Goal: Task Accomplishment & Management: Manage account settings

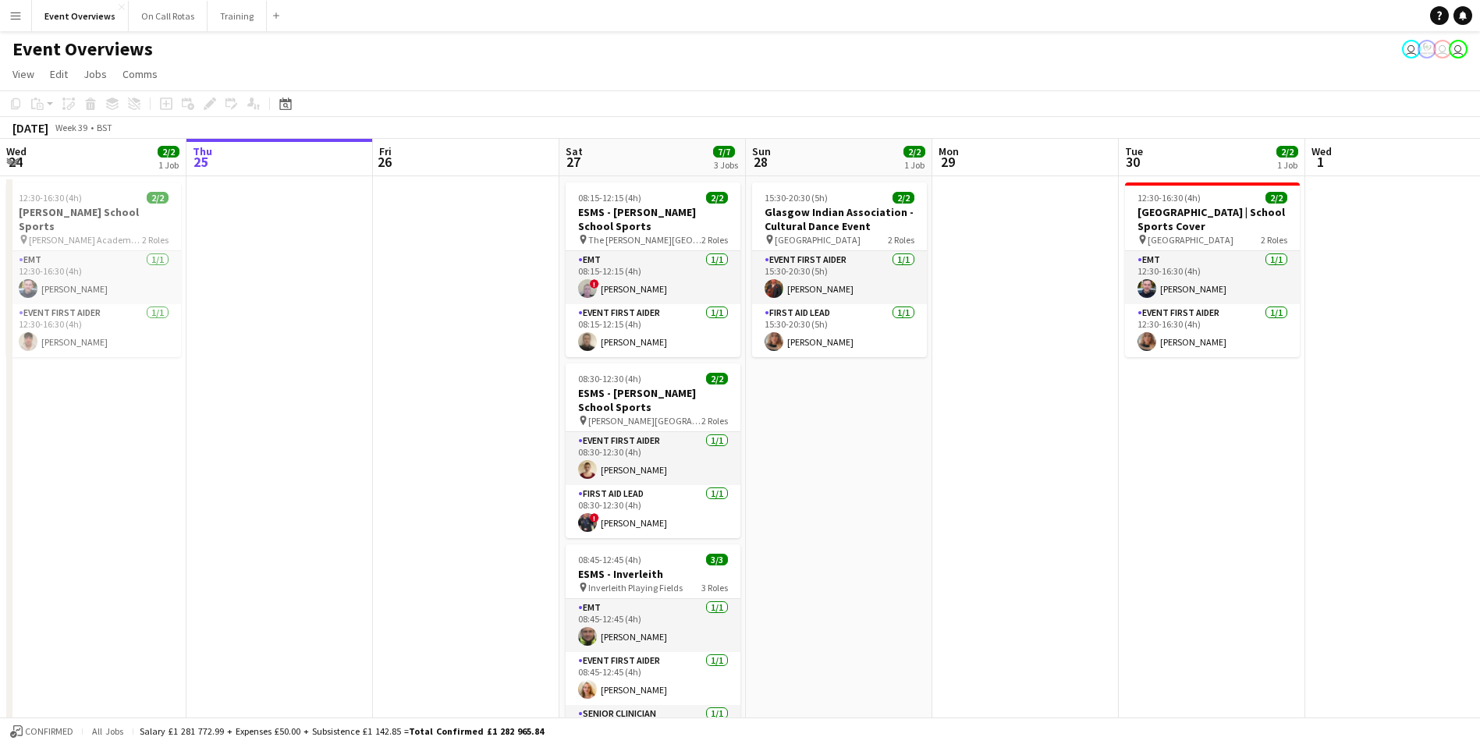
scroll to position [0, 514]
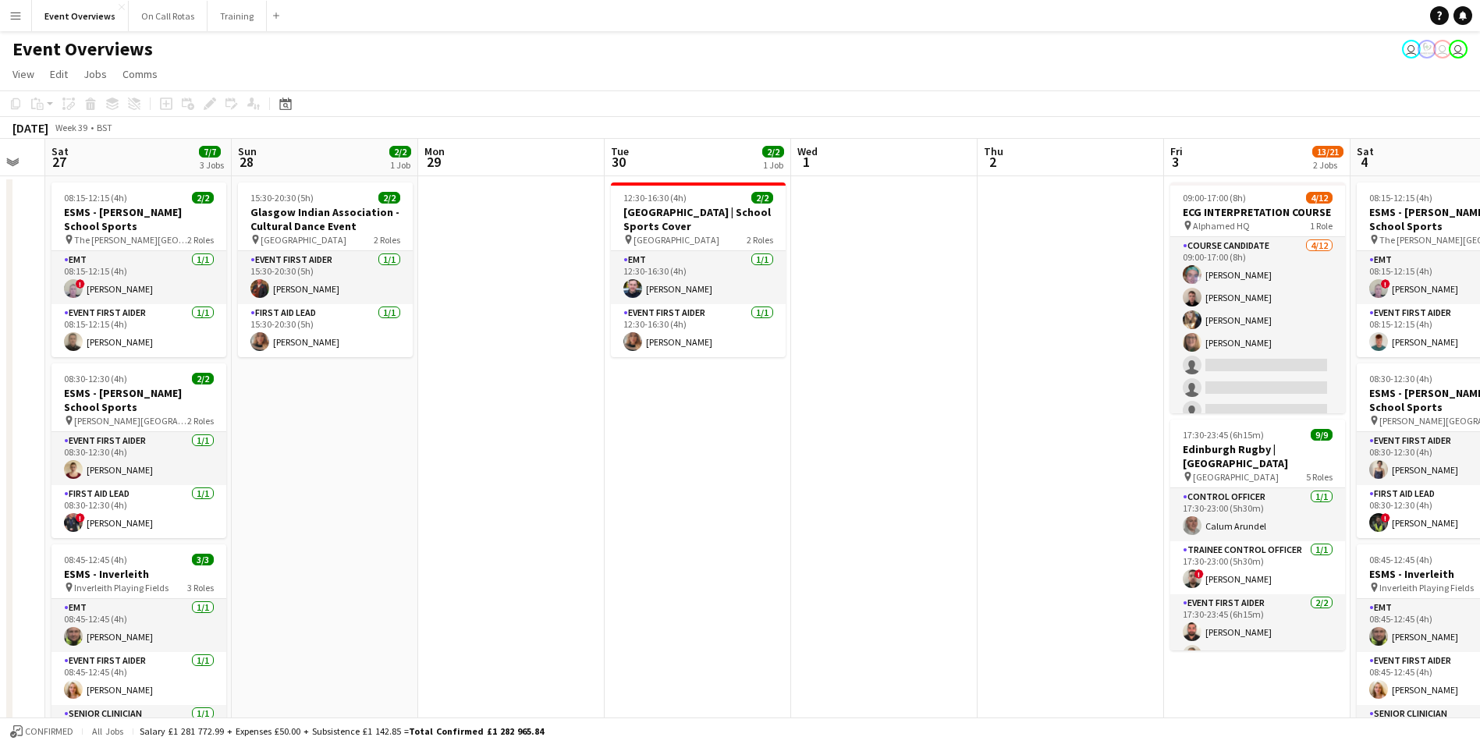
drag, startPoint x: 987, startPoint y: 439, endPoint x: 483, endPoint y: 468, distance: 504.7
click at [483, 468] on app-calendar-viewport "Wed 24 2/2 1 Job Thu 25 Fri 26 Sat 27 7/7 3 Jobs Sun 28 2/2 1 Job Mon 29 Tue 30…" at bounding box center [740, 739] width 1480 height 1200
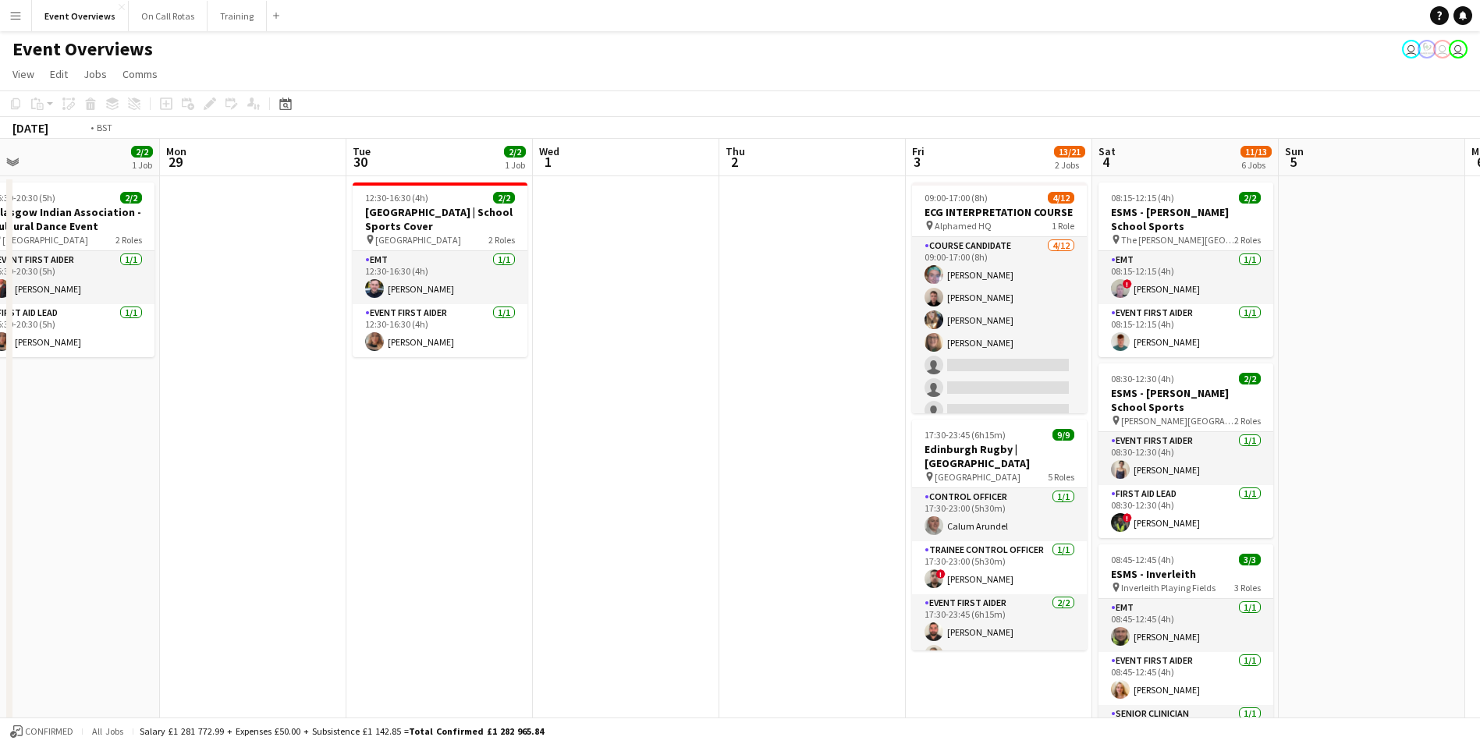
scroll to position [0, 576]
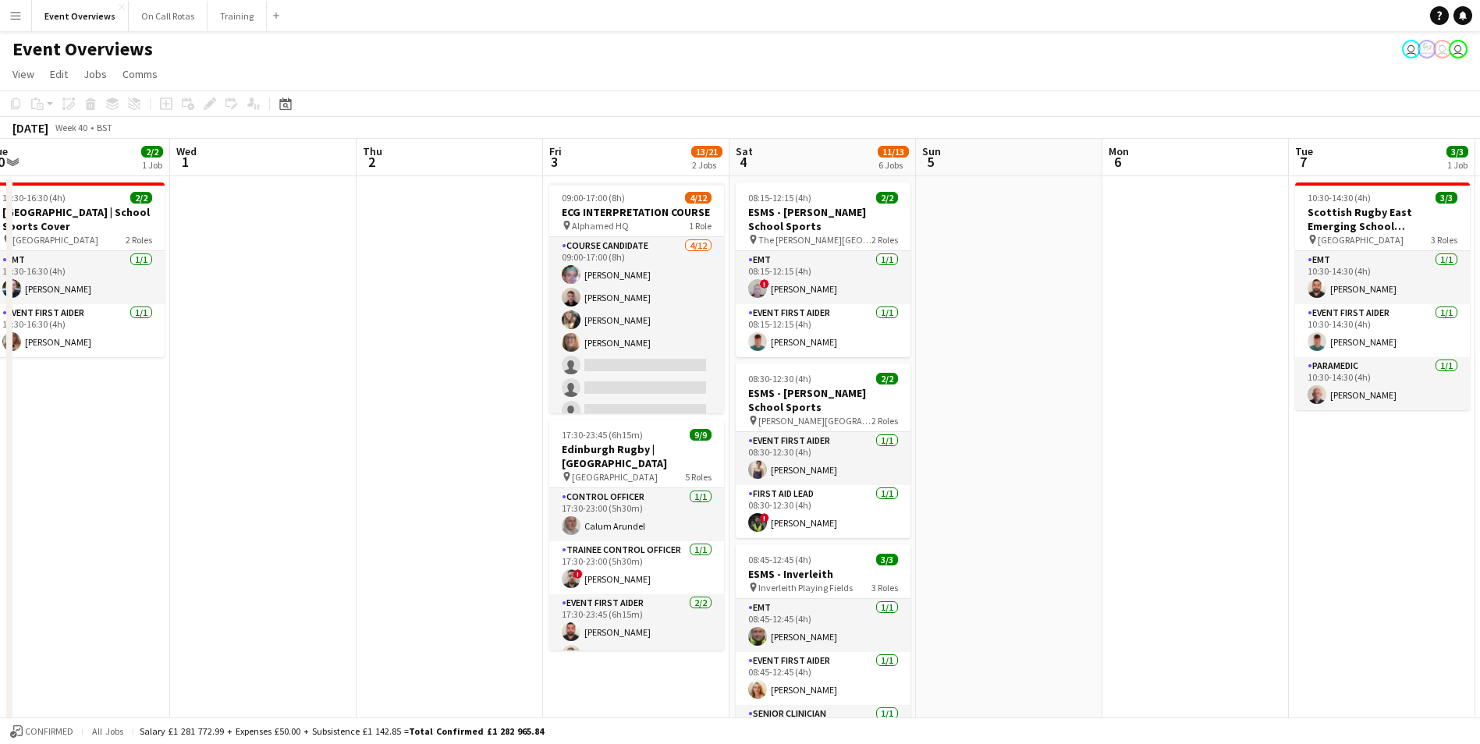
drag, startPoint x: 988, startPoint y: 445, endPoint x: 367, endPoint y: 551, distance: 629.8
click at [367, 551] on app-calendar-viewport "Sat 27 7/7 3 Jobs Sun 28 2/2 1 Job Mon 29 Tue 30 2/2 1 Job Wed 1 Thu 2 Fri 3 13…" at bounding box center [740, 739] width 1480 height 1200
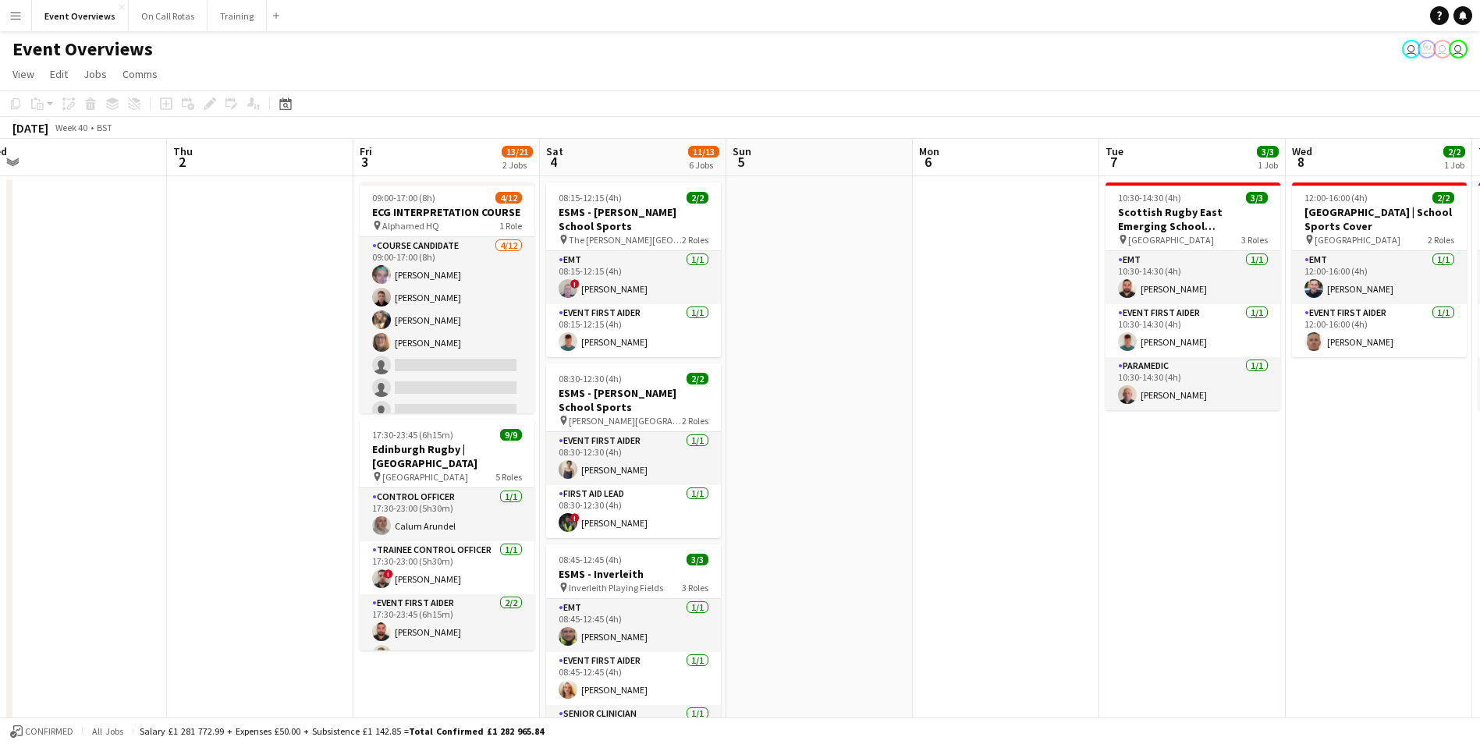
scroll to position [0, 618]
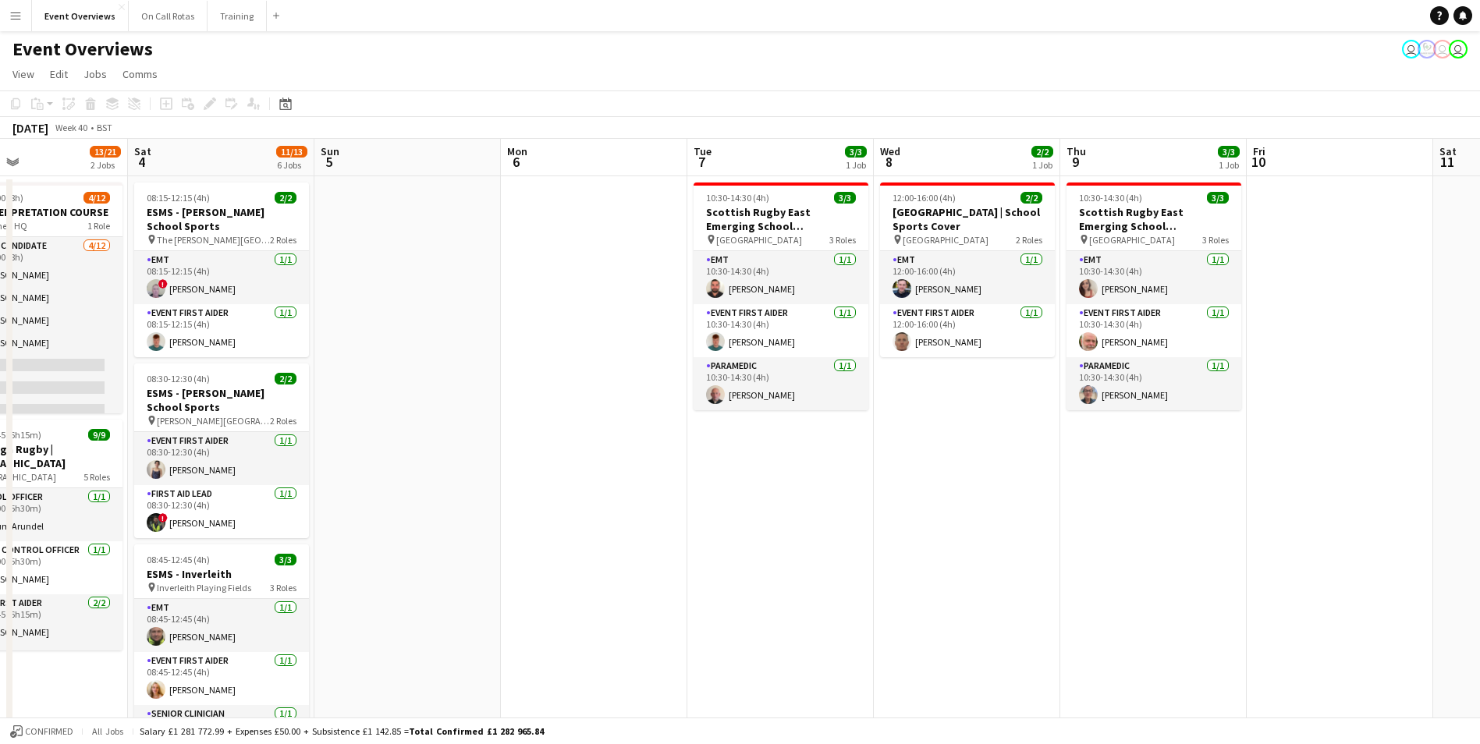
drag, startPoint x: 1197, startPoint y: 462, endPoint x: 596, endPoint y: 499, distance: 602.5
click at [596, 499] on app-calendar-viewport "Tue 30 2/2 1 Job Wed 1 Thu 2 Fri 3 13/21 2 Jobs Sat 4 11/13 6 Jobs Sun 5 Mon 6 …" at bounding box center [740, 739] width 1480 height 1200
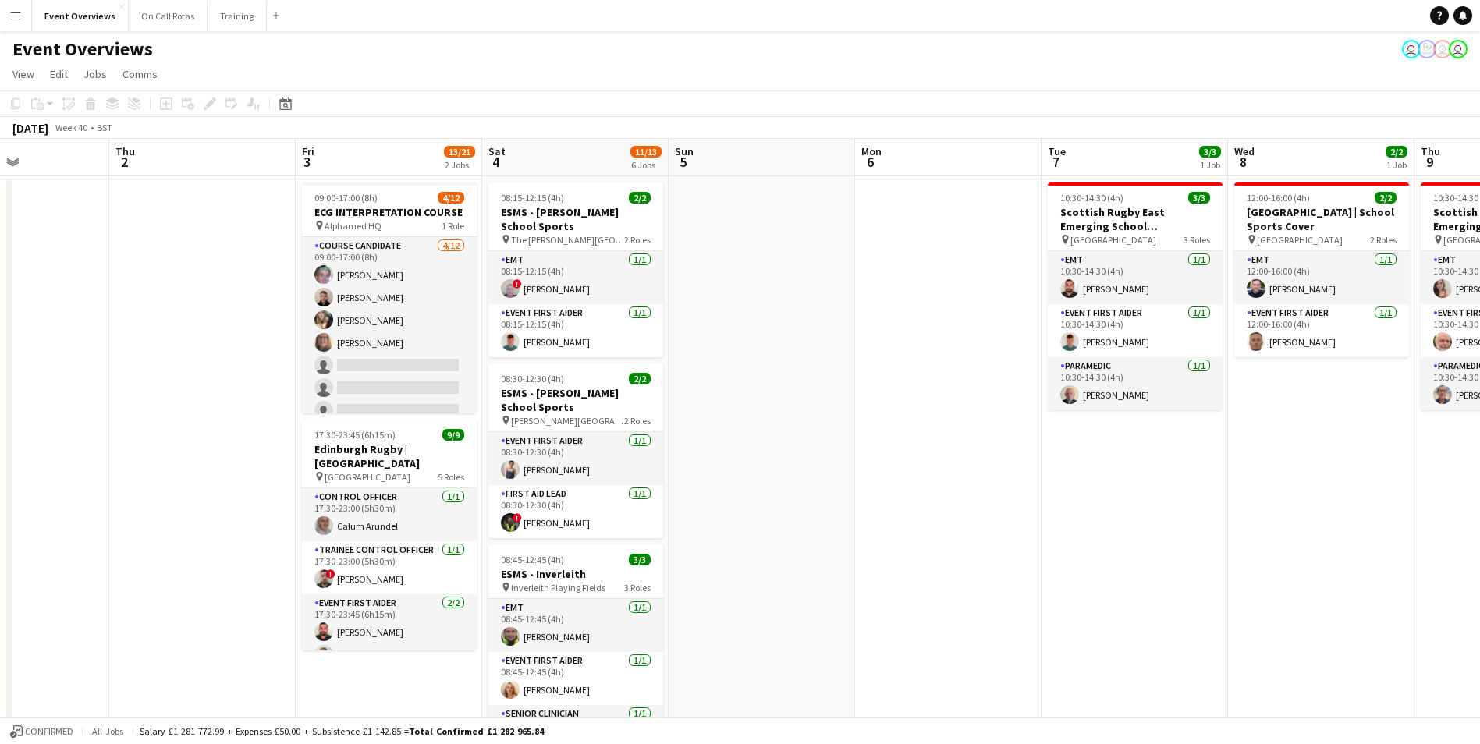
drag, startPoint x: 647, startPoint y: 480, endPoint x: 1001, endPoint y: 463, distance: 355.3
click at [1001, 463] on app-calendar-viewport "Mon 29 Tue 30 2/2 1 Job Wed 1 Thu 2 Fri 3 13/21 2 Jobs Sat 4 11/13 6 Jobs Sun 5…" at bounding box center [740, 739] width 1480 height 1200
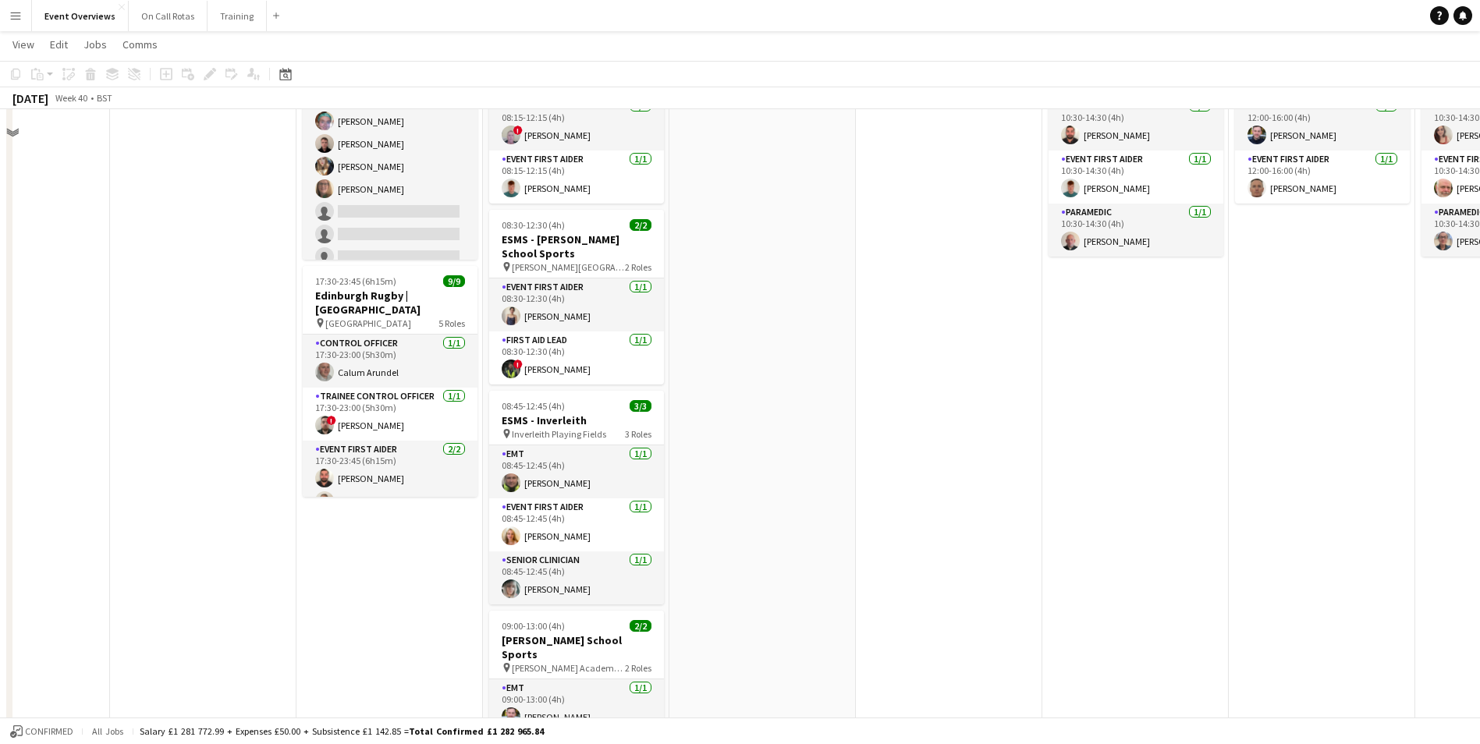
scroll to position [0, 0]
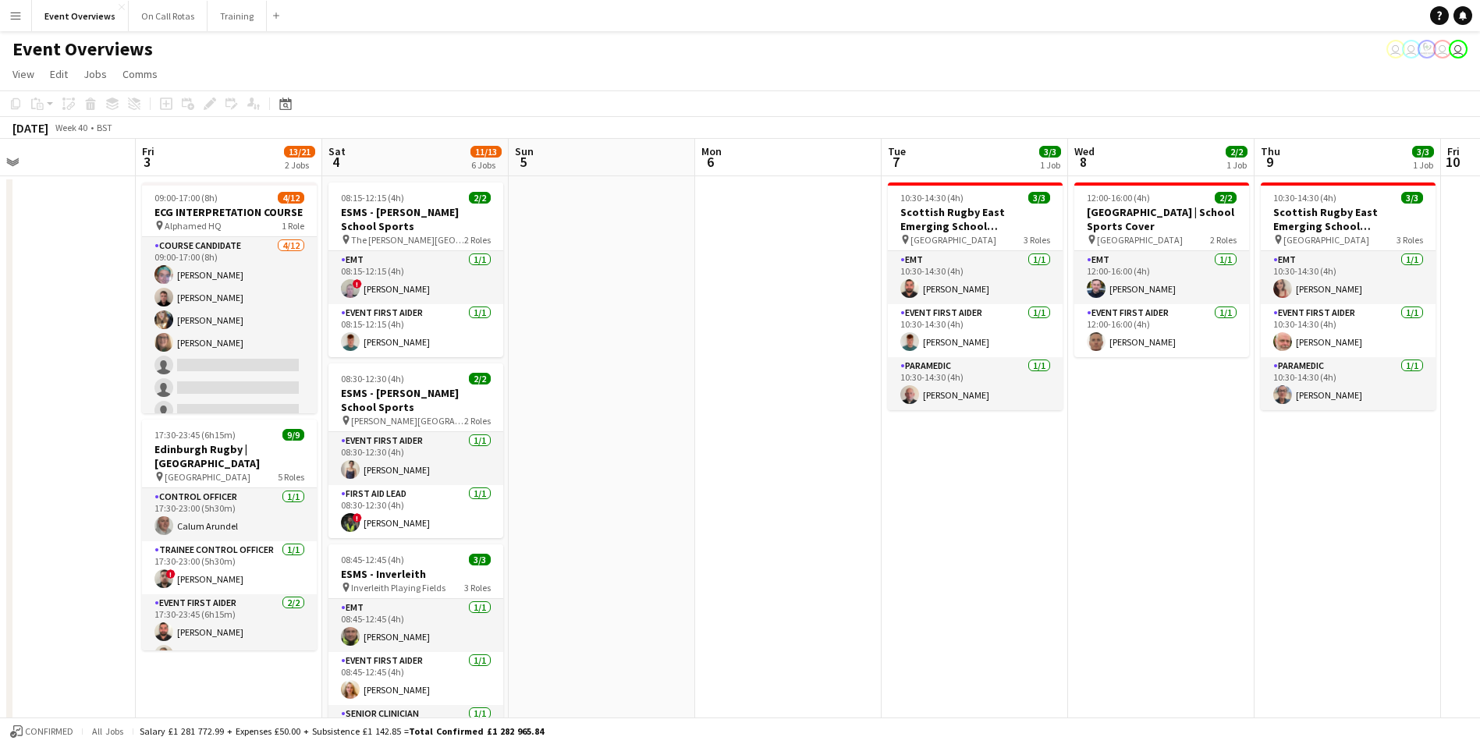
drag, startPoint x: 899, startPoint y: 374, endPoint x: 762, endPoint y: 356, distance: 138.4
click at [762, 356] on app-calendar-viewport "Tue 30 2/2 1 Job Wed 1 Thu 2 Fri 3 13/21 2 Jobs Sat 4 11/13 6 Jobs Sun 5 Mon 6 …" at bounding box center [740, 739] width 1480 height 1200
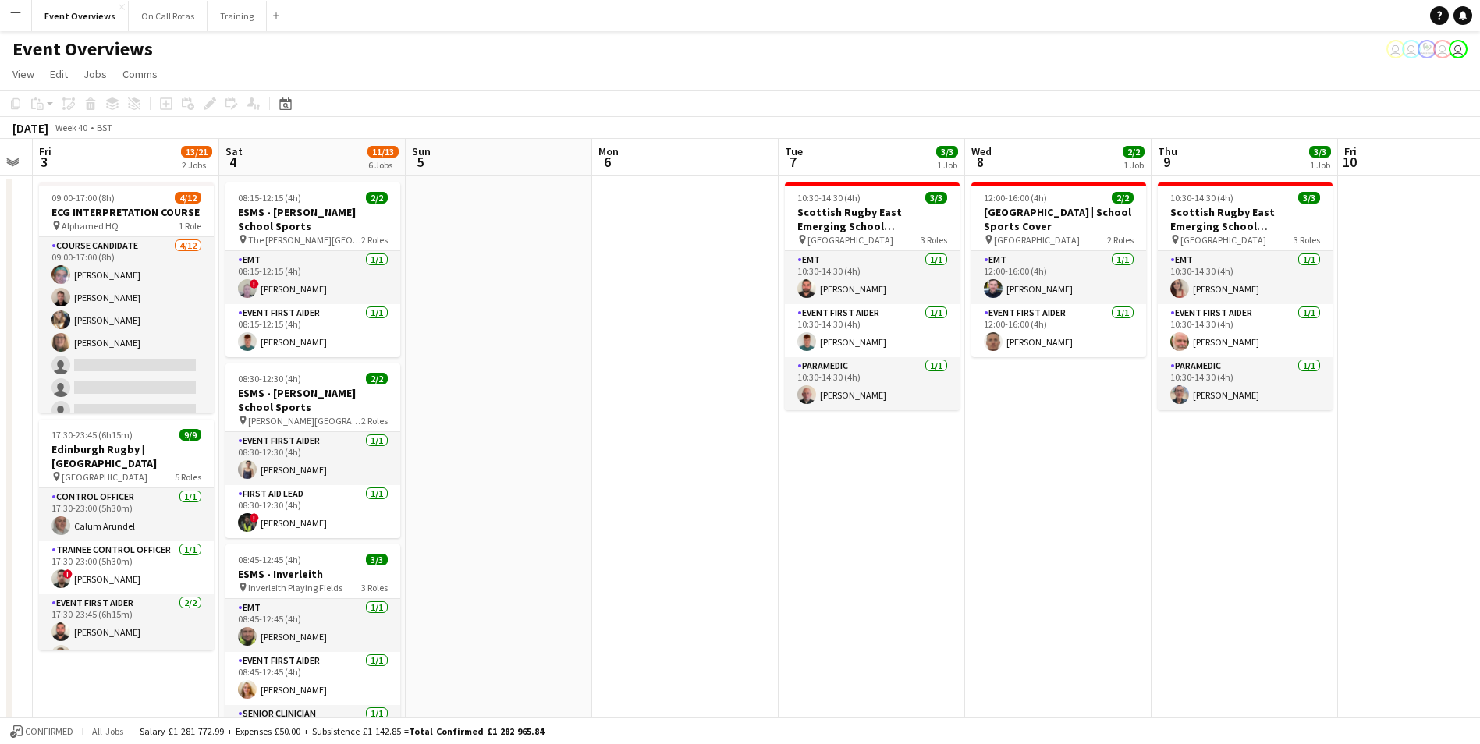
scroll to position [0, 475]
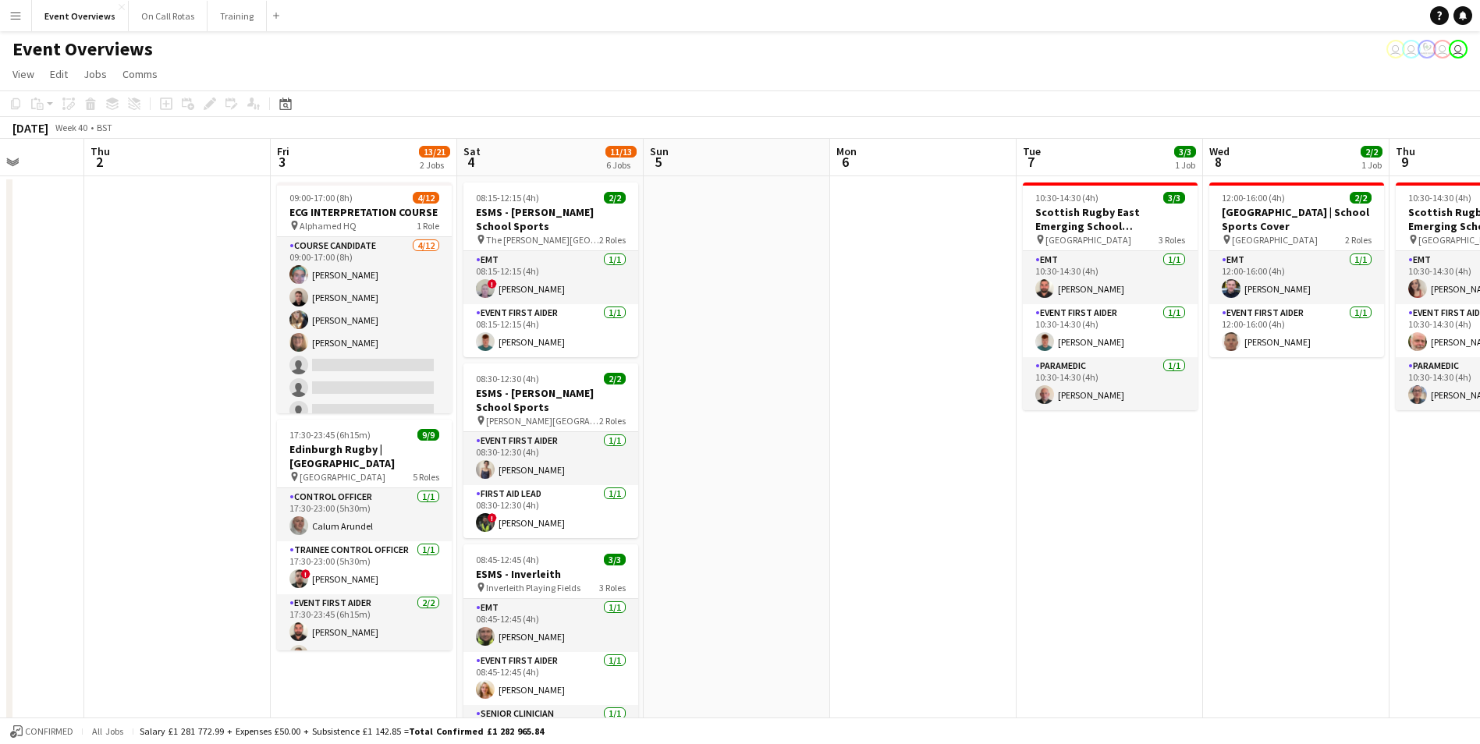
drag, startPoint x: 827, startPoint y: 351, endPoint x: 962, endPoint y: 344, distance: 135.1
click at [962, 344] on app-calendar-viewport "Mon 29 Tue 30 2/2 1 Job Wed 1 Thu 2 Fri 3 13/21 2 Jobs Sat 4 11/13 6 Jobs Sun 5…" at bounding box center [740, 739] width 1480 height 1200
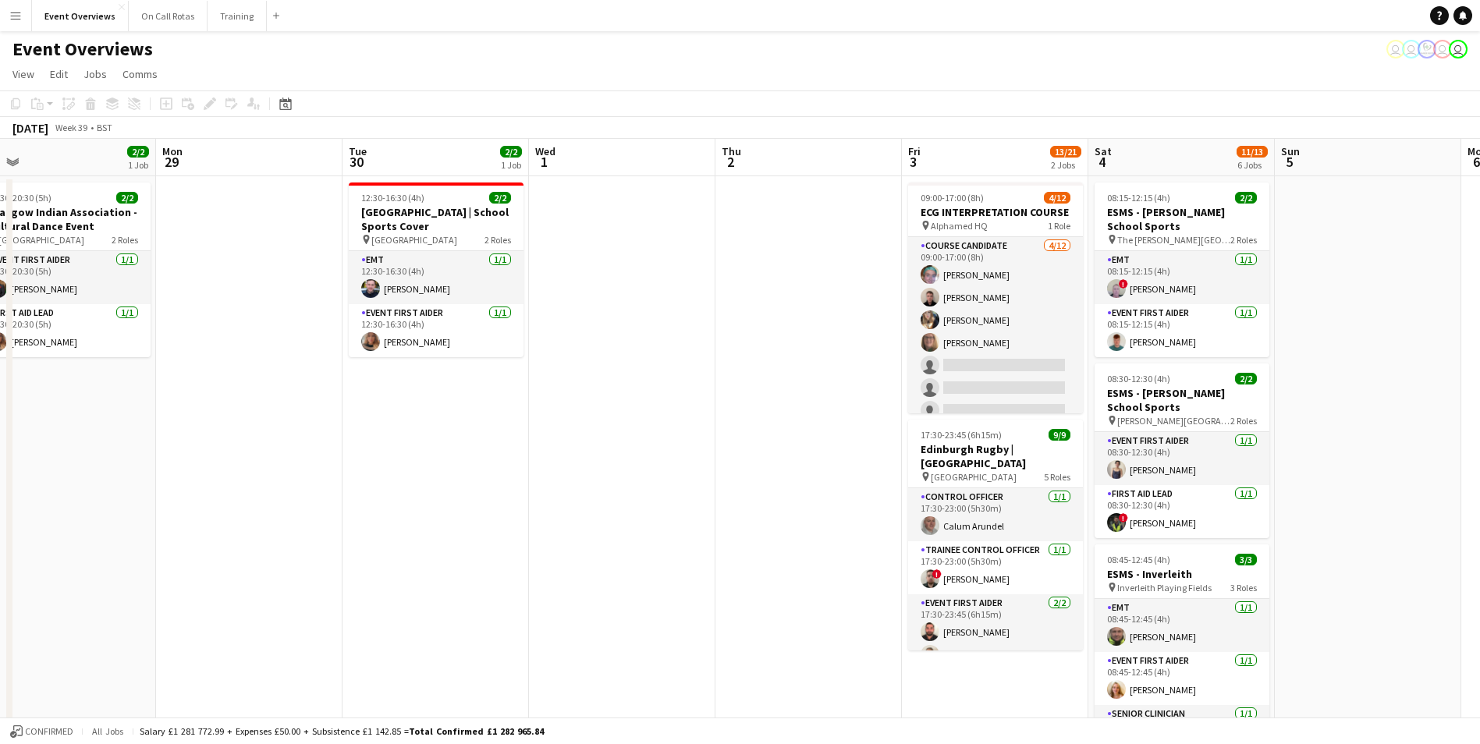
drag, startPoint x: 106, startPoint y: 333, endPoint x: 737, endPoint y: 315, distance: 631.2
click at [737, 315] on app-calendar-viewport "Fri 26 Sat 27 7/7 3 Jobs Sun 28 2/2 1 Job Mon 29 Tue 30 2/2 1 Job Wed 1 Thu 2 F…" at bounding box center [740, 739] width 1480 height 1200
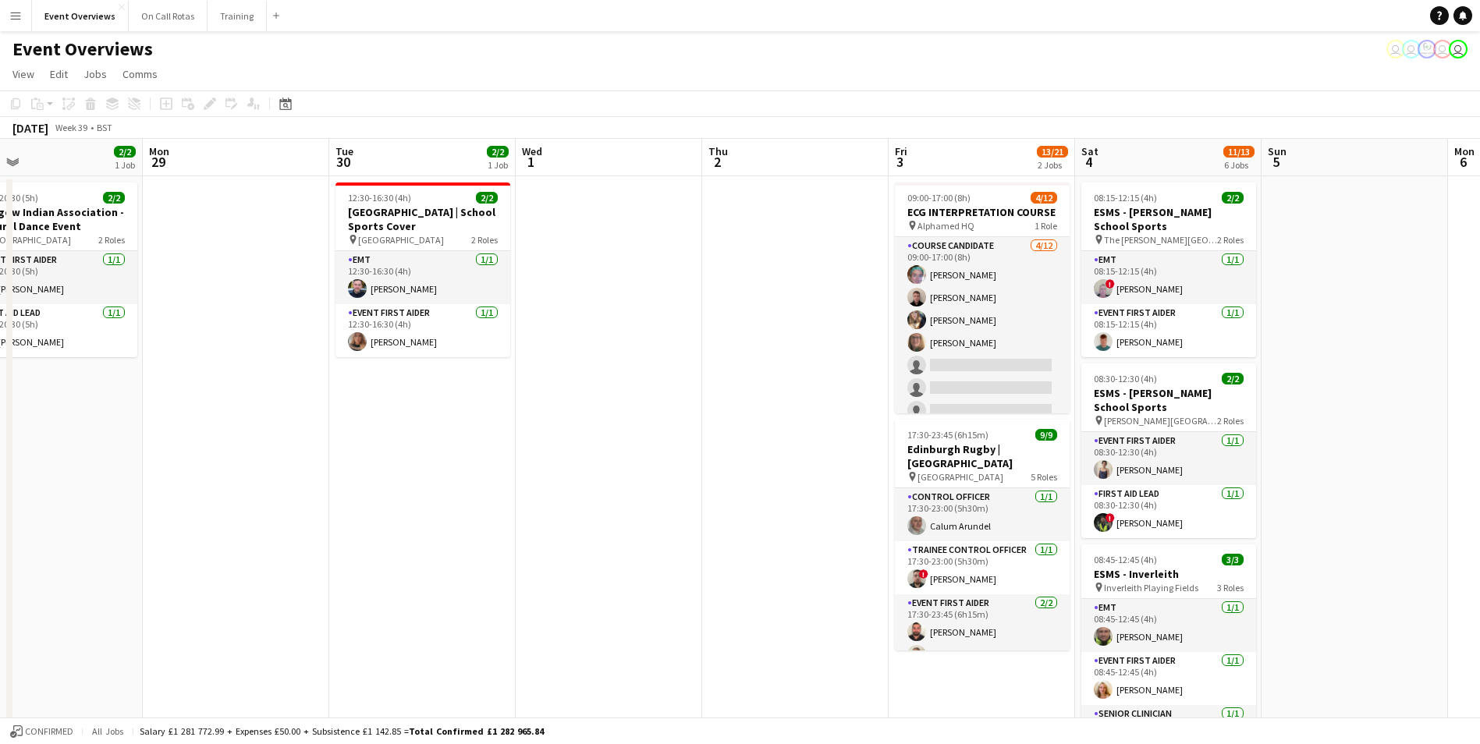
drag, startPoint x: 660, startPoint y: 326, endPoint x: 833, endPoint y: 321, distance: 173.2
click at [833, 321] on app-calendar-viewport "Fri 26 Sat 27 7/7 3 Jobs Sun 28 2/2 1 Job Mon 29 Tue 30 2/2 1 Job Wed 1 Thu 2 F…" at bounding box center [740, 739] width 1480 height 1200
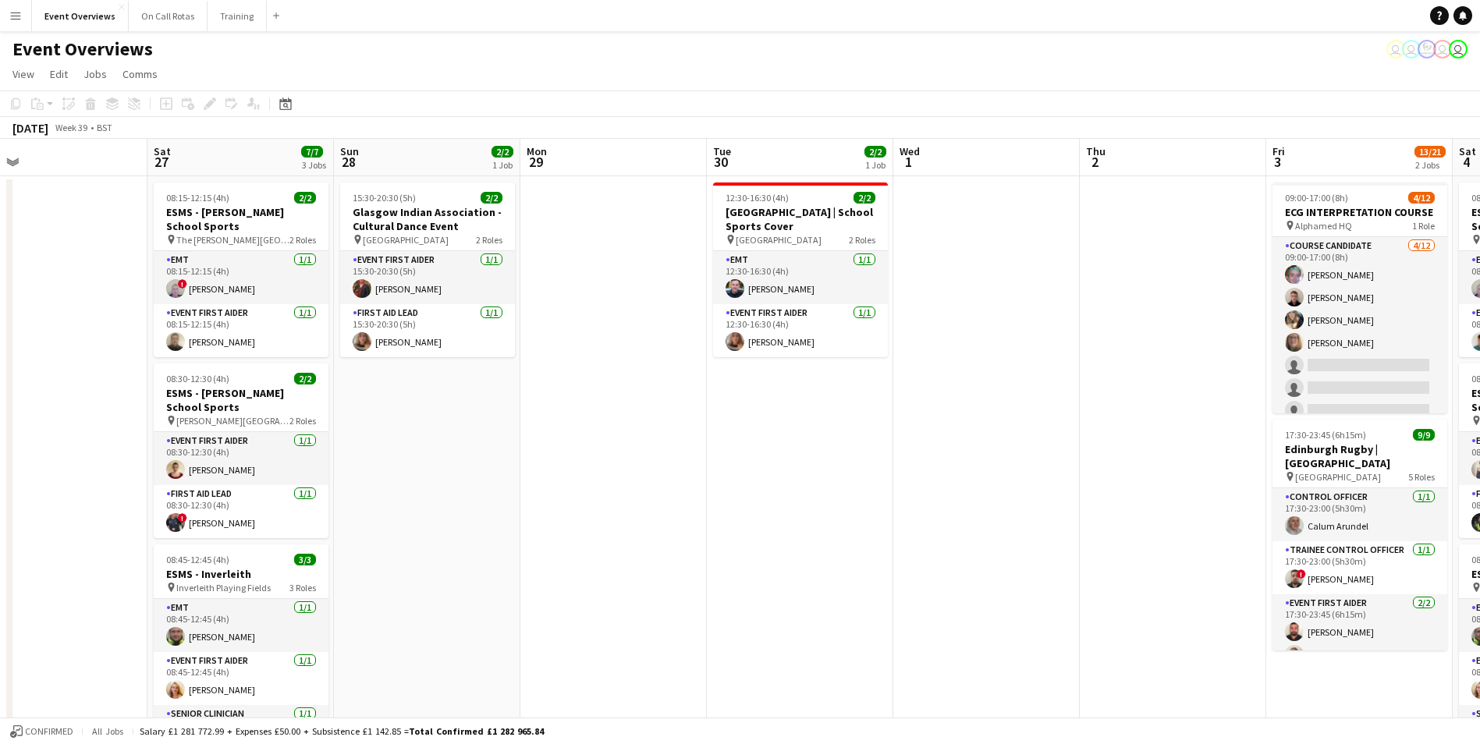
scroll to position [0, 390]
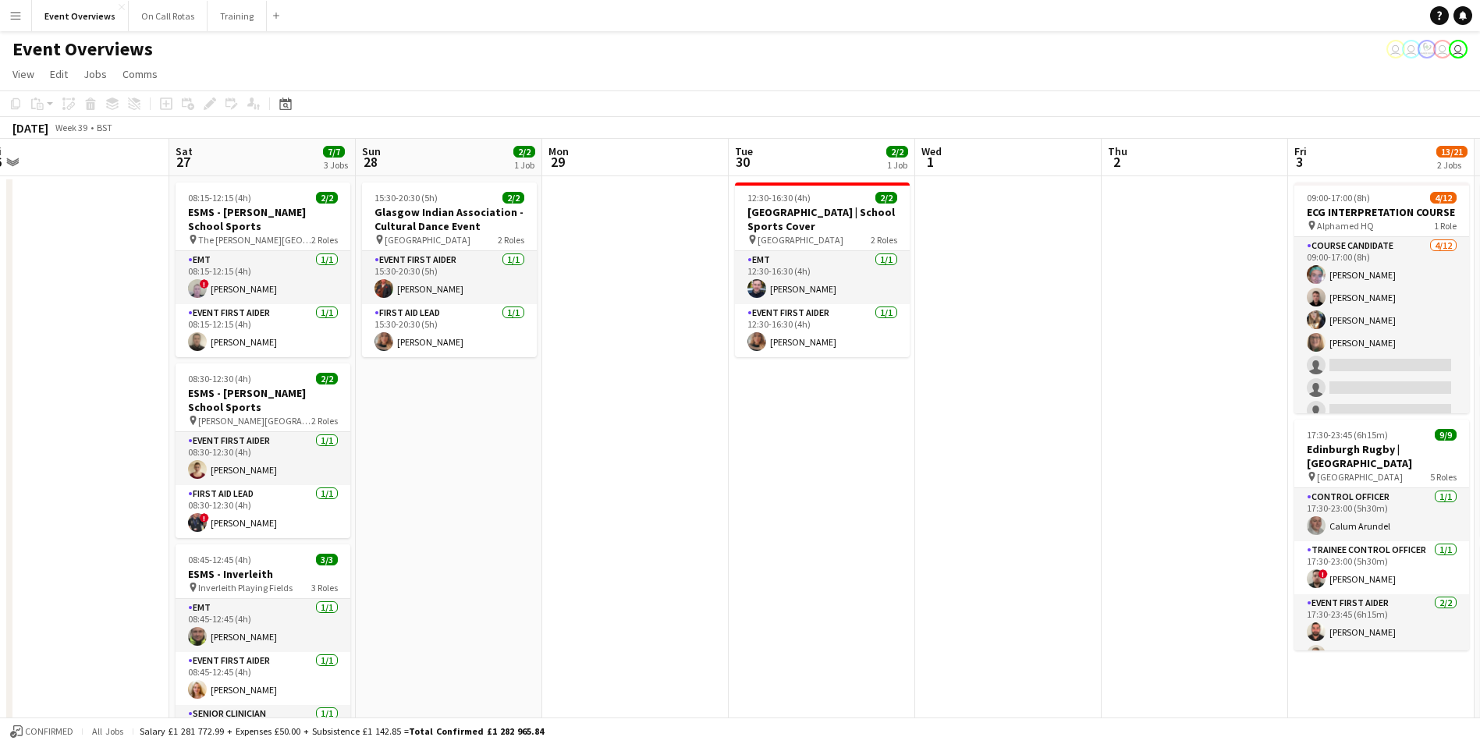
drag, startPoint x: 309, startPoint y: 355, endPoint x: 522, endPoint y: 358, distance: 212.9
click at [522, 358] on app-calendar-viewport "Wed 24 2/2 1 Job Thu 25 Fri 26 Sat 27 7/7 3 Jobs Sun 28 2/2 1 Job Mon 29 Tue 30…" at bounding box center [740, 739] width 1480 height 1200
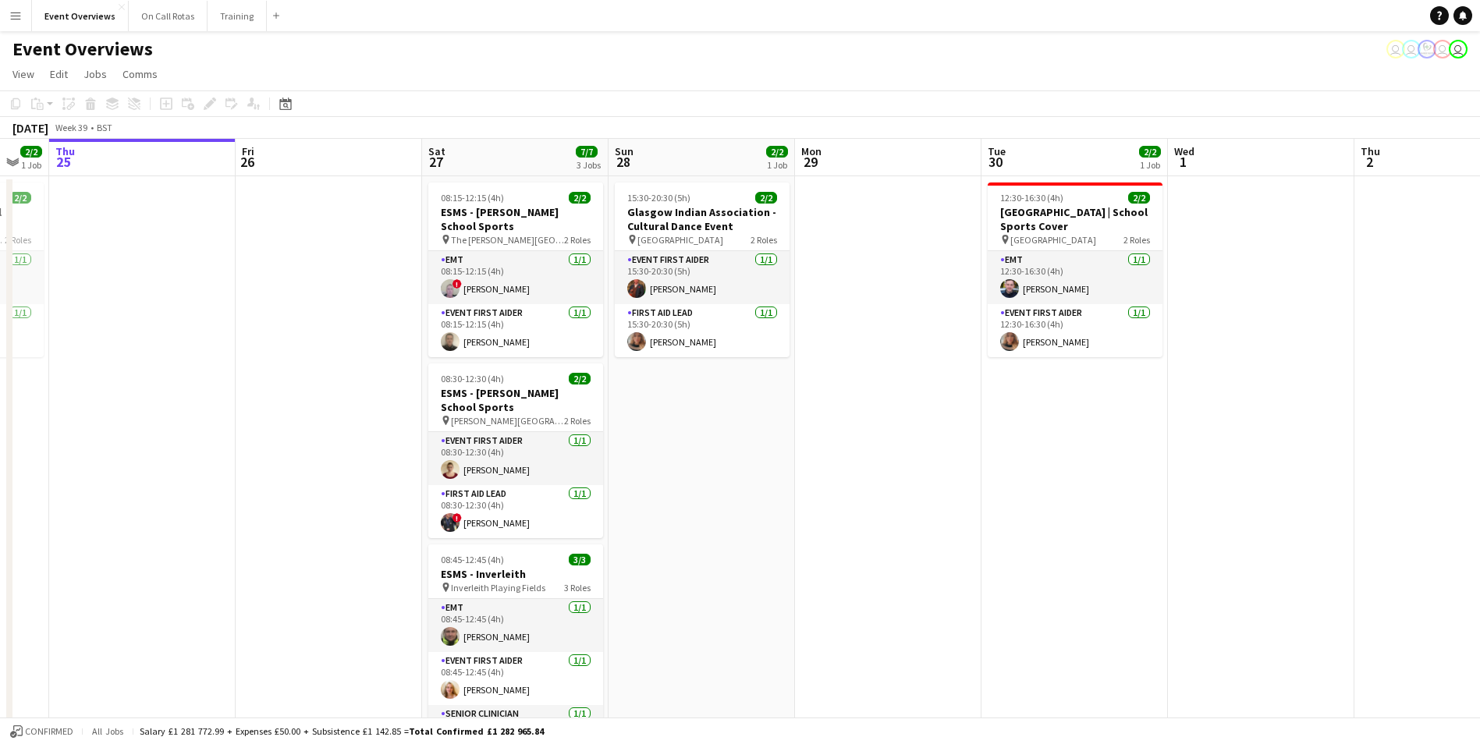
drag, startPoint x: 780, startPoint y: 432, endPoint x: 1033, endPoint y: 410, distance: 253.6
click at [1033, 410] on app-calendar-viewport "Mon 22 Tue 23 9/9 1 Job Wed 24 2/2 1 Job Thu 25 Fri 26 Sat 27 7/7 3 Jobs Sun 28…" at bounding box center [740, 739] width 1480 height 1200
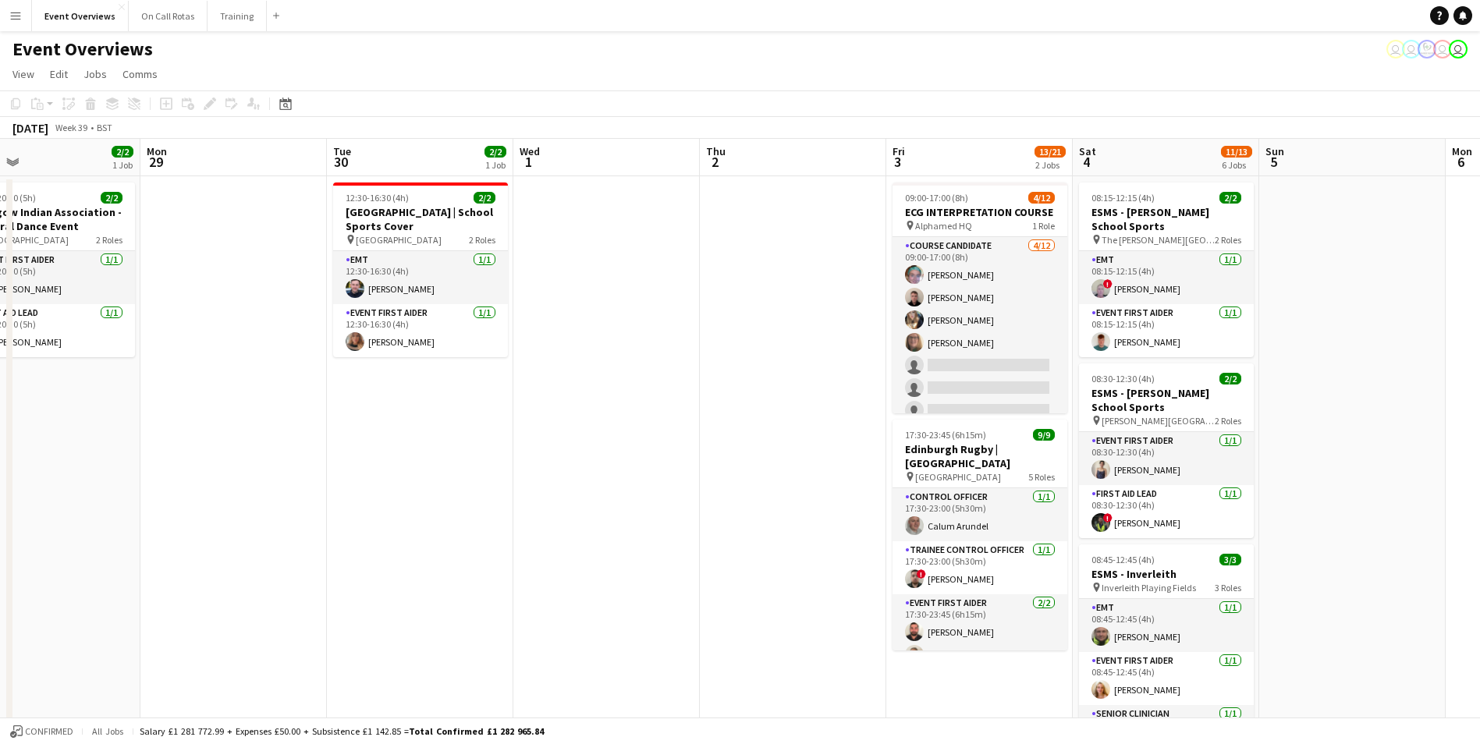
drag, startPoint x: 815, startPoint y: 383, endPoint x: 643, endPoint y: 392, distance: 171.8
click at [643, 392] on app-calendar-viewport "Thu 25 Fri 26 Sat 27 7/7 3 Jobs Sun 28 2/2 1 Job Mon 29 Tue 30 2/2 1 Job Wed 1 …" at bounding box center [740, 739] width 1480 height 1200
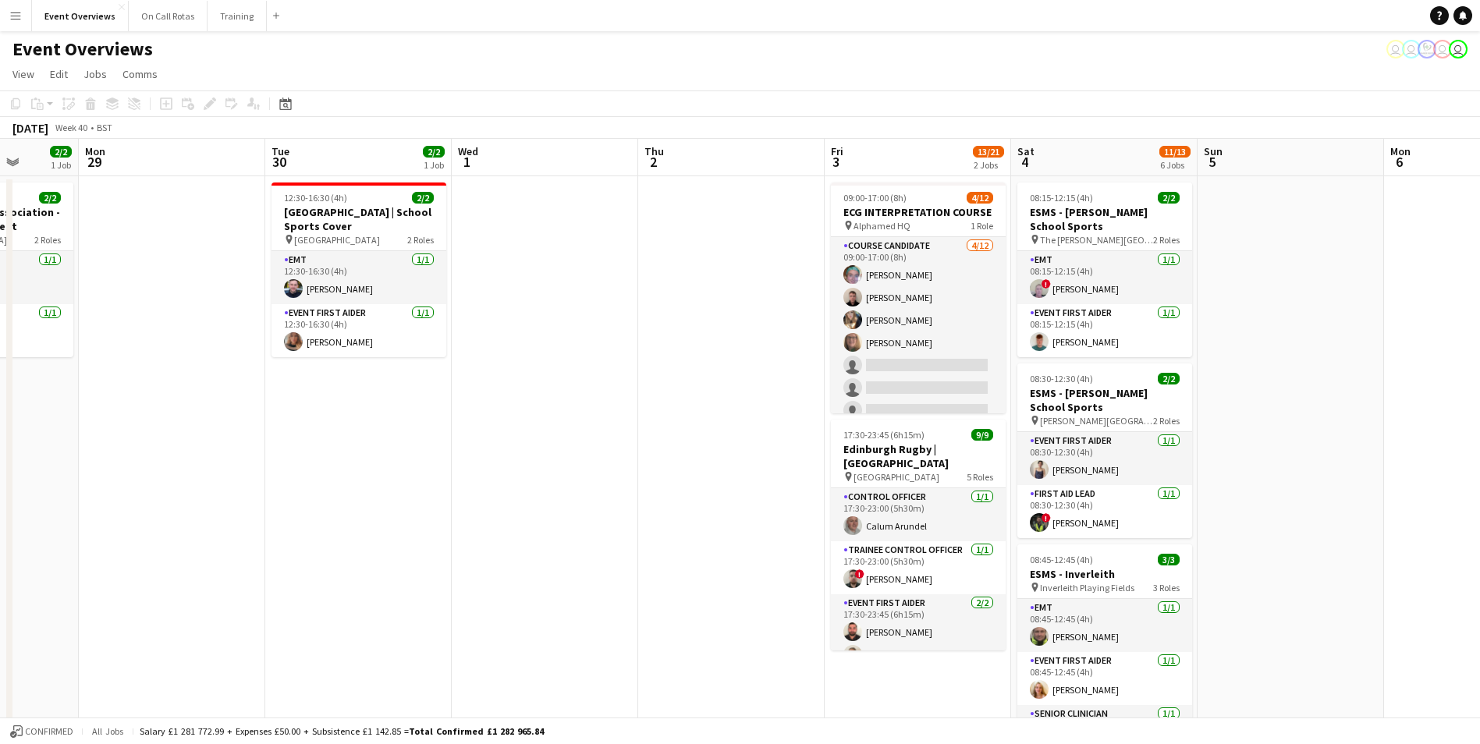
scroll to position [0, 484]
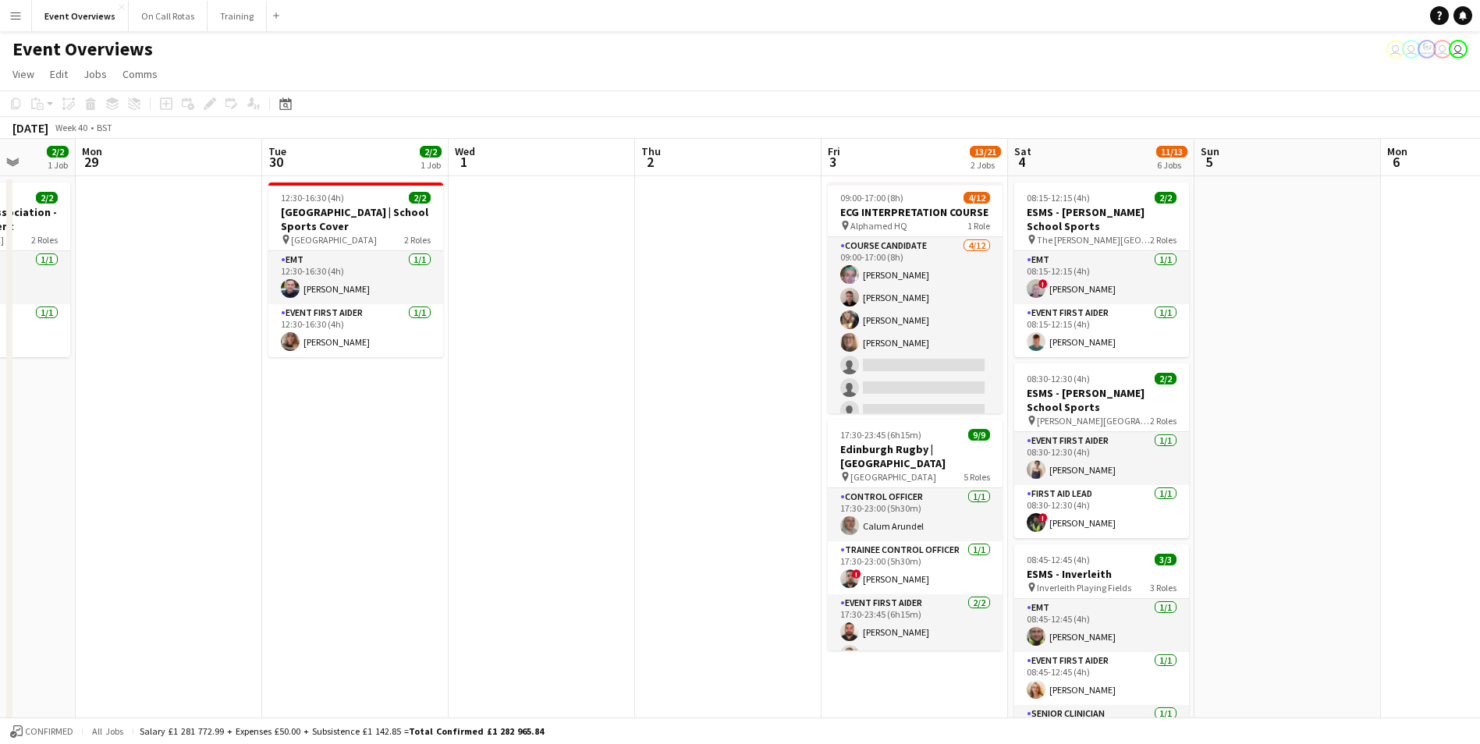
drag, startPoint x: 722, startPoint y: 392, endPoint x: 470, endPoint y: 388, distance: 251.9
click at [470, 388] on app-calendar-viewport "Fri 26 Sat 27 7/7 3 Jobs Sun 28 2/2 1 Job Mon 29 Tue 30 2/2 1 Job Wed 1 Thu 2 F…" at bounding box center [740, 739] width 1480 height 1200
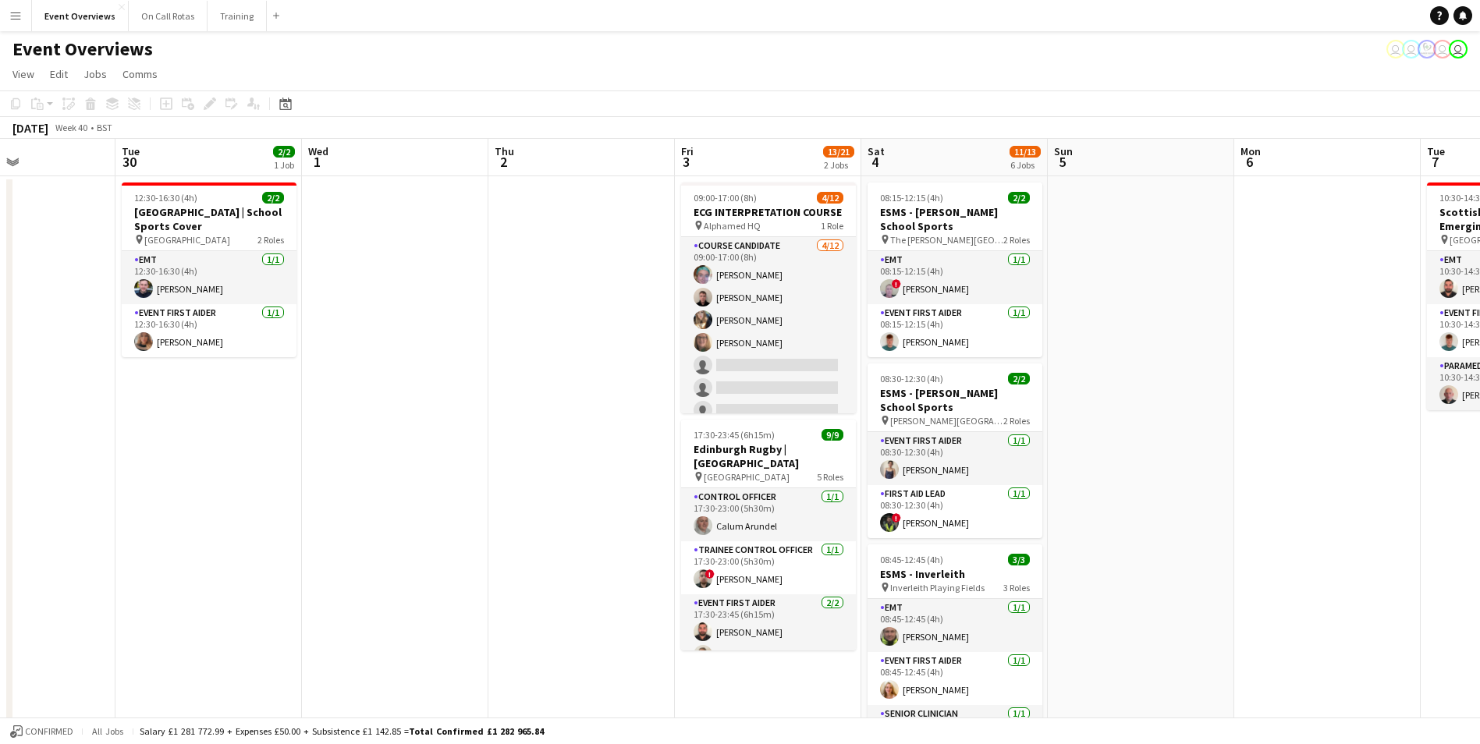
scroll to position [0, 452]
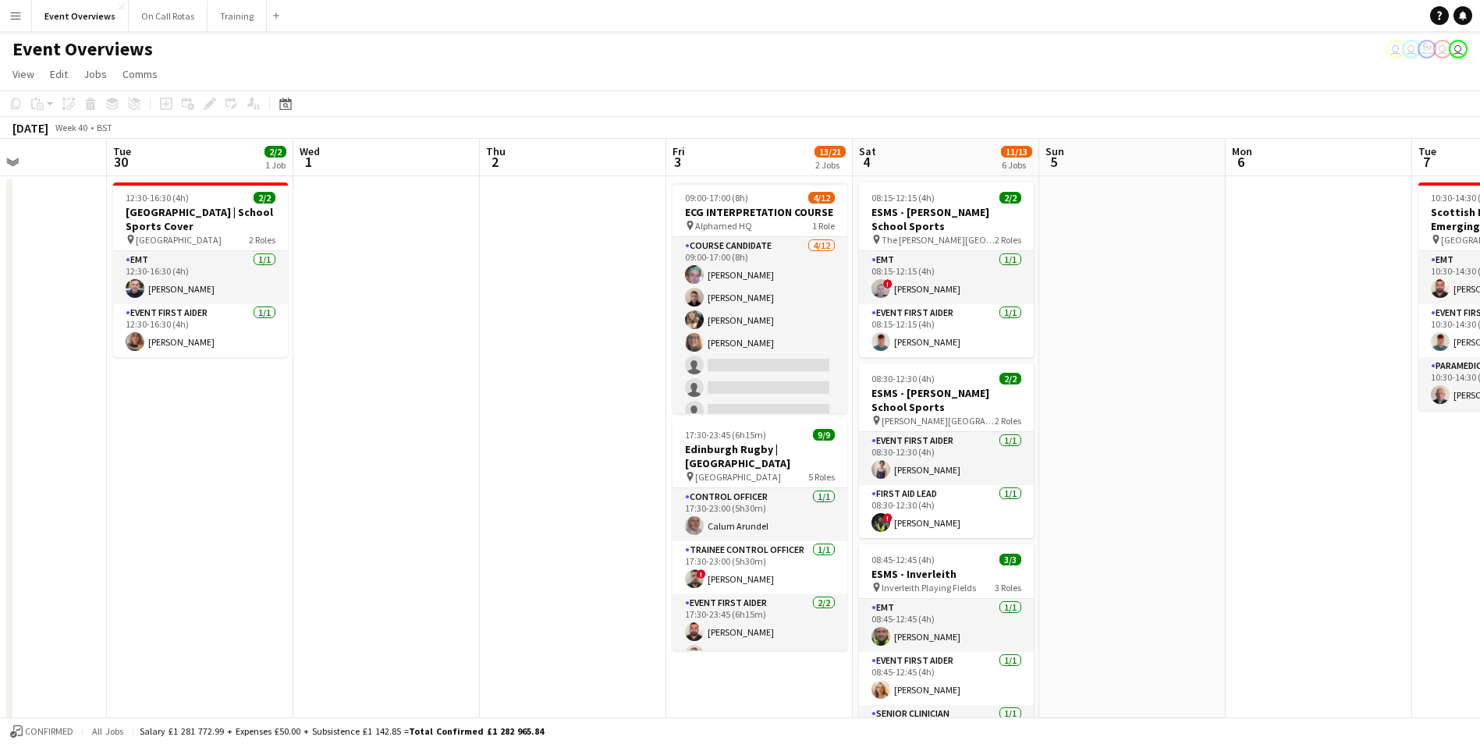
drag, startPoint x: 1115, startPoint y: 339, endPoint x: 773, endPoint y: 335, distance: 341.6
click at [773, 335] on app-calendar-viewport "Sat 27 7/7 3 Jobs Sun 28 2/2 1 Job Mon 29 Tue 30 2/2 1 Job Wed 1 Thu 2 Fri 3 13…" at bounding box center [740, 739] width 1480 height 1200
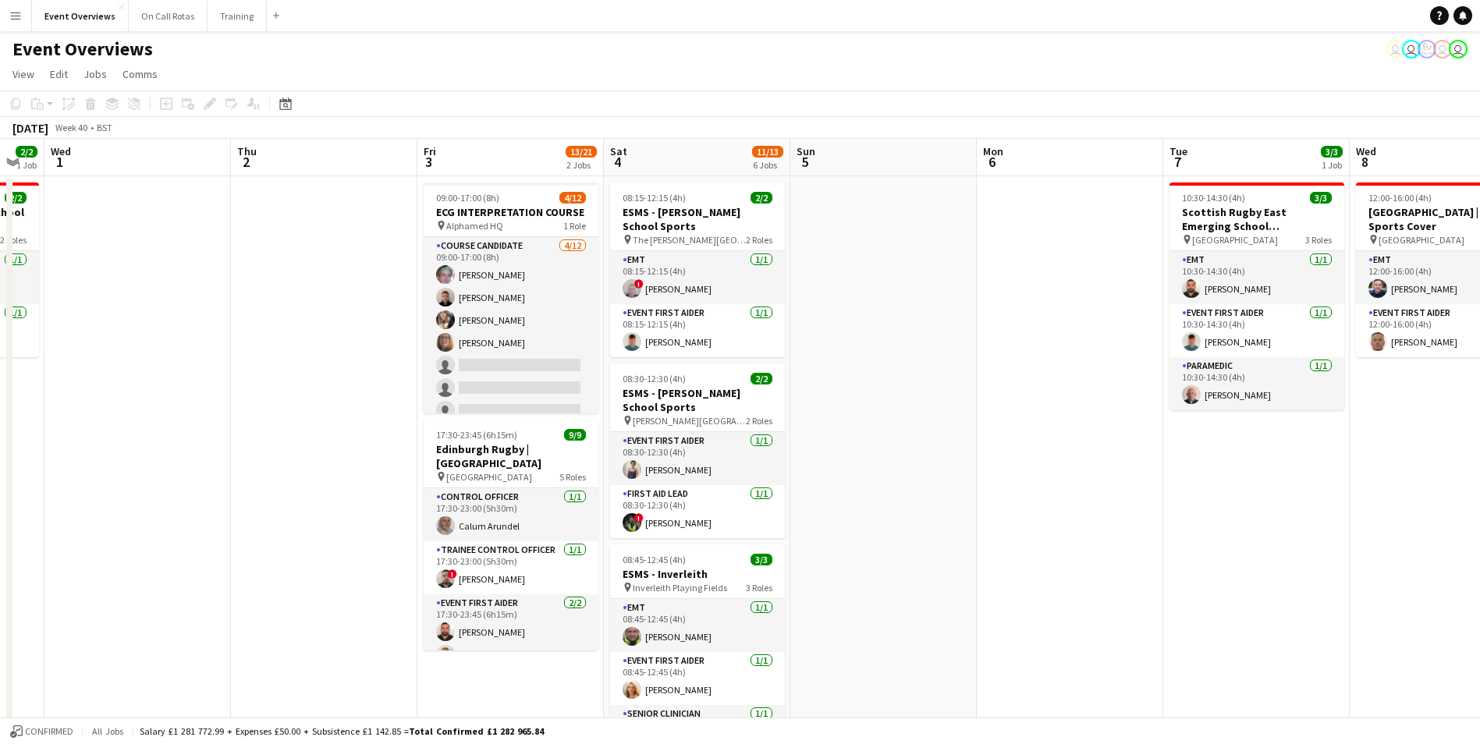
drag, startPoint x: 804, startPoint y: 409, endPoint x: 1115, endPoint y: 375, distance: 312.2
click at [1115, 375] on app-calendar-viewport "Mon 29 Tue 30 2/2 1 Job Wed 1 Thu 2 Fri 3 13/21 2 Jobs Sat 4 11/13 6 Jobs Sun 5…" at bounding box center [740, 739] width 1480 height 1200
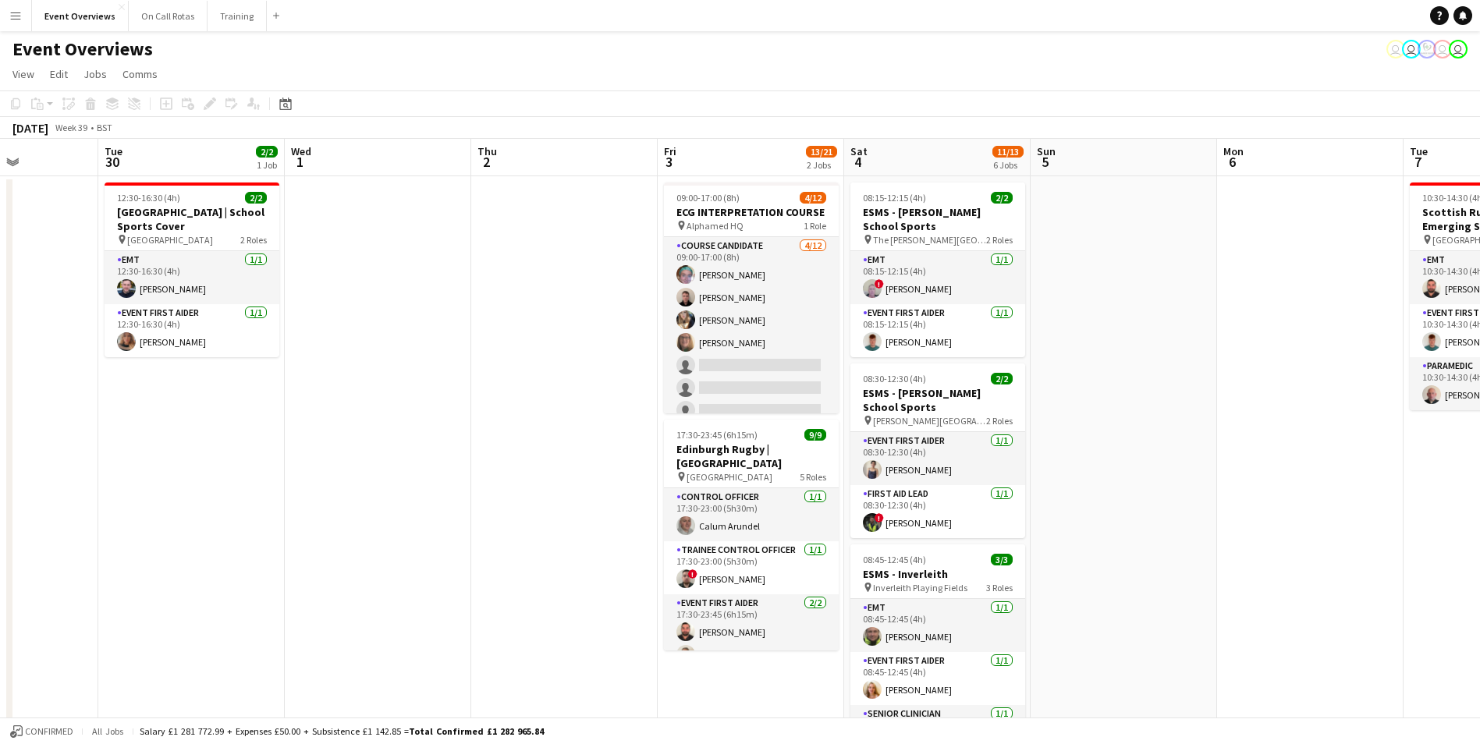
scroll to position [0, 334]
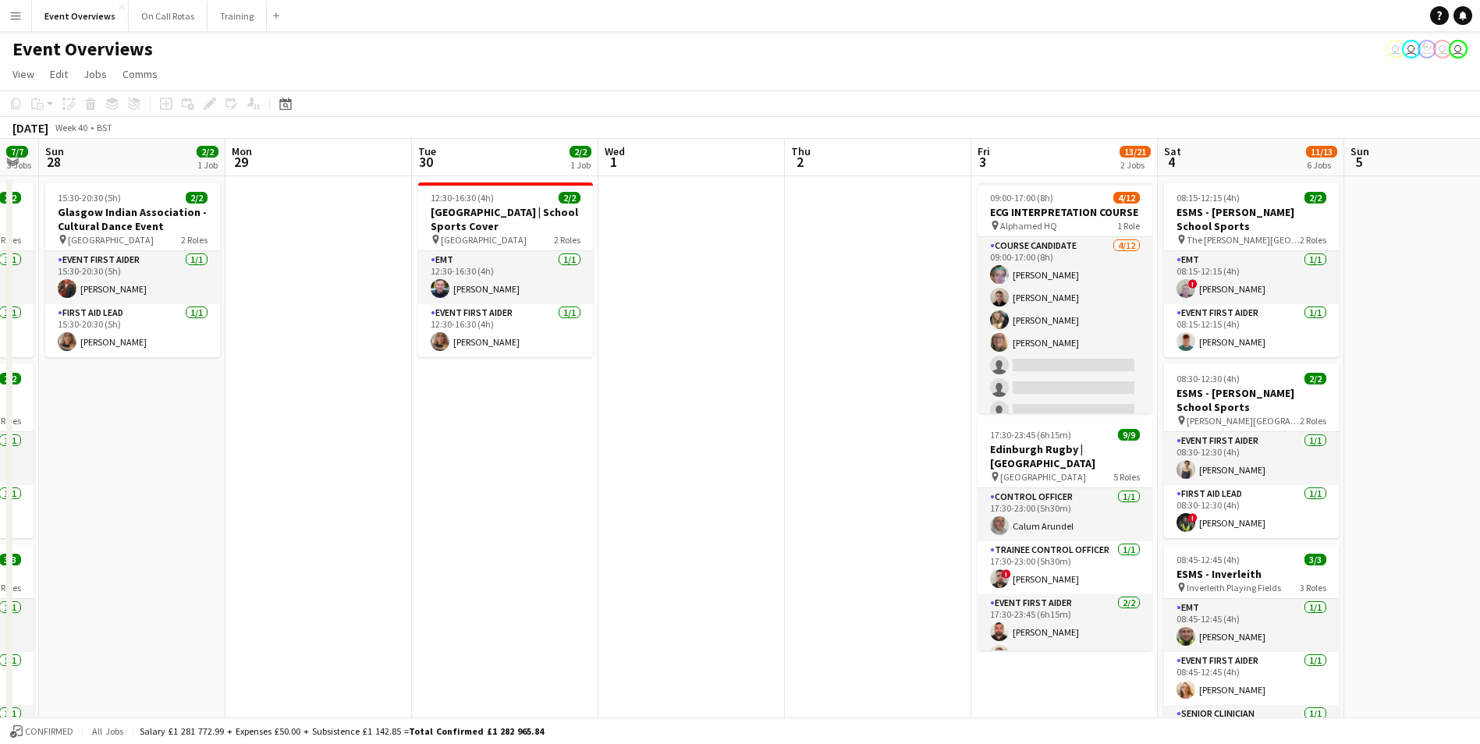
drag, startPoint x: 371, startPoint y: 391, endPoint x: 739, endPoint y: 371, distance: 367.9
click at [739, 371] on app-calendar-viewport "Fri 26 Sat 27 7/7 3 Jobs Sun 28 2/2 1 Job Mon 29 Tue 30 2/2 1 Job Wed 1 Thu 2 F…" at bounding box center [740, 739] width 1480 height 1200
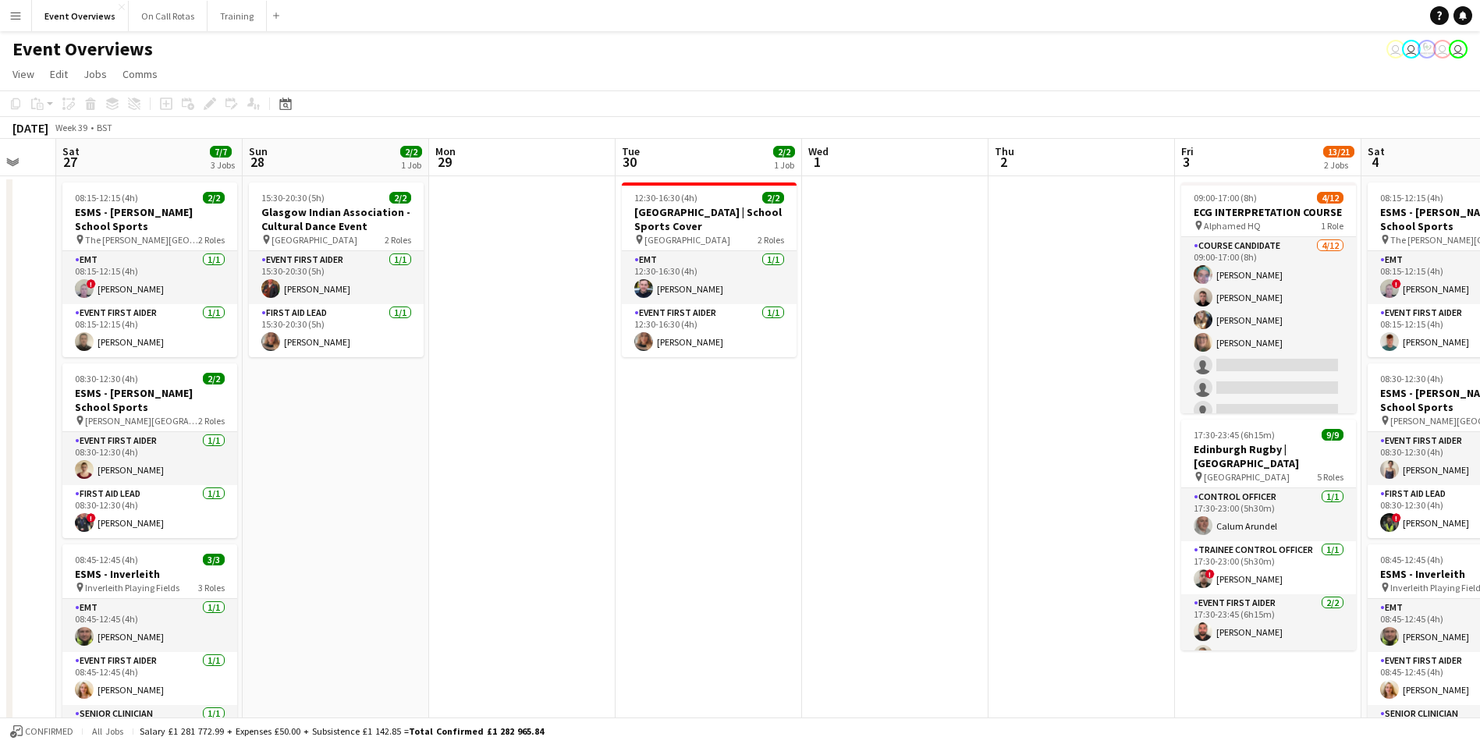
drag, startPoint x: 739, startPoint y: 371, endPoint x: 943, endPoint y: 352, distance: 205.3
click at [943, 352] on app-calendar-viewport "Thu 25 Fri 26 Sat 27 7/7 3 Jobs Sun 28 2/2 1 Job Mon 29 Tue 30 2/2 1 Job Wed 1 …" at bounding box center [740, 739] width 1480 height 1200
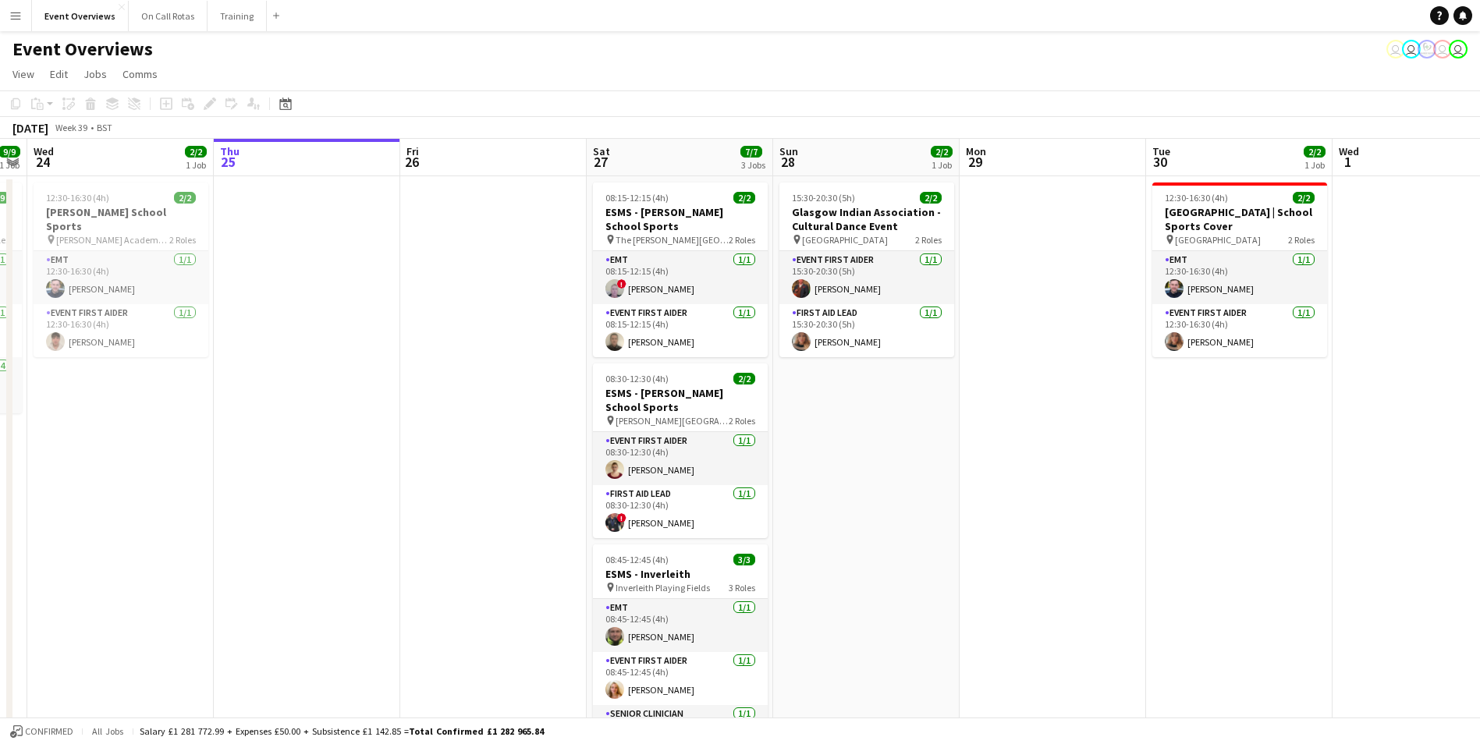
scroll to position [0, 497]
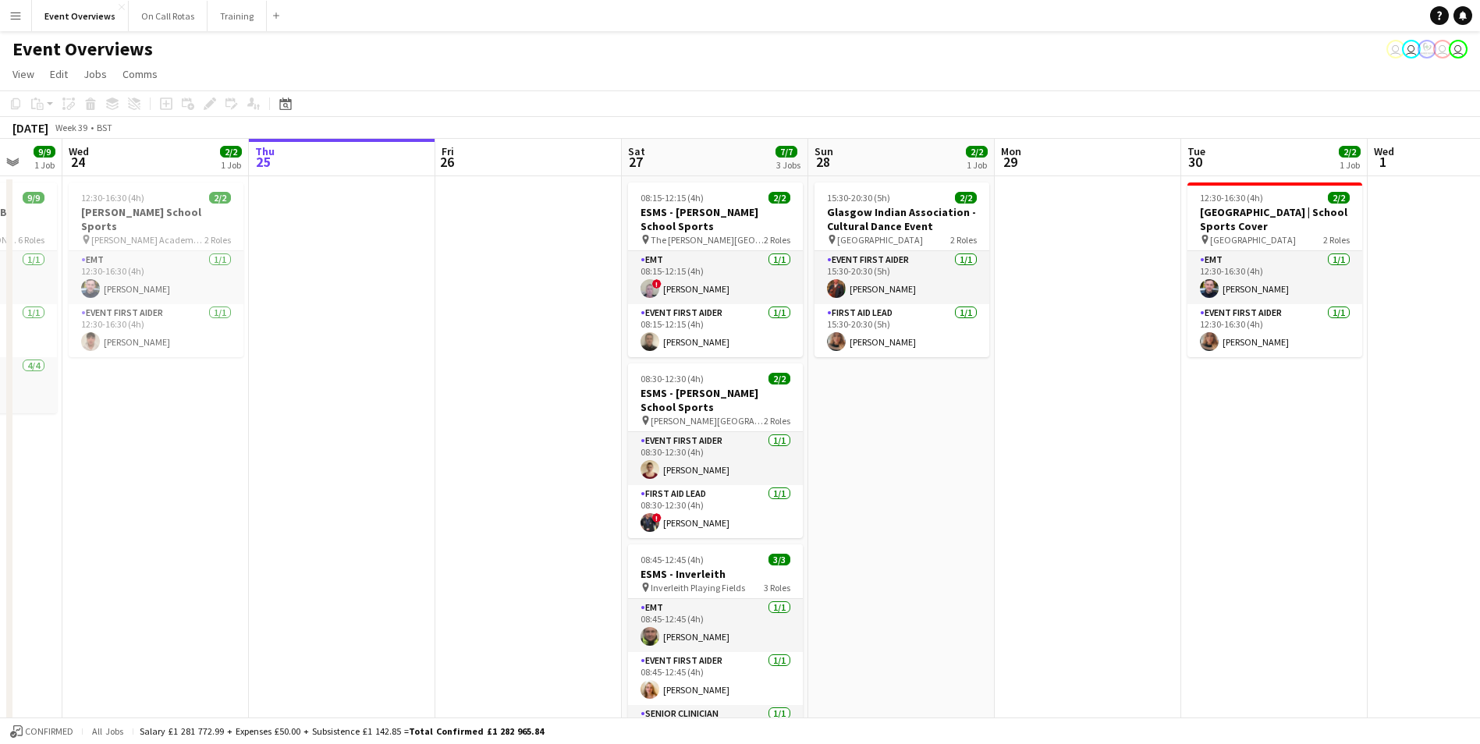
drag, startPoint x: 337, startPoint y: 401, endPoint x: 902, endPoint y: 388, distance: 564.8
click at [902, 388] on app-calendar-viewport "Sun 21 17/17 1 Job Mon 22 Tue 23 9/9 1 Job Wed 24 2/2 1 Job Thu 25 Fri 26 Sat 2…" at bounding box center [740, 739] width 1480 height 1200
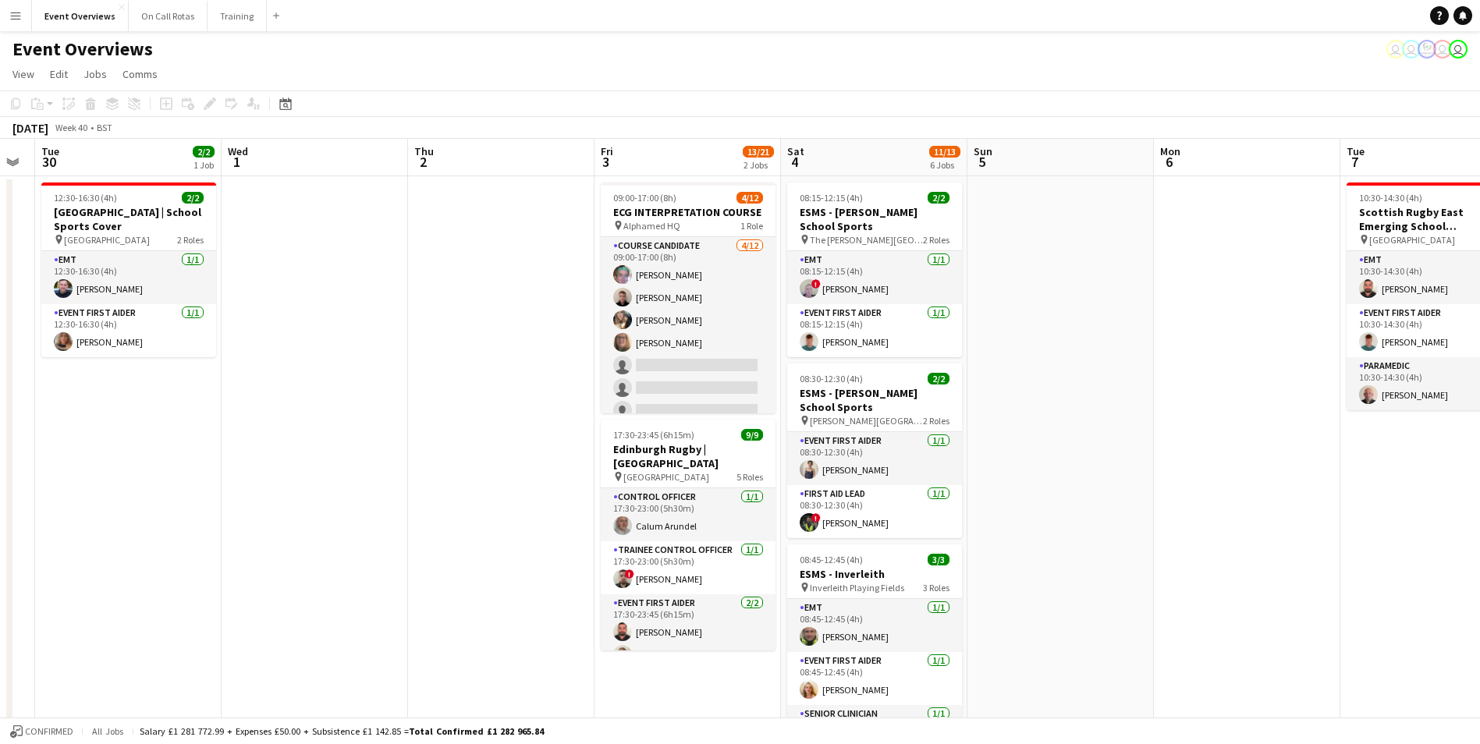
scroll to position [0, 525]
drag, startPoint x: 1236, startPoint y: 377, endPoint x: 189, endPoint y: 279, distance: 1052.0
click at [189, 279] on app-calendar-viewport "Sat 27 7/7 3 Jobs Sun 28 2/2 1 Job Mon 29 Tue 30 2/2 1 Job Wed 1 Thu 2 Fri 3 13…" at bounding box center [740, 739] width 1480 height 1200
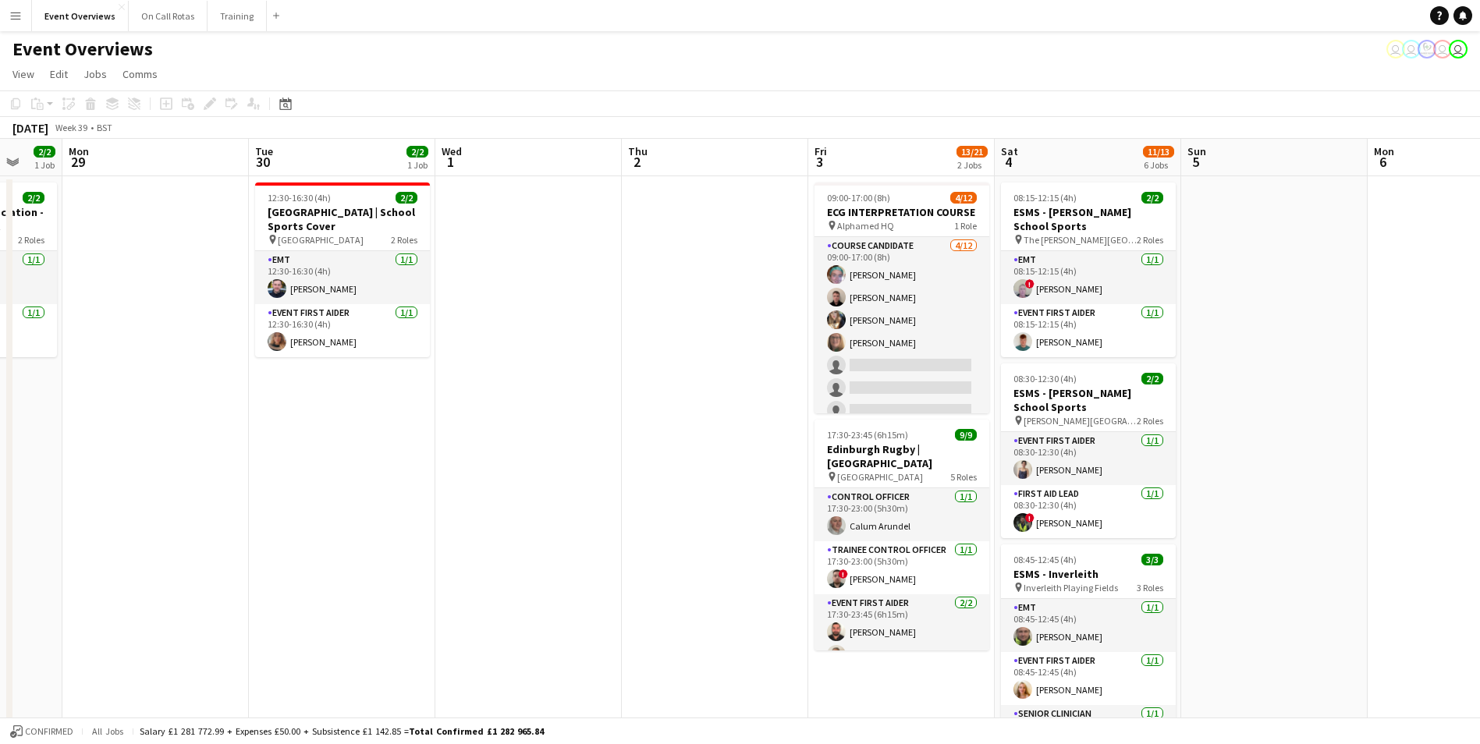
drag, startPoint x: 1108, startPoint y: 346, endPoint x: 1317, endPoint y: 349, distance: 209.0
click at [1317, 349] on app-calendar-viewport "Fri 26 Sat 27 7/7 3 Jobs Sun 28 2/2 1 Job Mon 29 Tue 30 2/2 1 Job Wed 1 Thu 2 F…" at bounding box center [740, 739] width 1480 height 1200
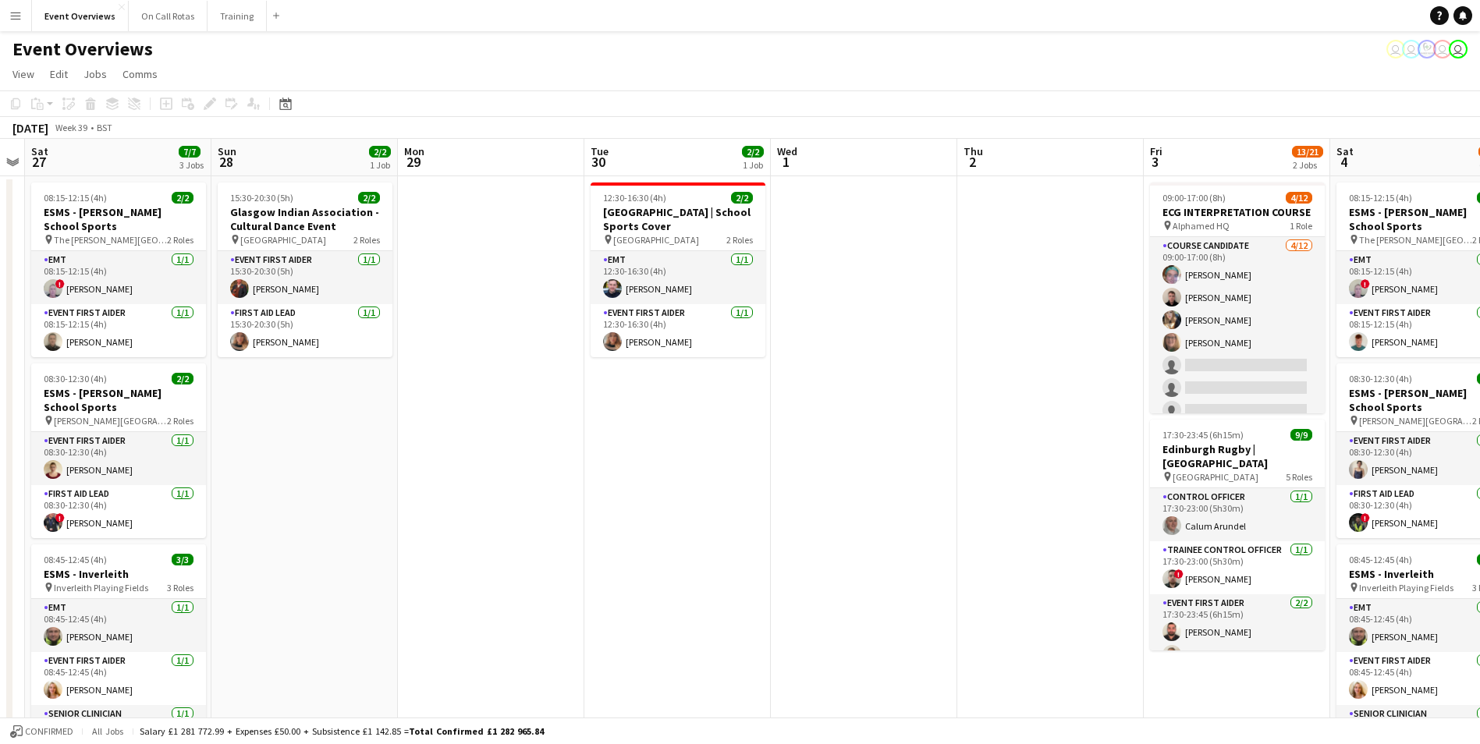
drag, startPoint x: 526, startPoint y: 278, endPoint x: 862, endPoint y: 302, distance: 336.2
click at [862, 302] on app-calendar-viewport "Thu 25 Fri 26 Sat 27 7/7 3 Jobs Sun 28 2/2 1 Job Mon 29 Tue 30 2/2 1 Job Wed 1 …" at bounding box center [740, 739] width 1480 height 1200
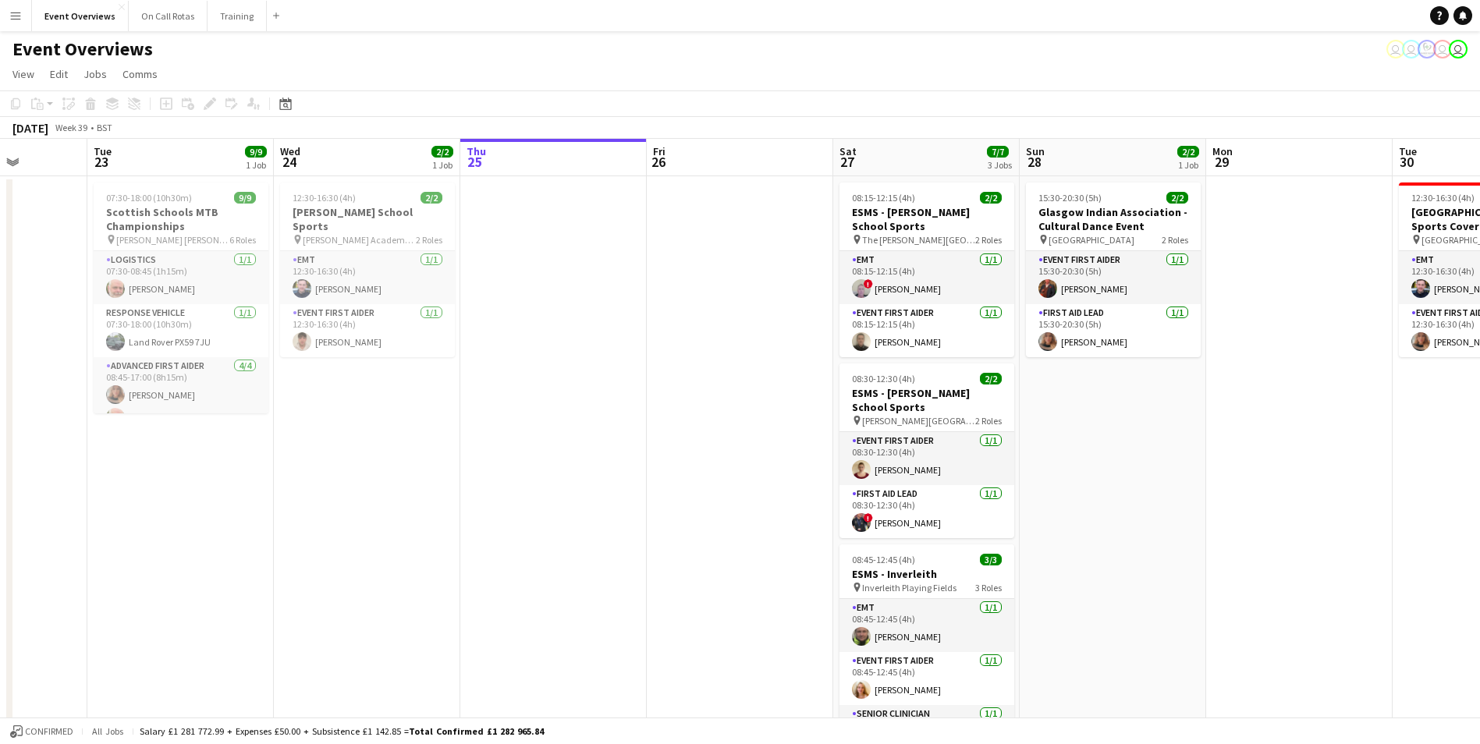
scroll to position [0, 519]
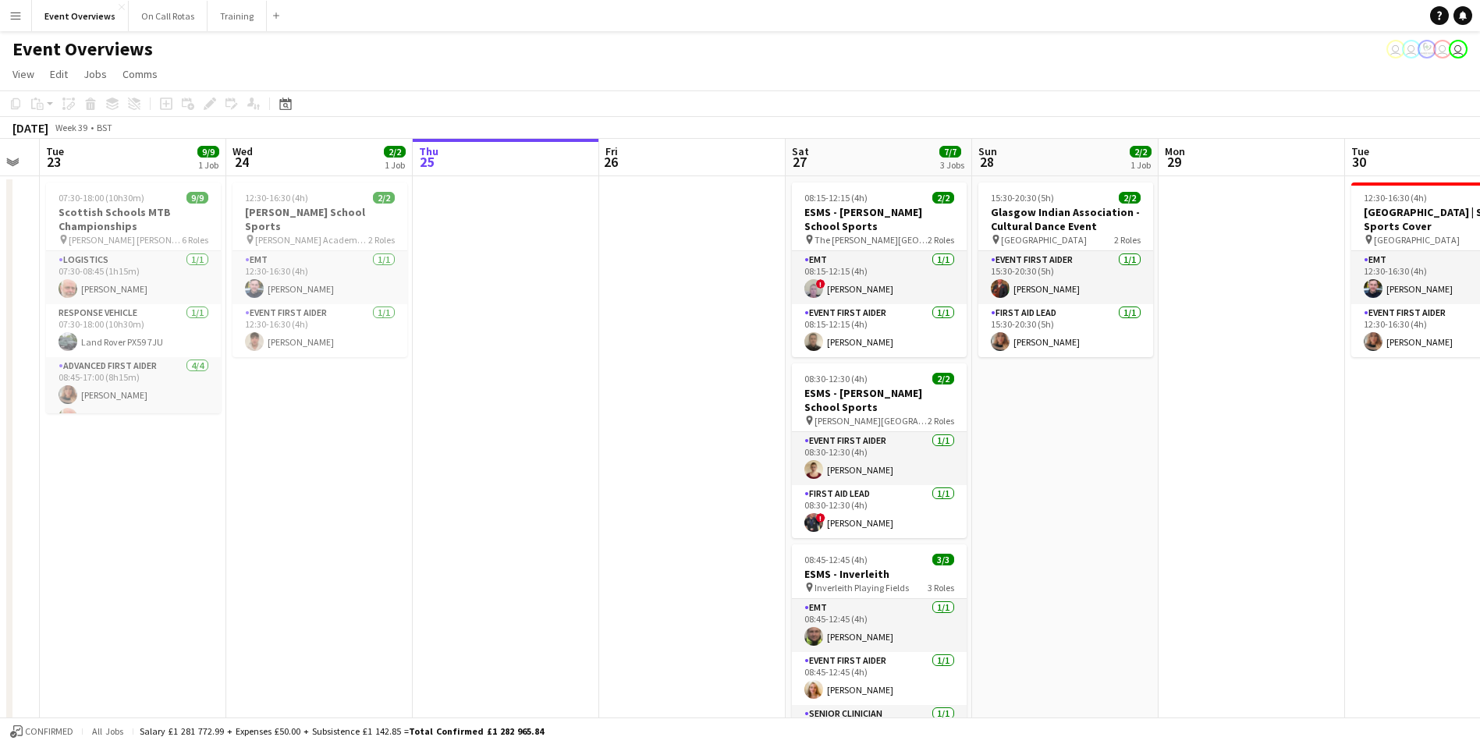
drag, startPoint x: 391, startPoint y: 400, endPoint x: 1151, endPoint y: 368, distance: 761.1
click at [1151, 368] on app-calendar-viewport "Sat 20 30/30 4 Jobs Sun 21 17/17 1 Job Mon 22 Tue 23 9/9 1 Job Wed 24 2/2 1 Job…" at bounding box center [740, 739] width 1480 height 1200
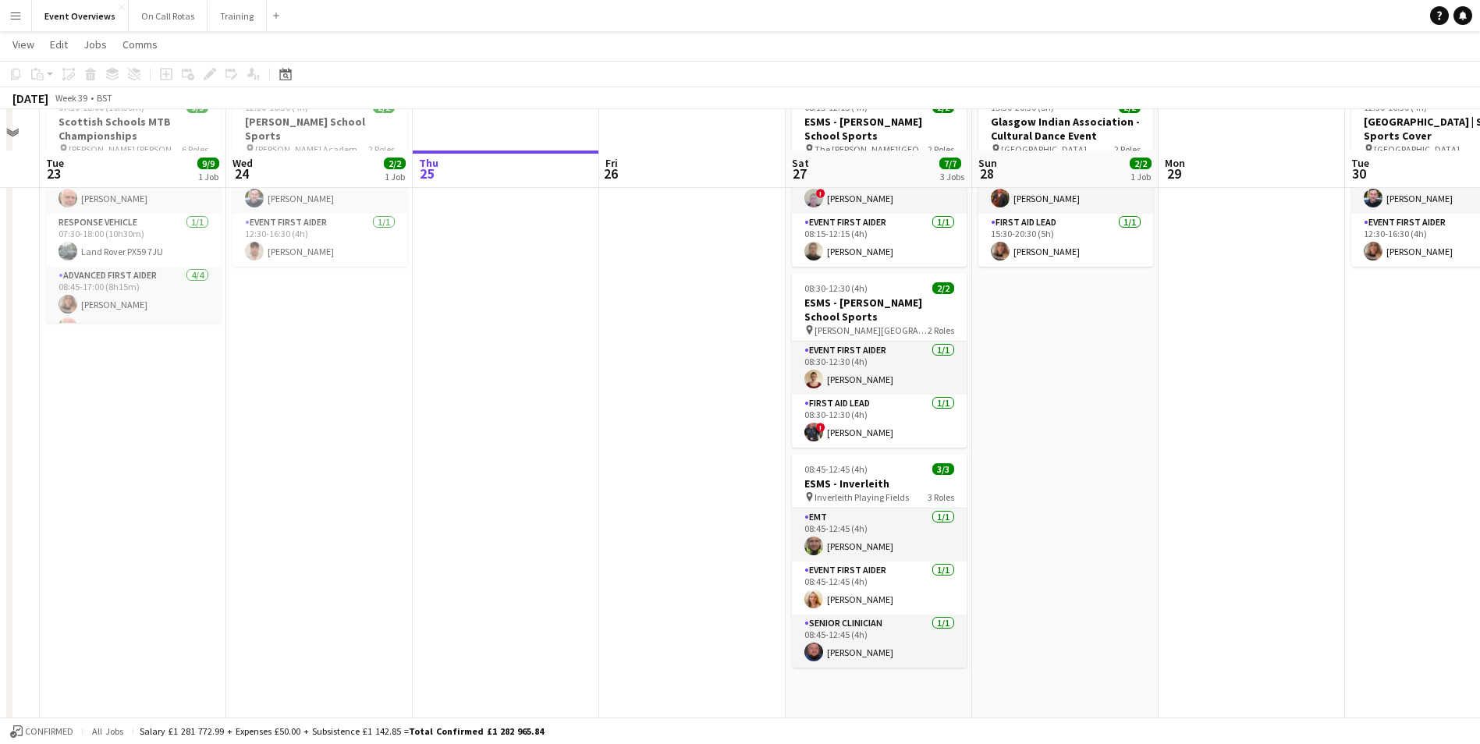
scroll to position [156, 0]
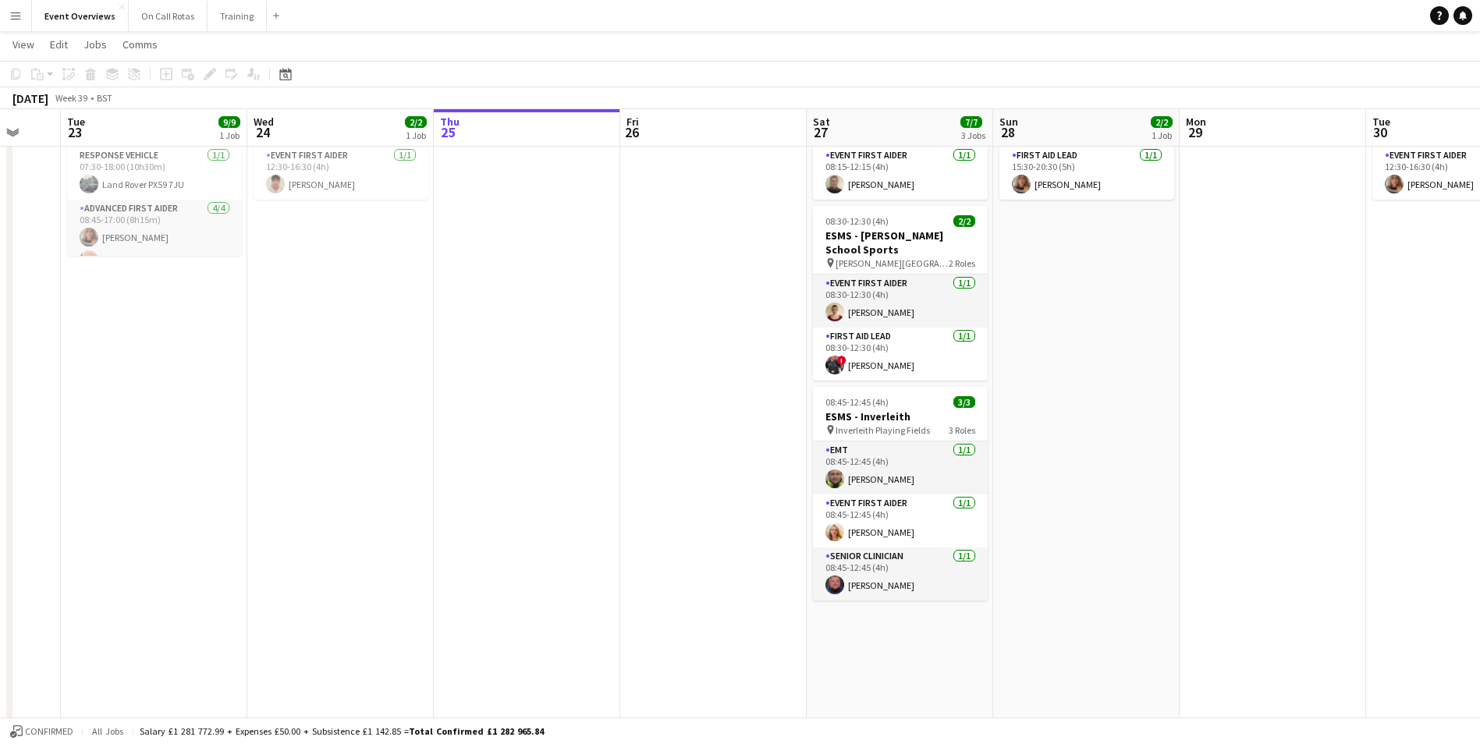
drag, startPoint x: 431, startPoint y: 434, endPoint x: 455, endPoint y: 548, distance: 117.3
click at [455, 548] on app-calendar-viewport "Sat 20 30/30 4 Jobs Sun 21 17/17 1 Job Mon 22 Tue 23 9/9 1 Job Wed 24 2/2 1 Job…" at bounding box center [740, 543] width 1480 height 1277
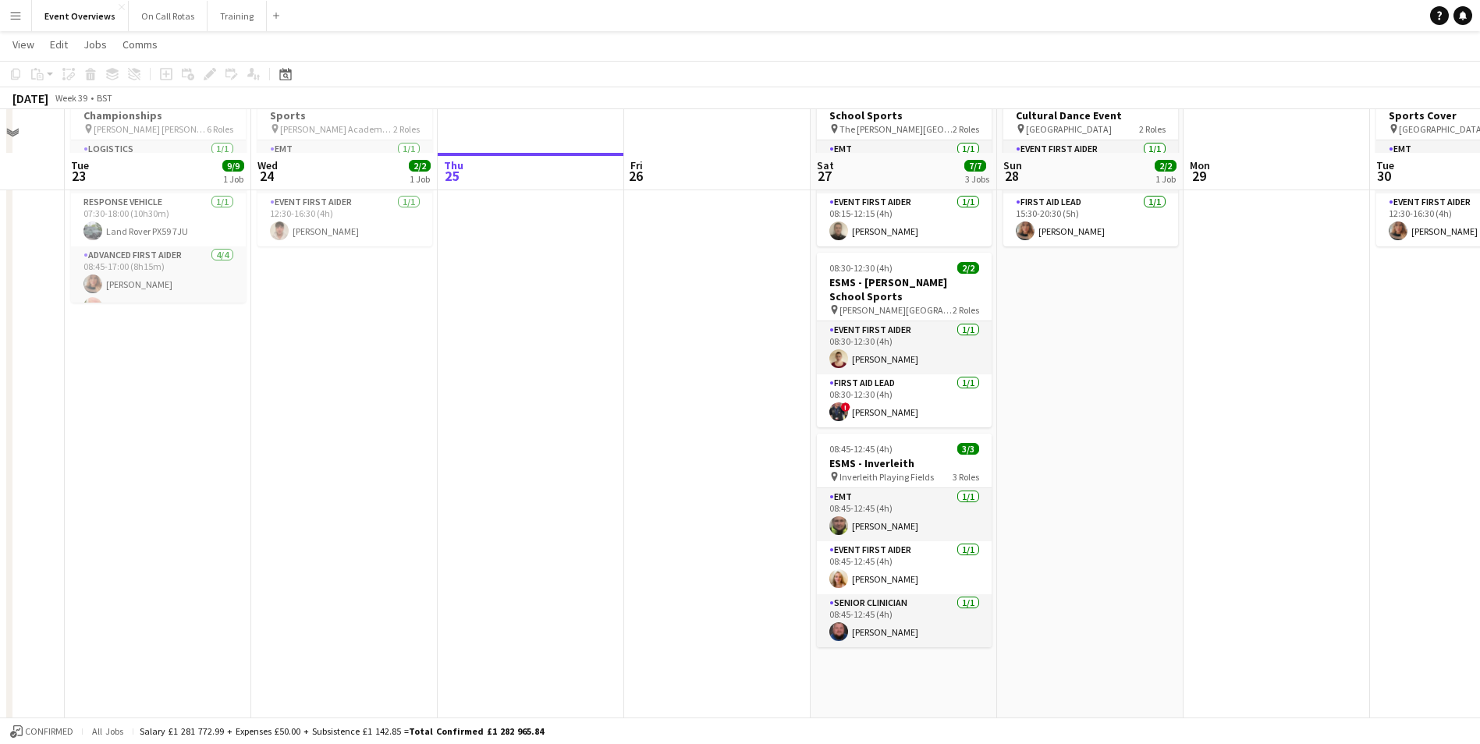
scroll to position [0, 0]
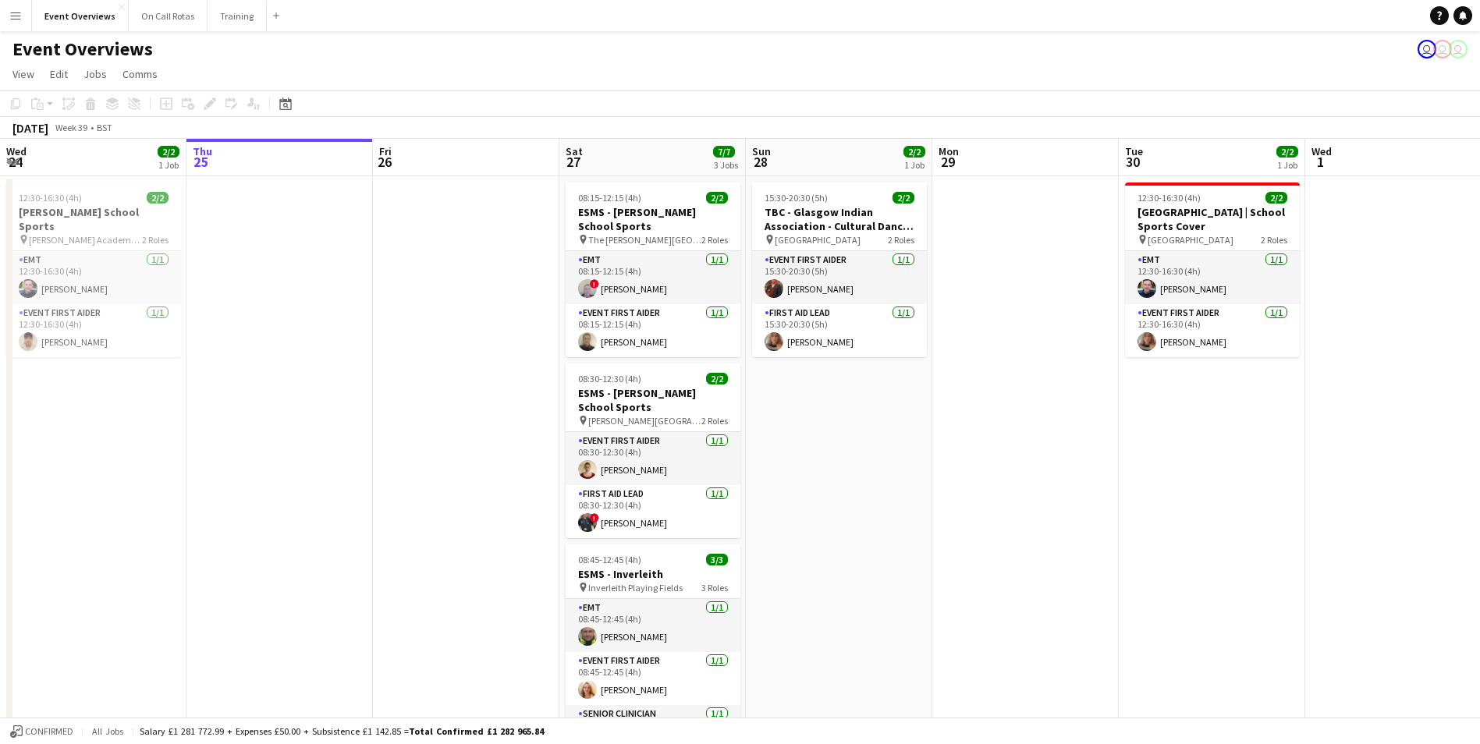
click at [6, 15] on button "Menu" at bounding box center [15, 15] width 31 height 31
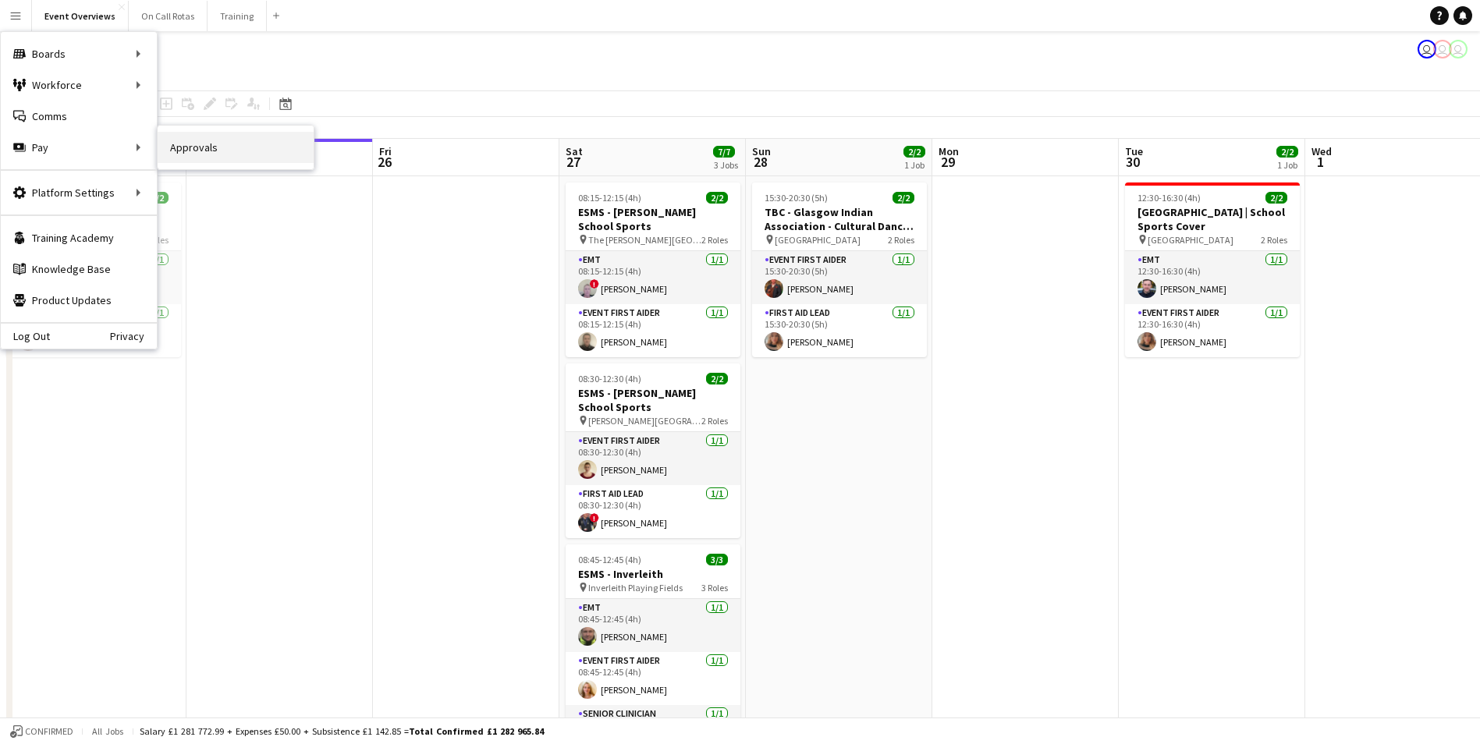
click at [172, 144] on link "Approvals" at bounding box center [236, 147] width 156 height 31
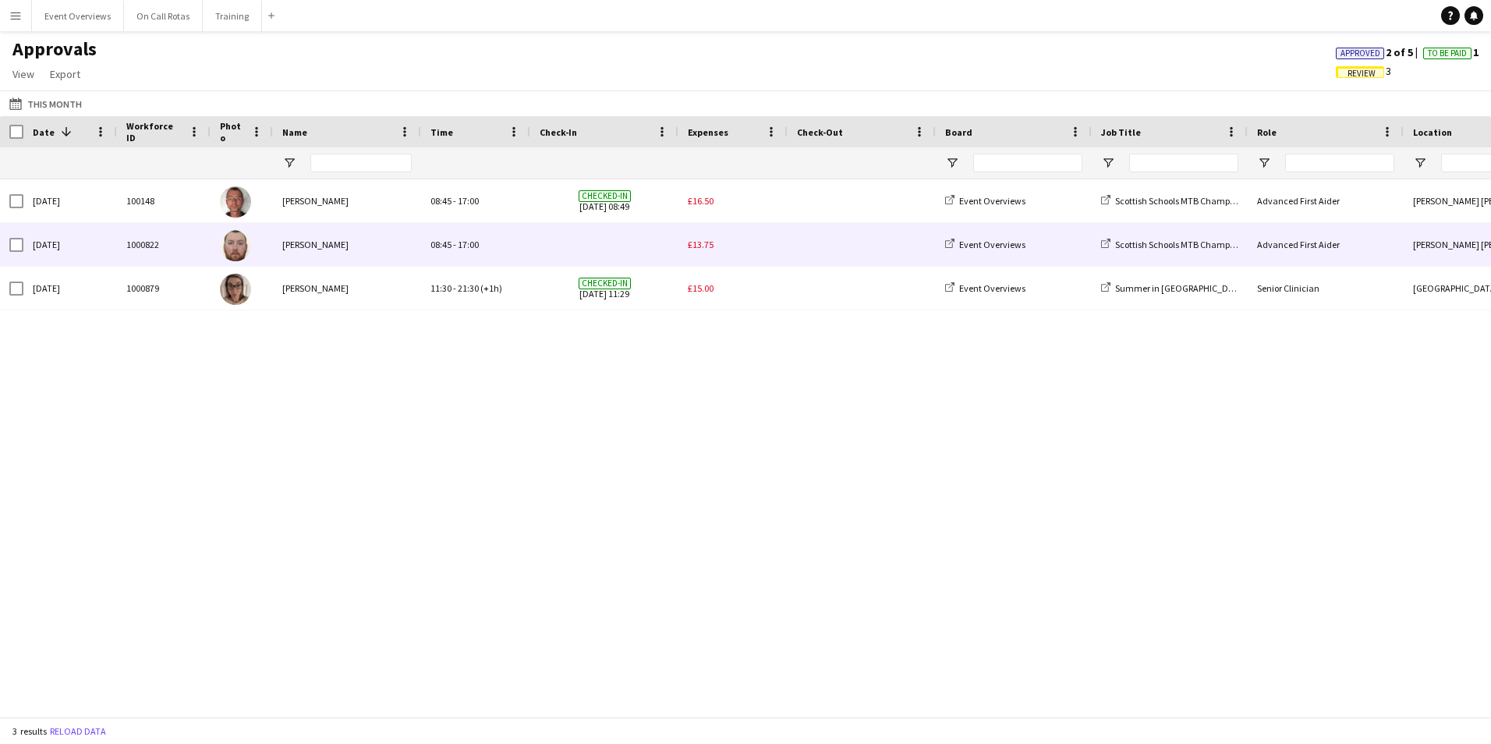
click at [711, 239] on span "£13.75" at bounding box center [701, 245] width 26 height 12
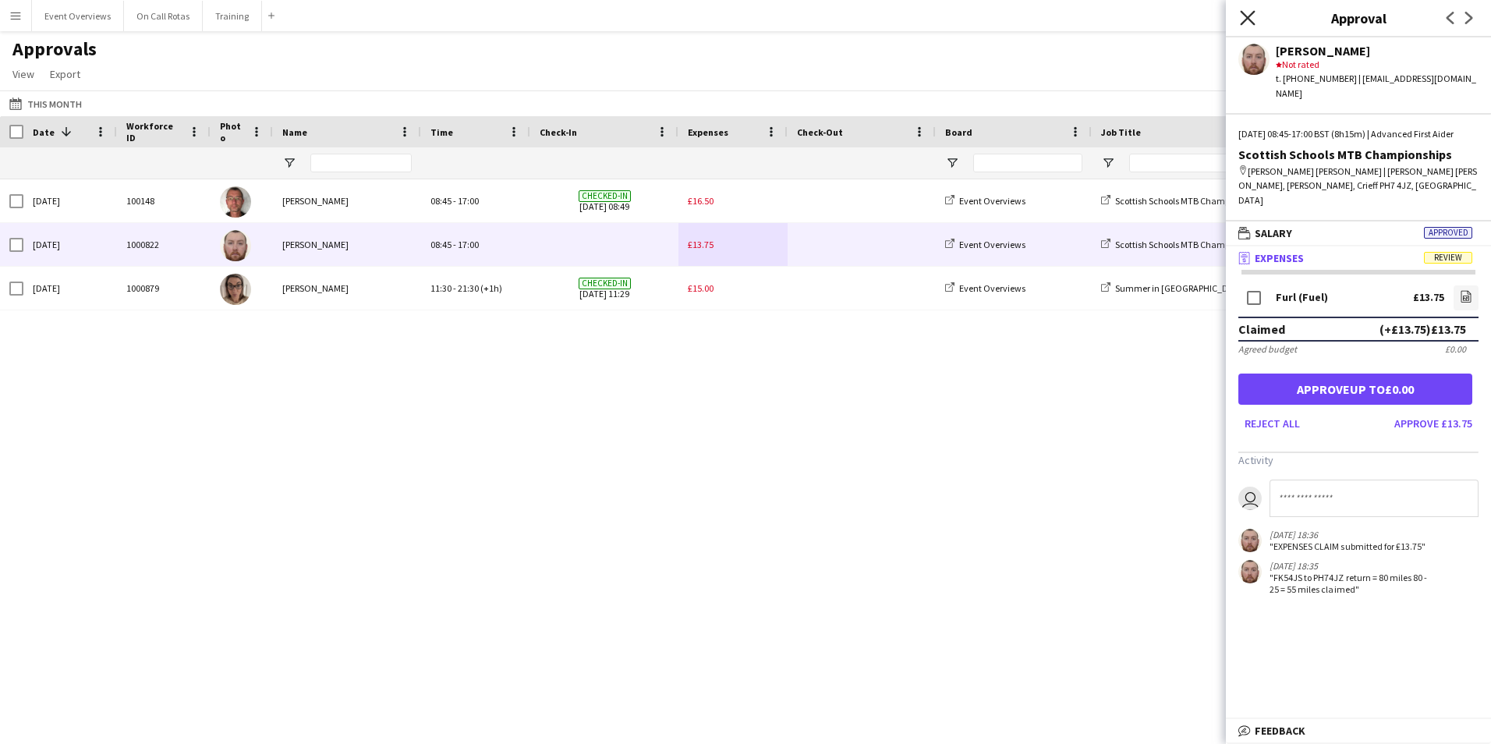
click at [1240, 19] on icon "Close pop-in" at bounding box center [1247, 17] width 15 height 15
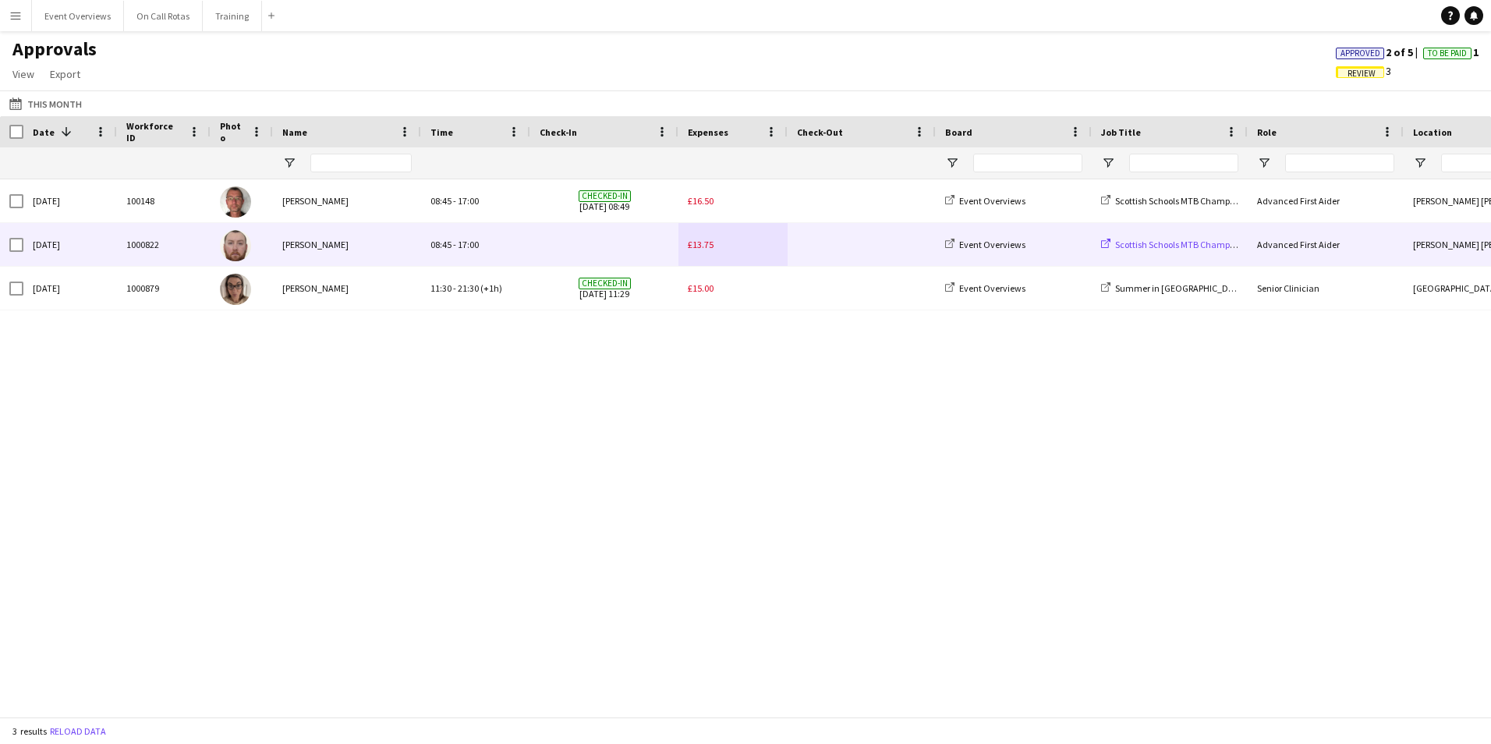
click at [1154, 243] on span "Scottish Schools MTB Championships" at bounding box center [1188, 245] width 147 height 12
click at [703, 237] on div "£13.75" at bounding box center [733, 244] width 109 height 43
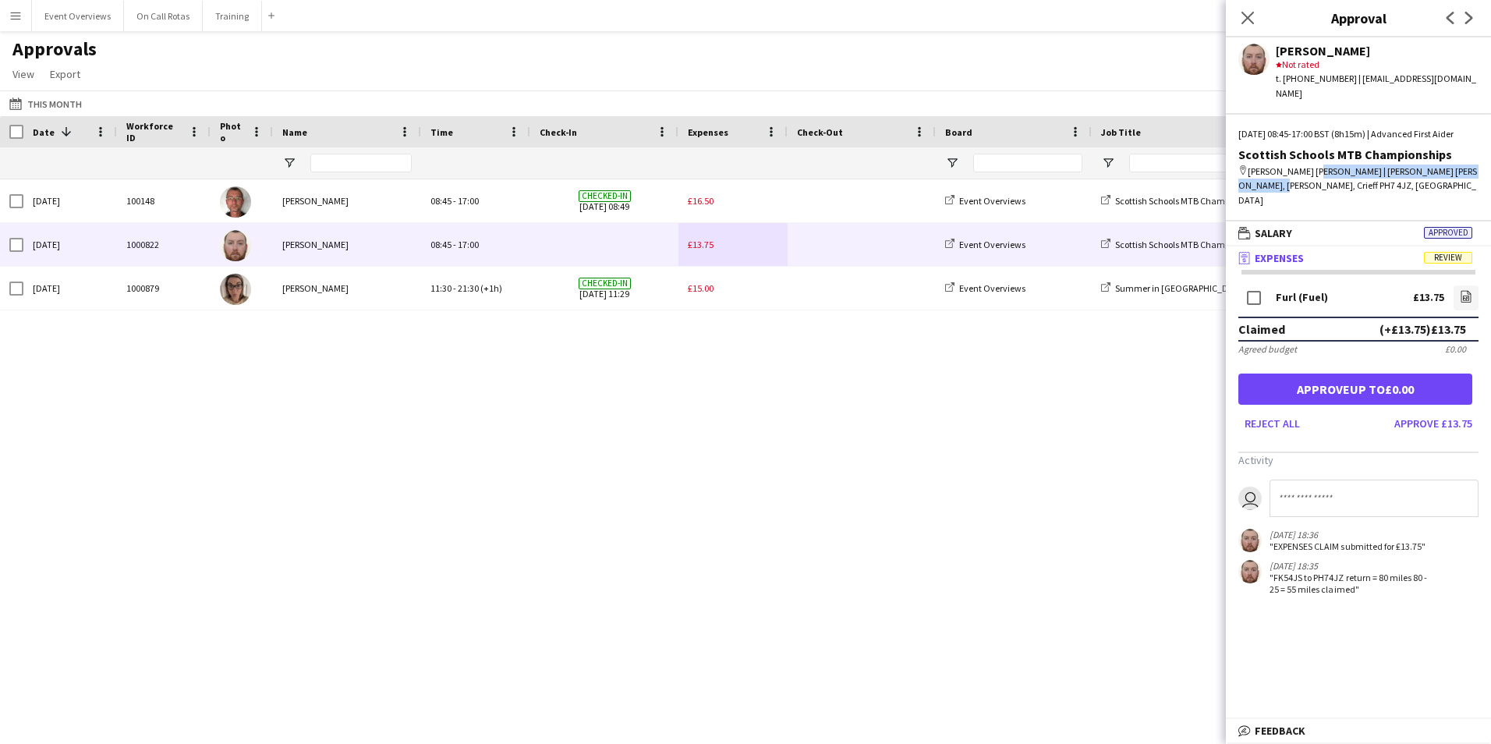
drag, startPoint x: 1473, startPoint y: 169, endPoint x: 1307, endPoint y: 175, distance: 165.5
click at [1307, 175] on div "map-marker Comrie Croft | Comrie [STREET_ADDRESS][PERSON_NAME]" at bounding box center [1359, 186] width 240 height 43
copy div "[PERSON_NAME][STREET_ADDRESS][PERSON_NAME][PERSON_NAME]"
click at [1051, 15] on app-navbar "Menu Boards Boards Boards All jobs Status Workforce Workforce My Workforce Recr…" at bounding box center [745, 15] width 1491 height 31
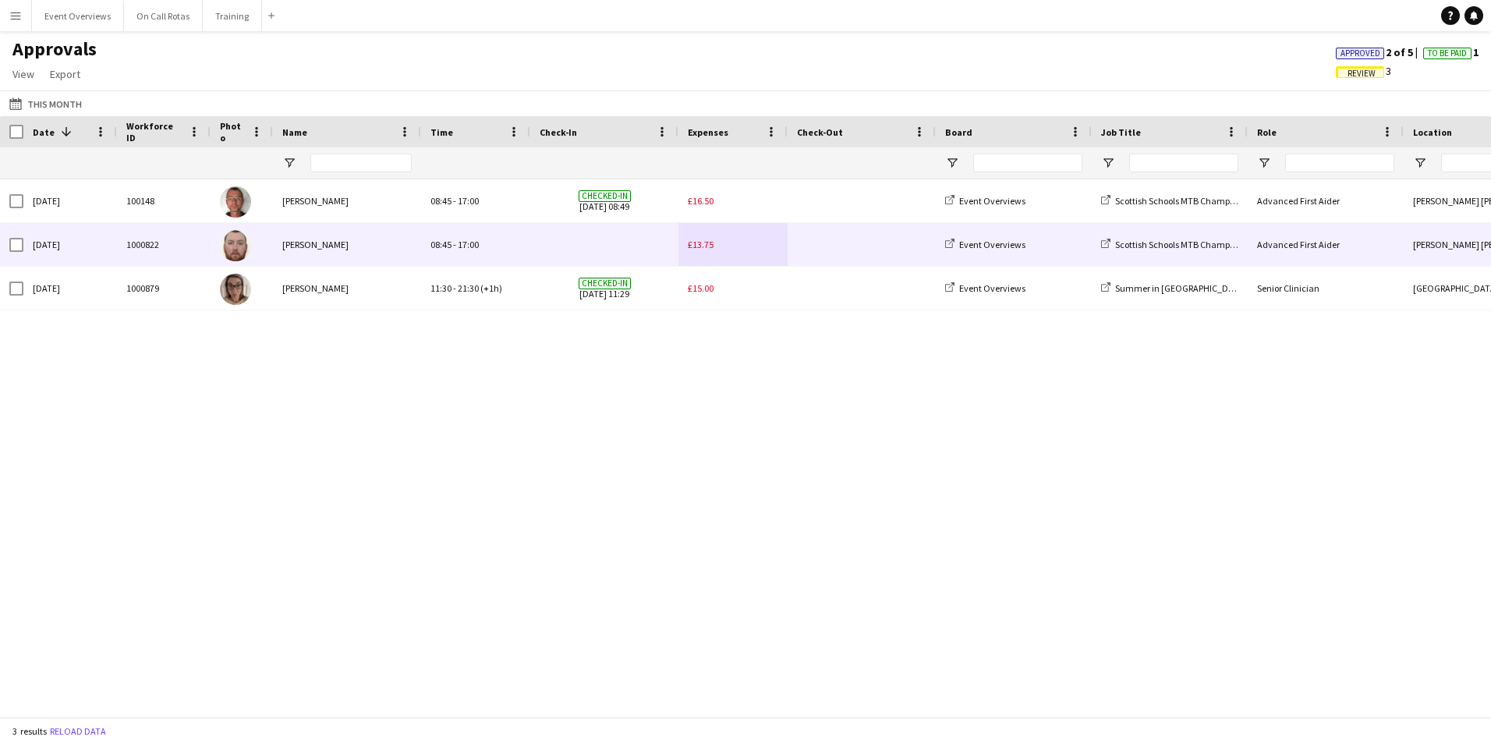
click at [720, 248] on div "£13.75" at bounding box center [733, 244] width 109 height 43
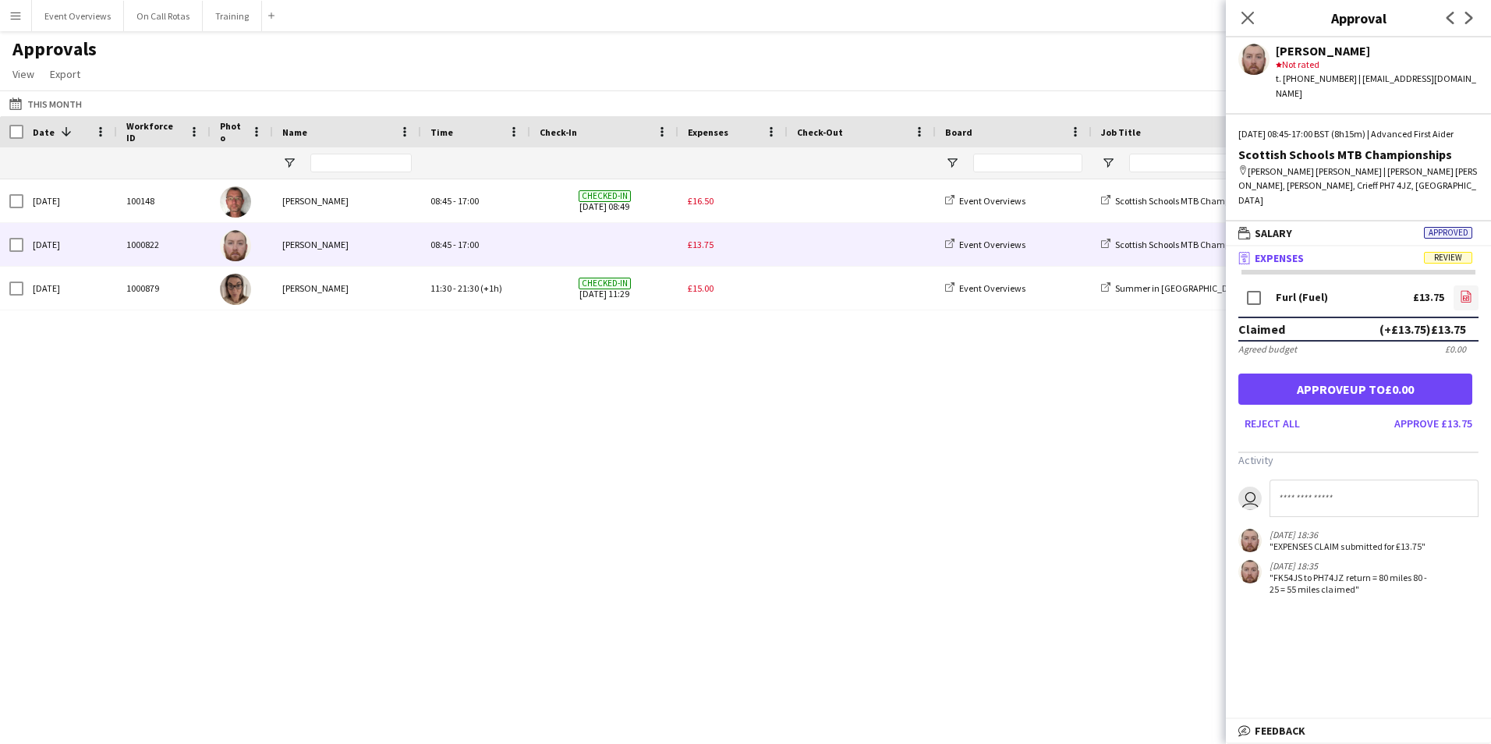
click at [1473, 285] on link "file-image" at bounding box center [1466, 297] width 25 height 25
click at [1446, 411] on button "Approve £13.75" at bounding box center [1433, 423] width 90 height 25
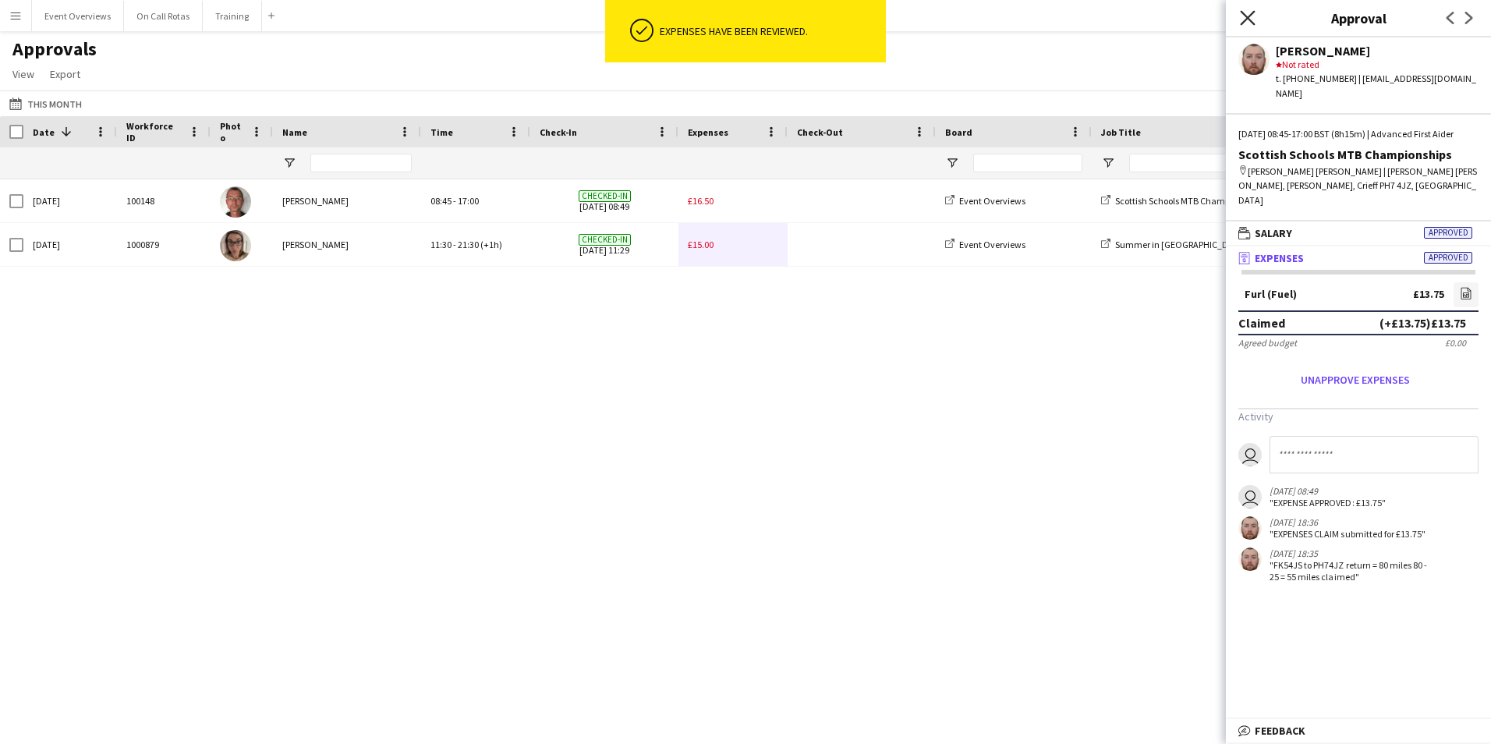
click at [1249, 16] on icon at bounding box center [1247, 17] width 15 height 15
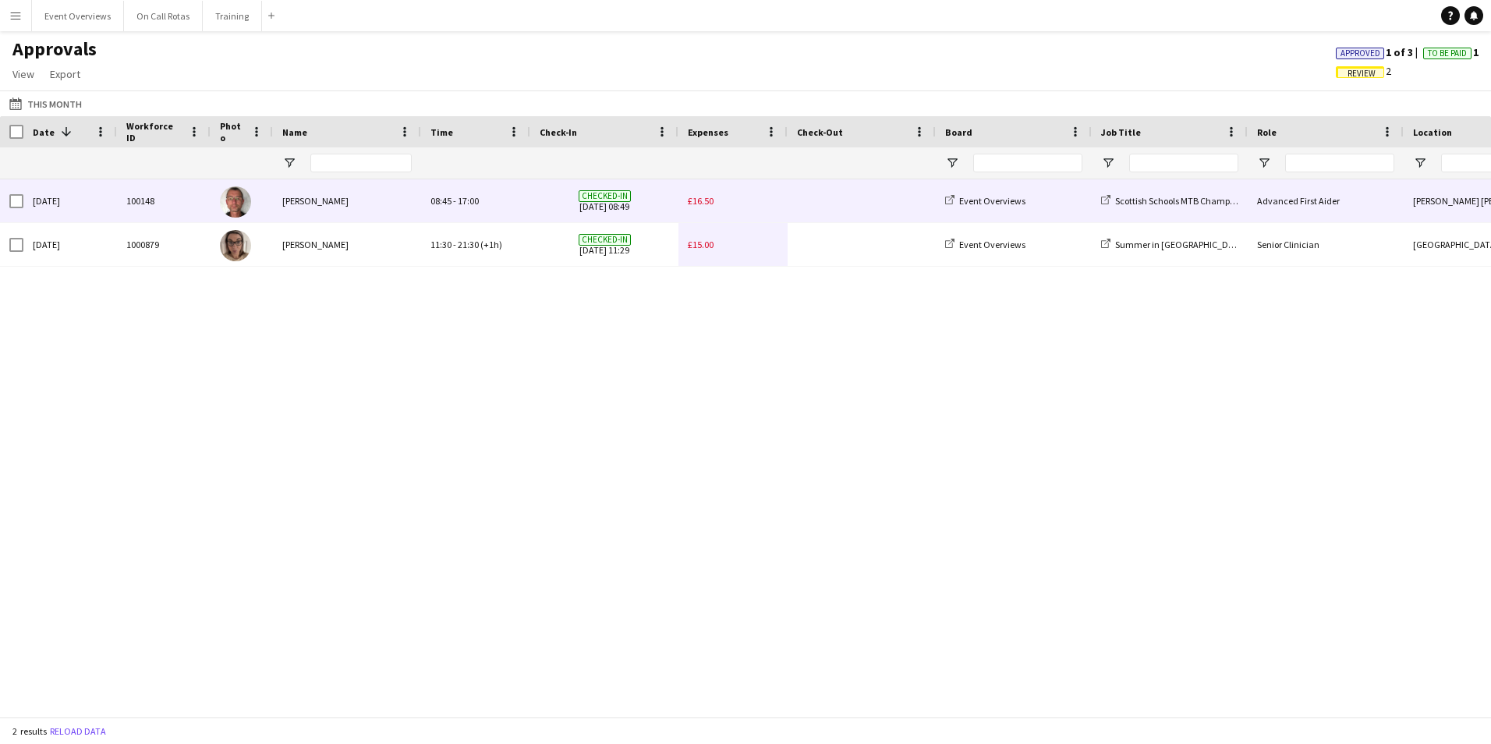
click at [700, 197] on span "£16.50" at bounding box center [701, 201] width 26 height 12
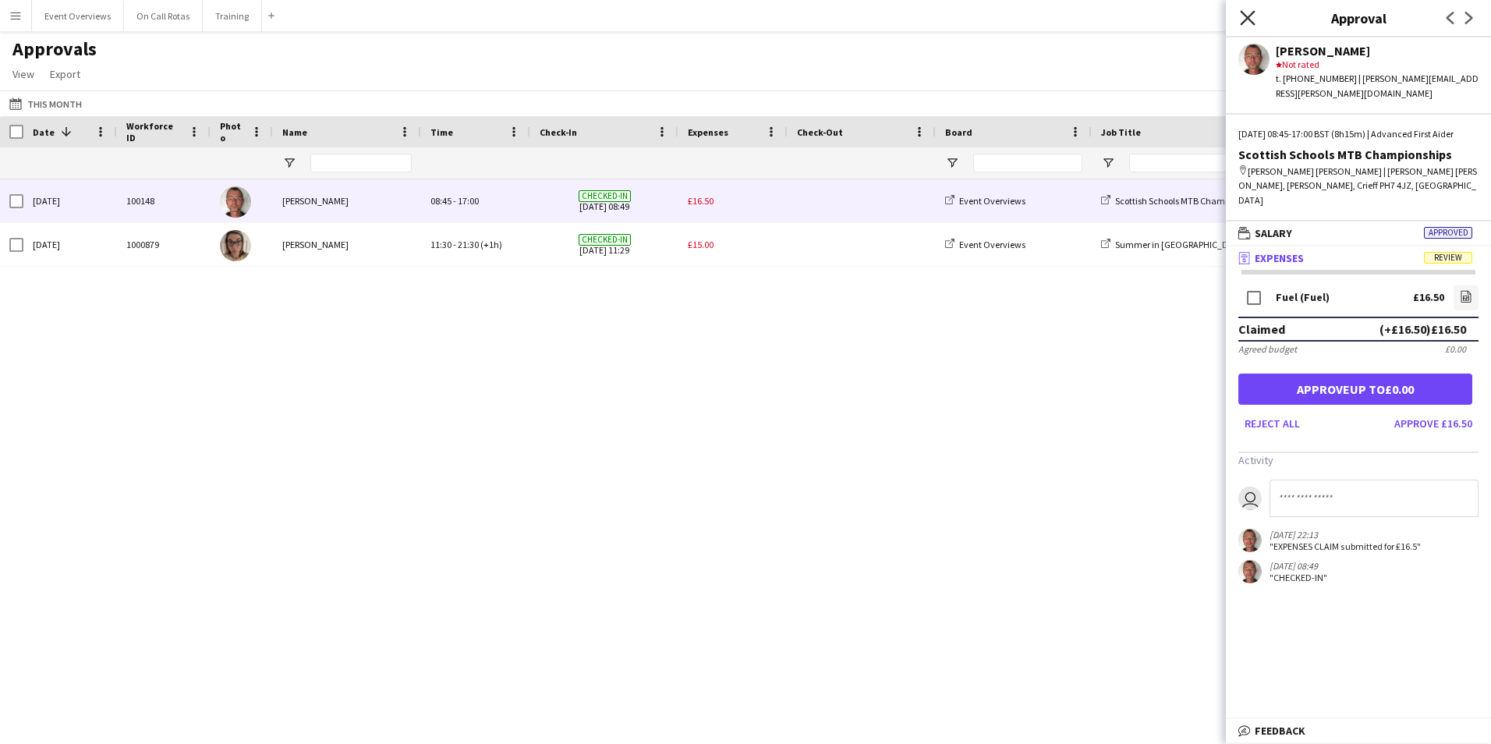
click at [1250, 18] on icon "Close pop-in" at bounding box center [1247, 17] width 15 height 15
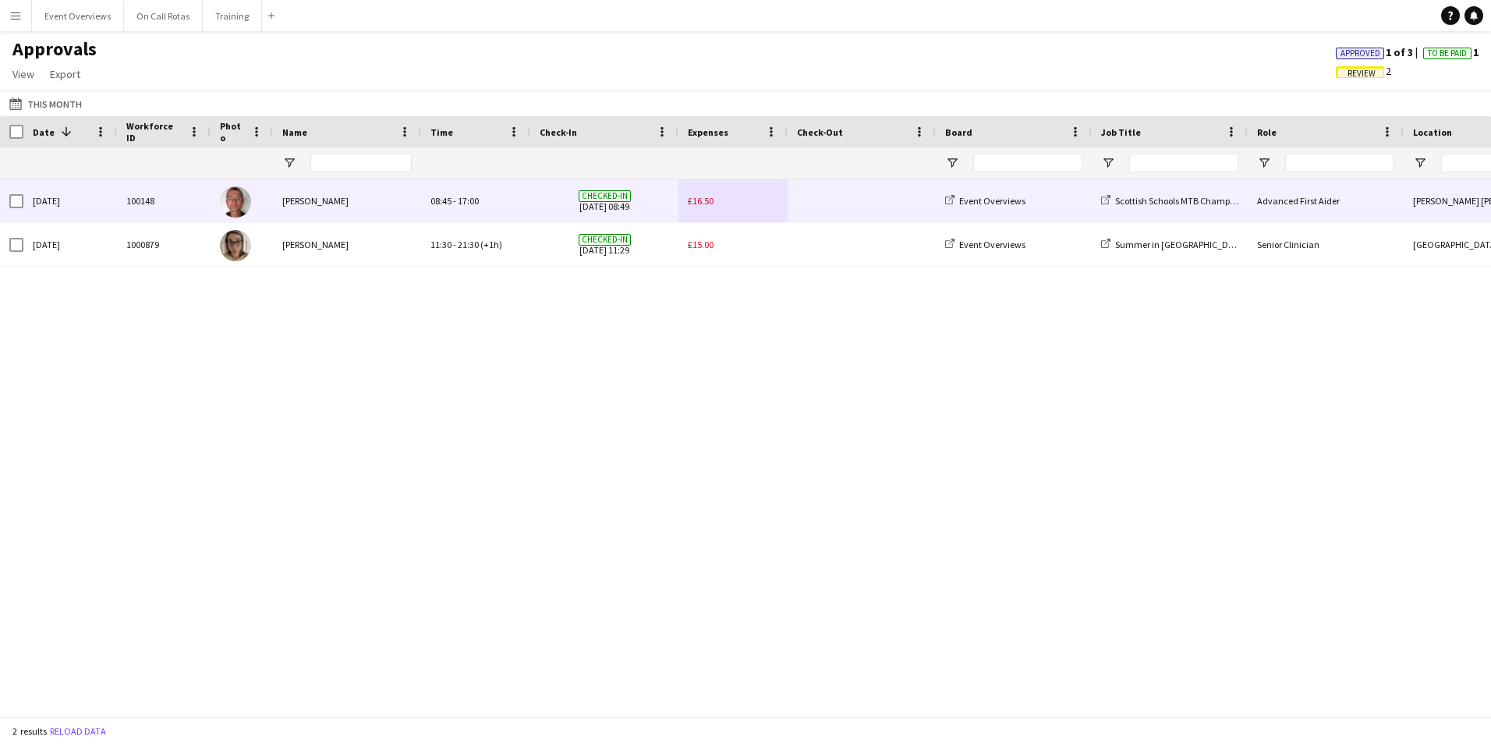
click at [728, 193] on div "£16.50" at bounding box center [733, 200] width 109 height 43
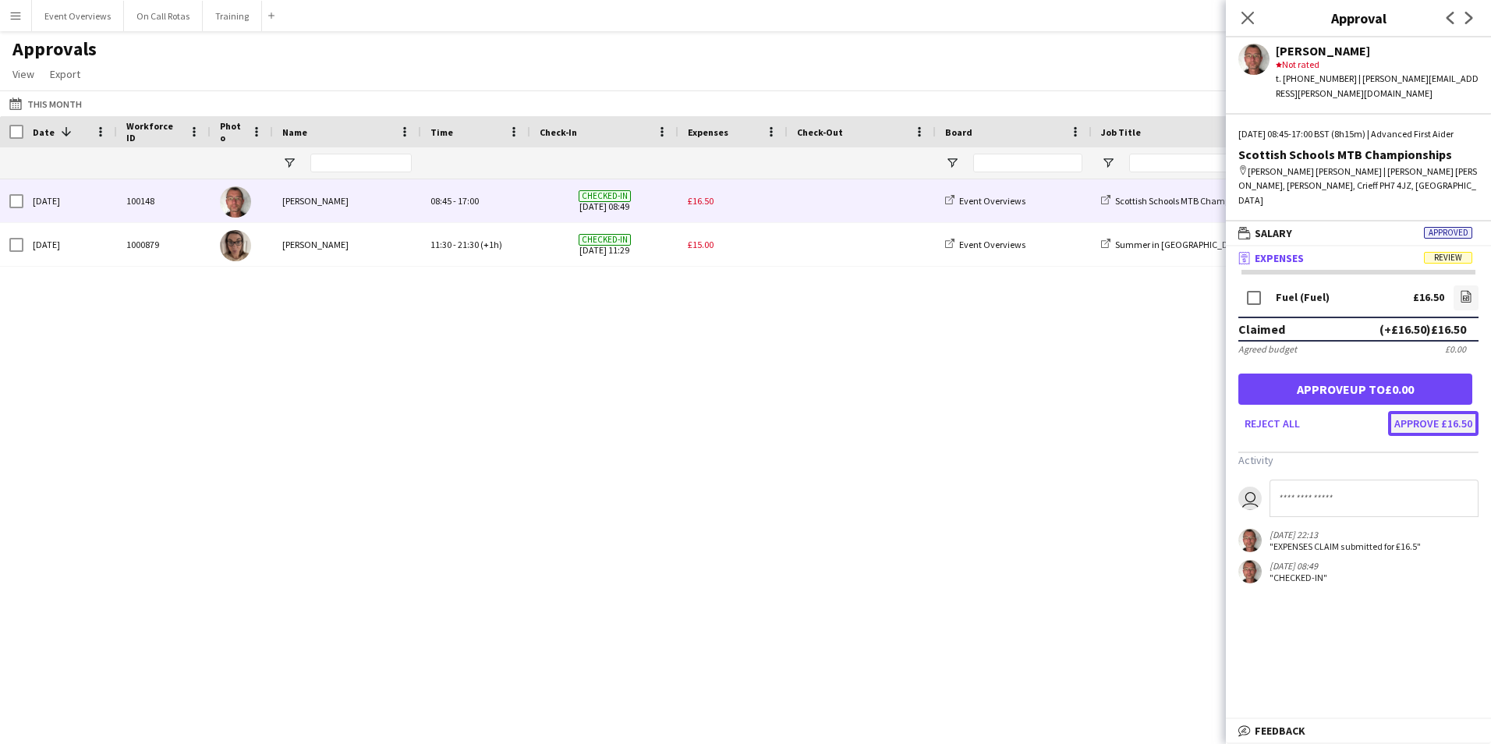
click at [1425, 411] on button "Approve £16.50" at bounding box center [1433, 423] width 90 height 25
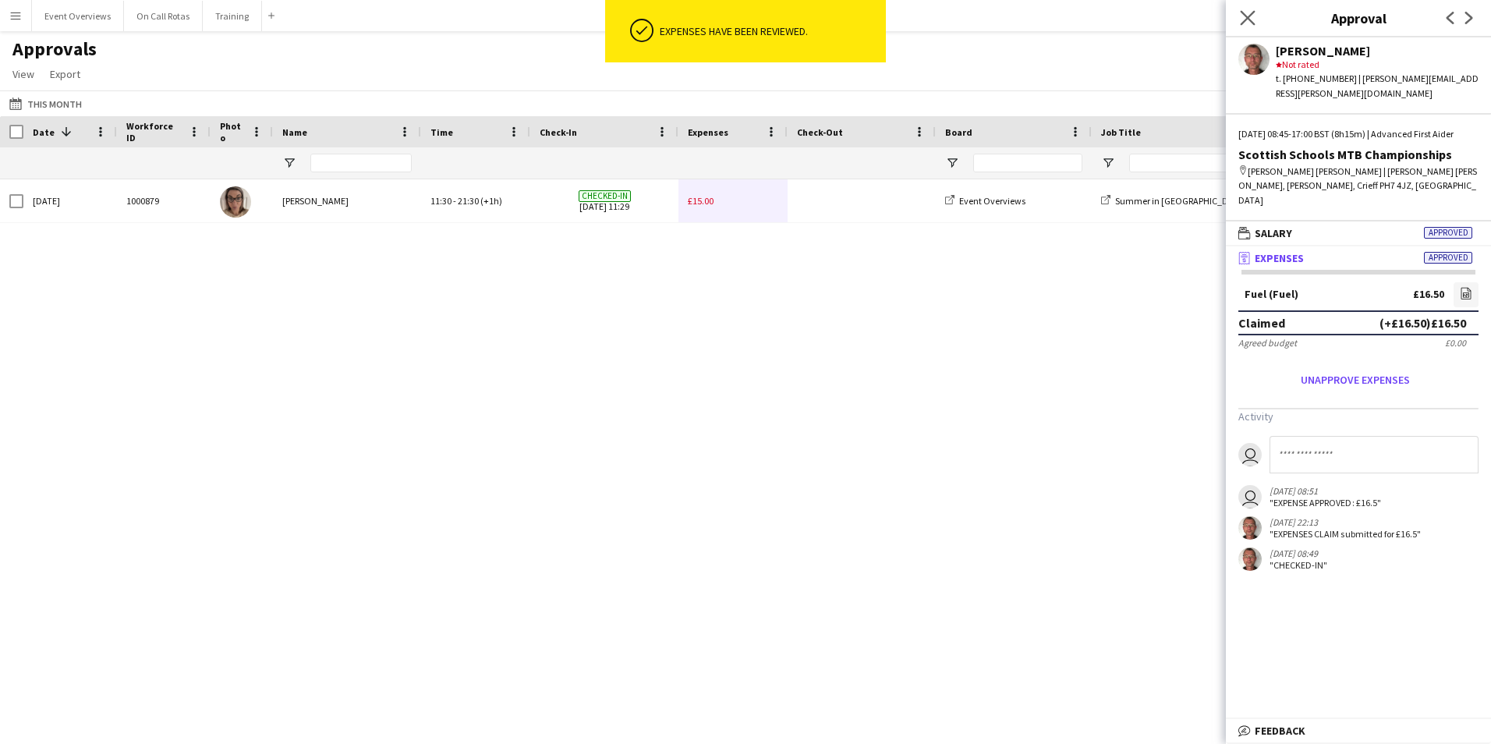
click at [1251, 25] on icon "Close pop-in" at bounding box center [1247, 17] width 15 height 15
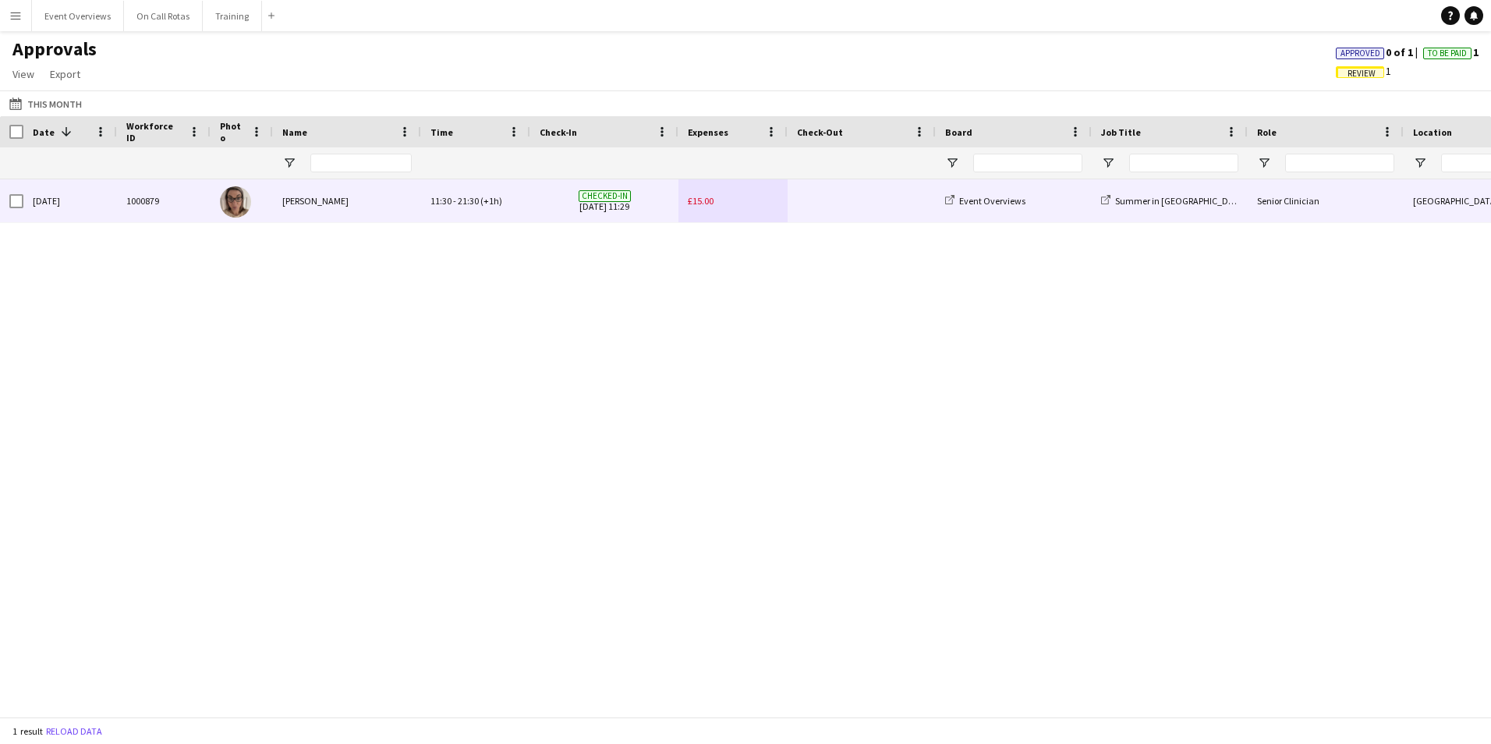
click at [704, 197] on span "£15.00" at bounding box center [701, 201] width 26 height 12
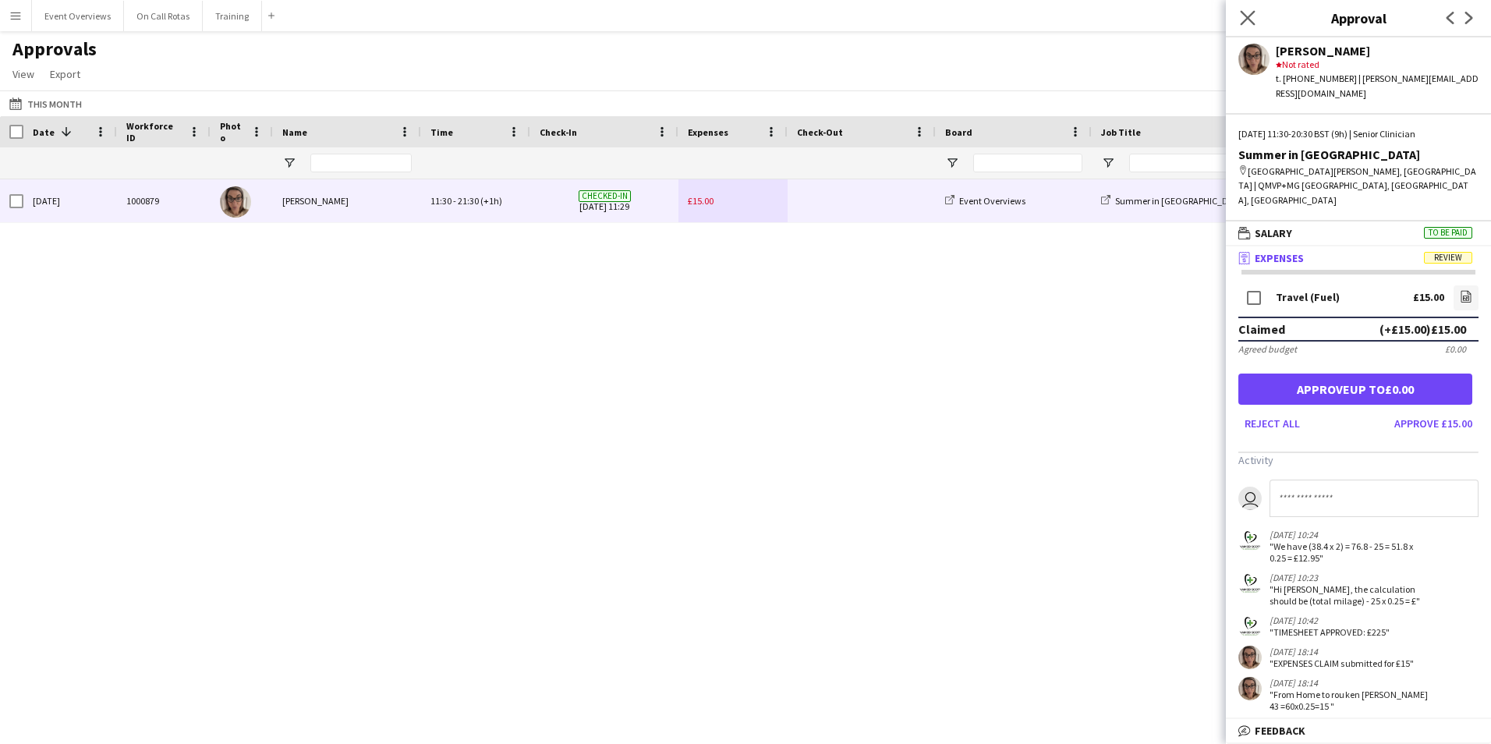
click at [1256, 16] on app-icon "Close pop-in" at bounding box center [1248, 18] width 23 height 23
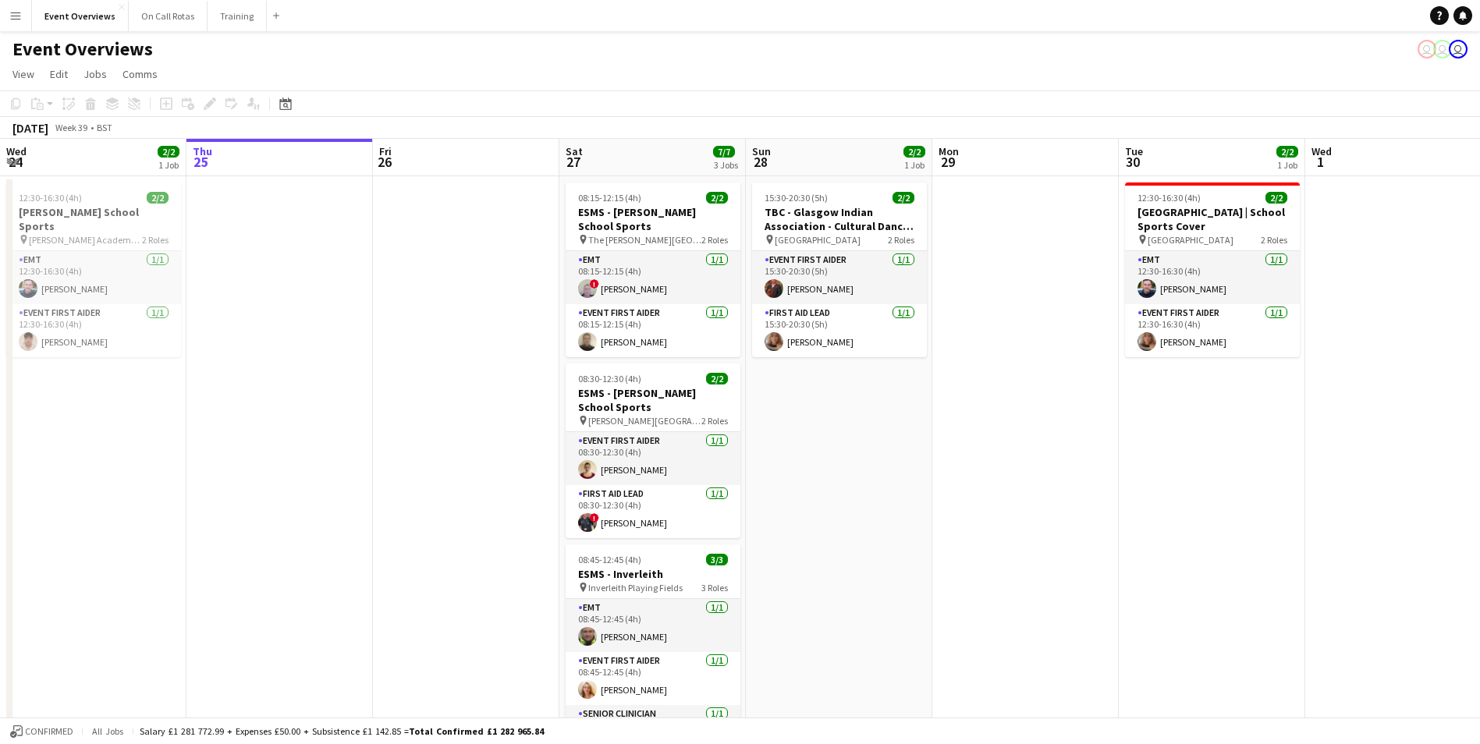
click at [12, 20] on app-icon "Menu" at bounding box center [15, 15] width 12 height 12
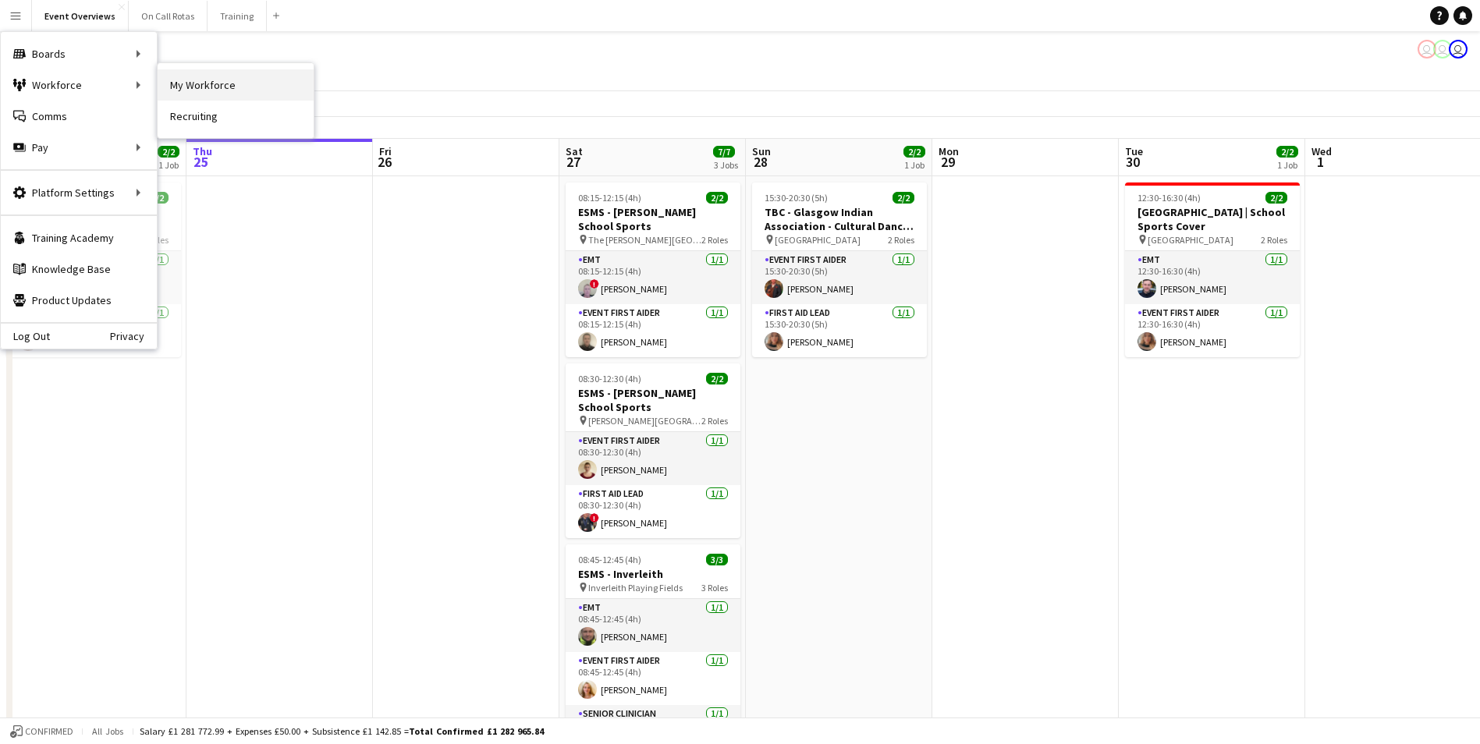
click at [213, 88] on link "My Workforce" at bounding box center [236, 84] width 156 height 31
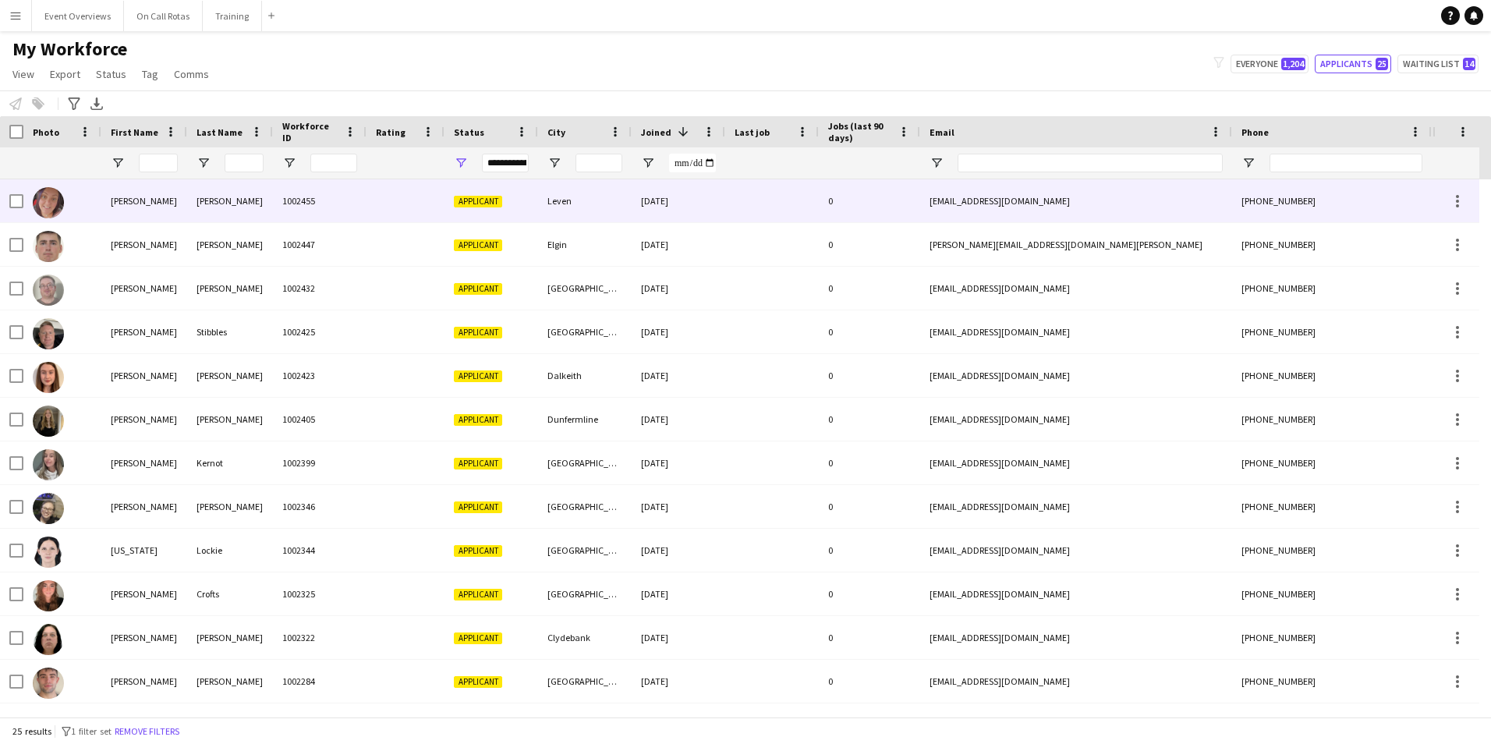
click at [328, 193] on div "1002455" at bounding box center [320, 200] width 94 height 43
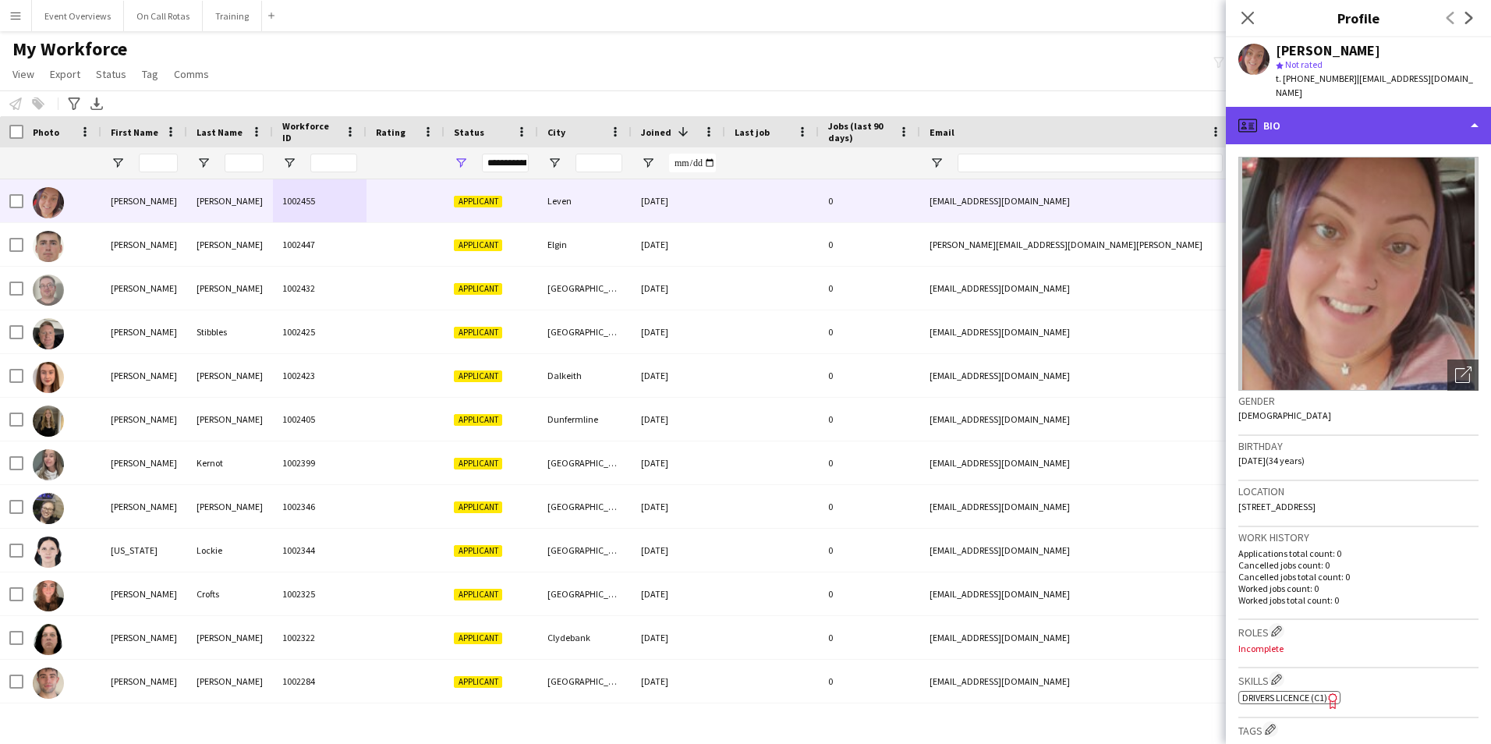
click at [1291, 108] on div "profile Bio" at bounding box center [1358, 125] width 265 height 37
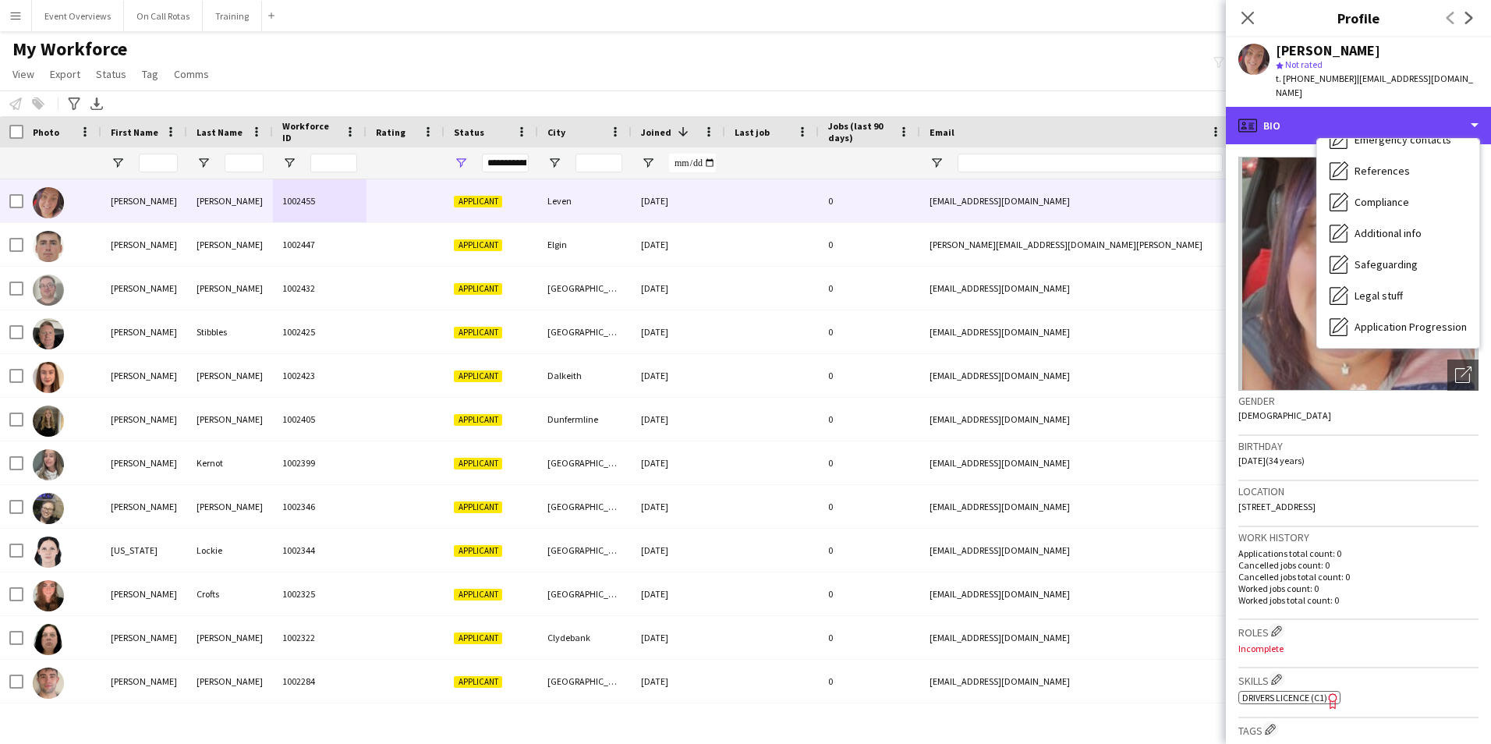
scroll to position [271, 0]
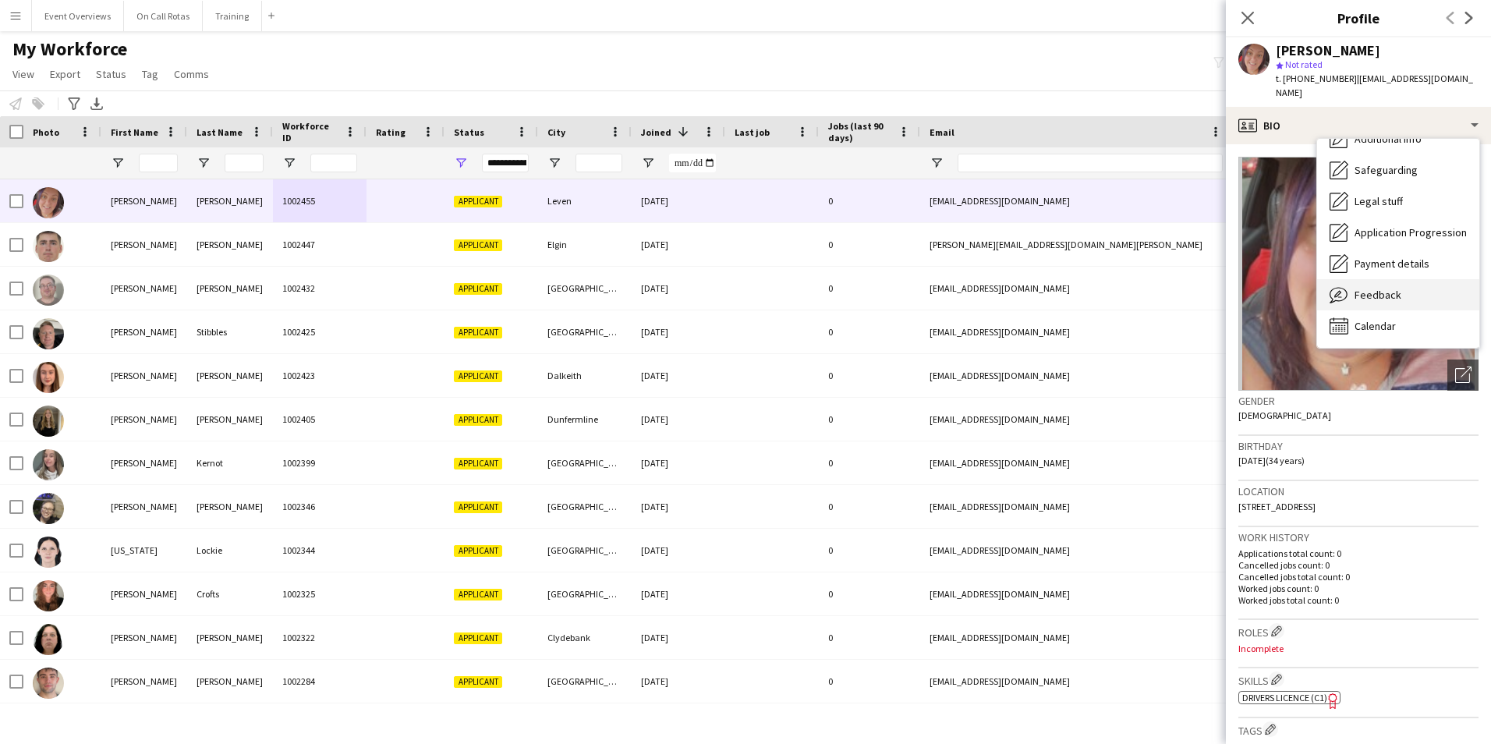
click at [1380, 288] on span "Feedback" at bounding box center [1378, 295] width 47 height 14
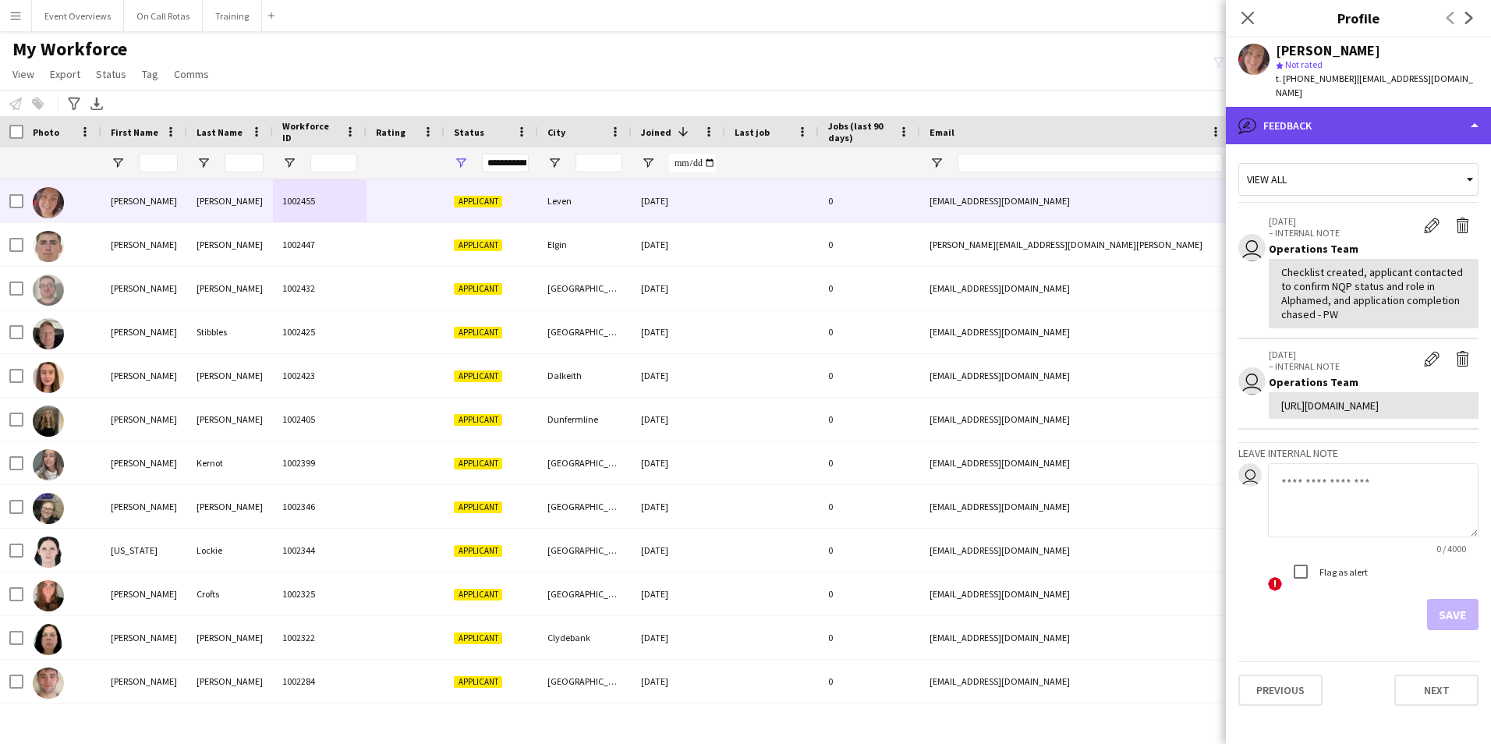
click at [1313, 112] on div "bubble-pencil Feedback" at bounding box center [1358, 125] width 265 height 37
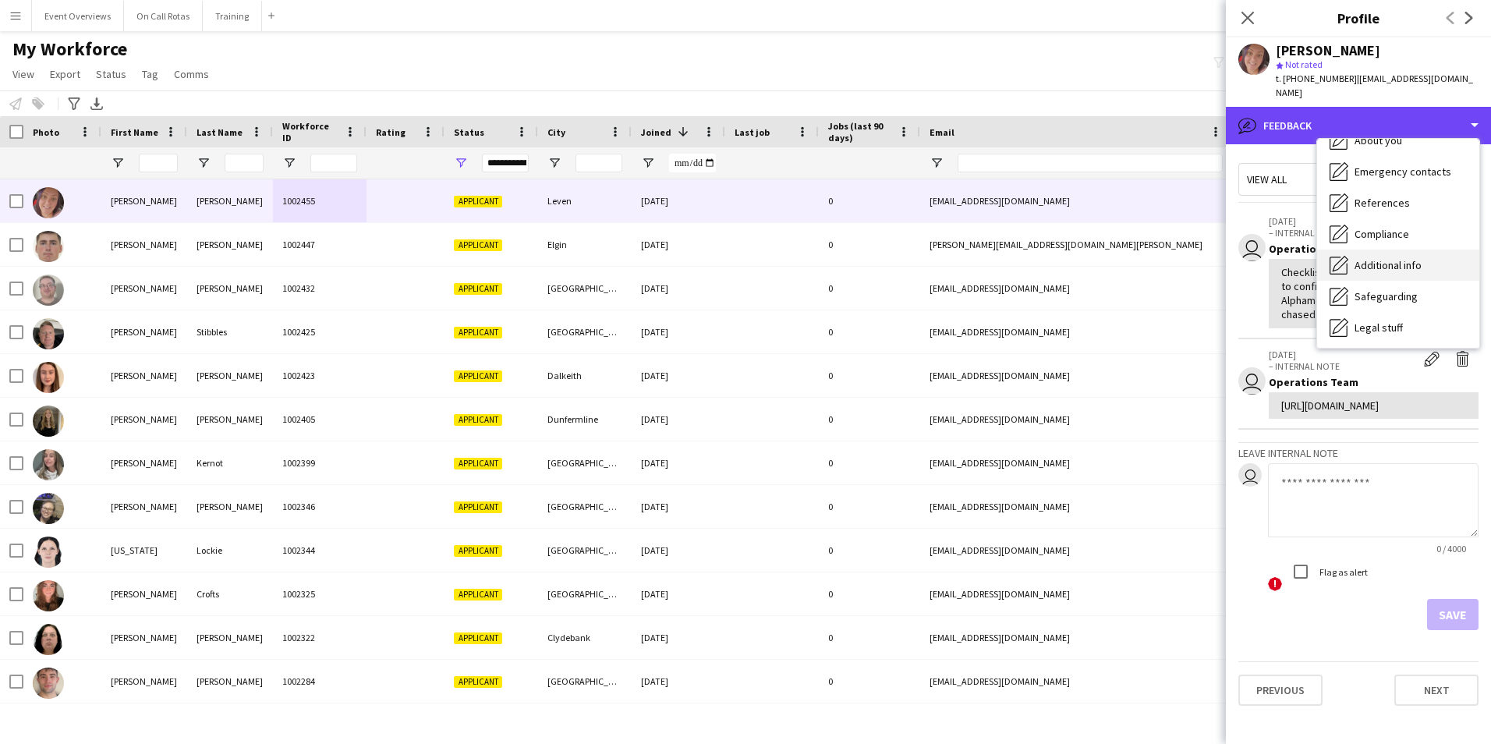
scroll to position [0, 0]
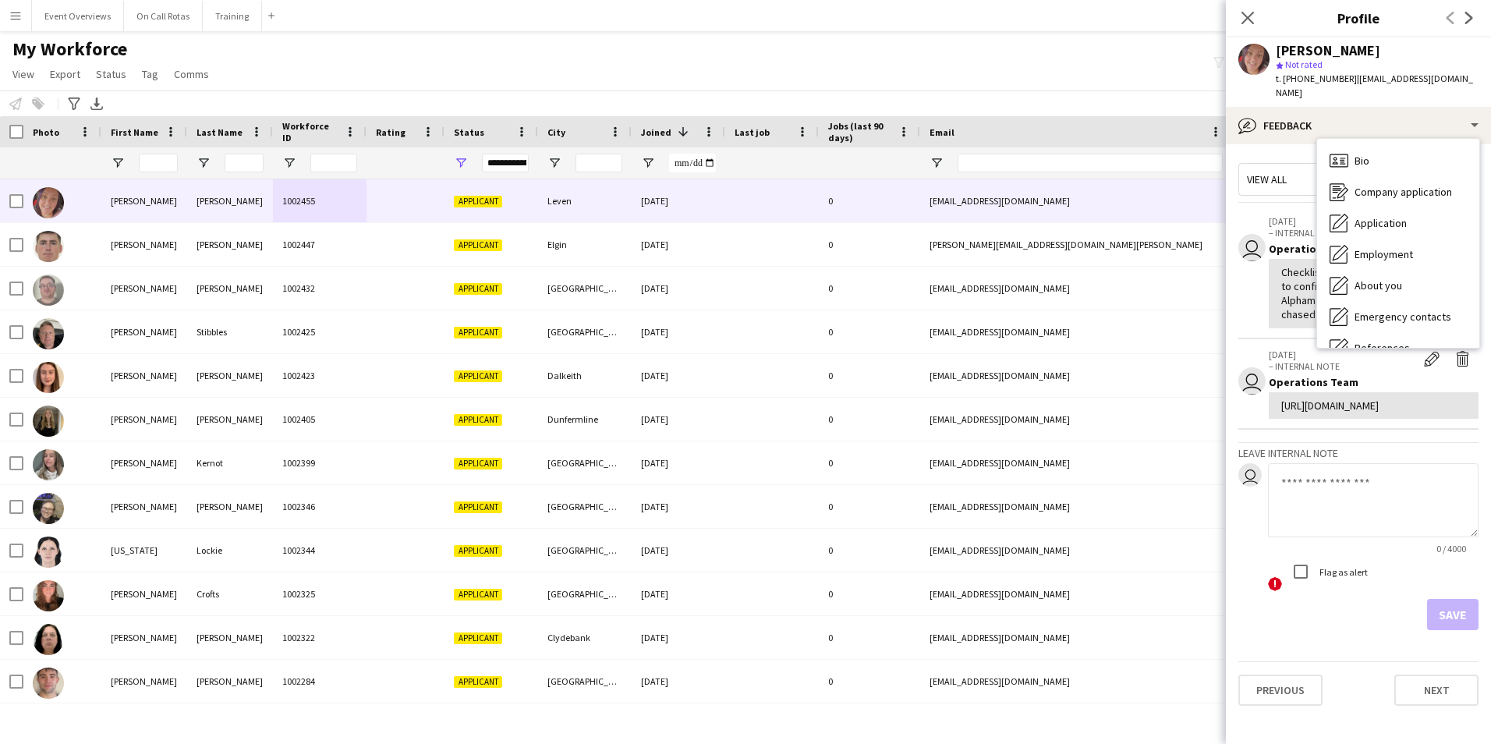
click at [1352, 145] on div "Bio Bio" at bounding box center [1398, 160] width 162 height 31
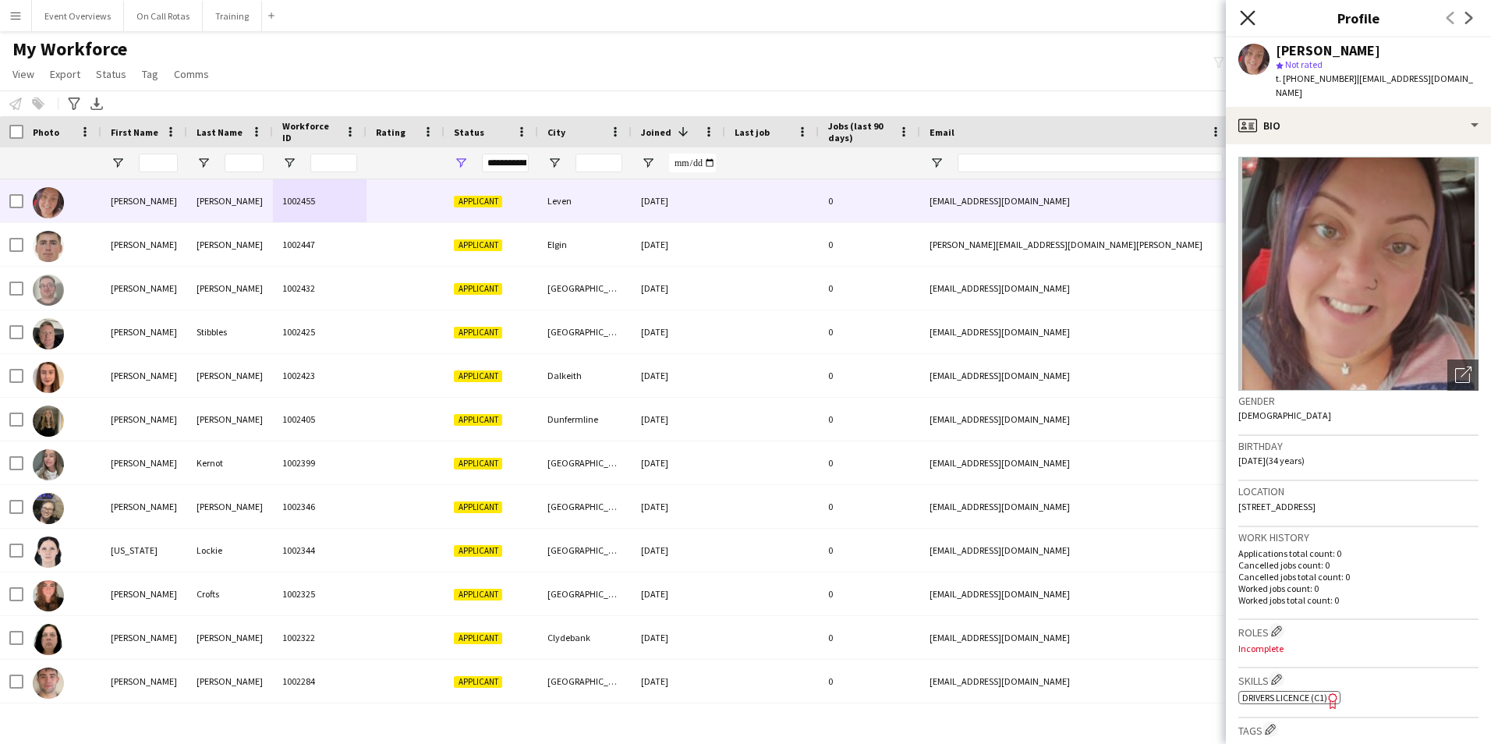
click at [1243, 13] on icon at bounding box center [1247, 17] width 15 height 15
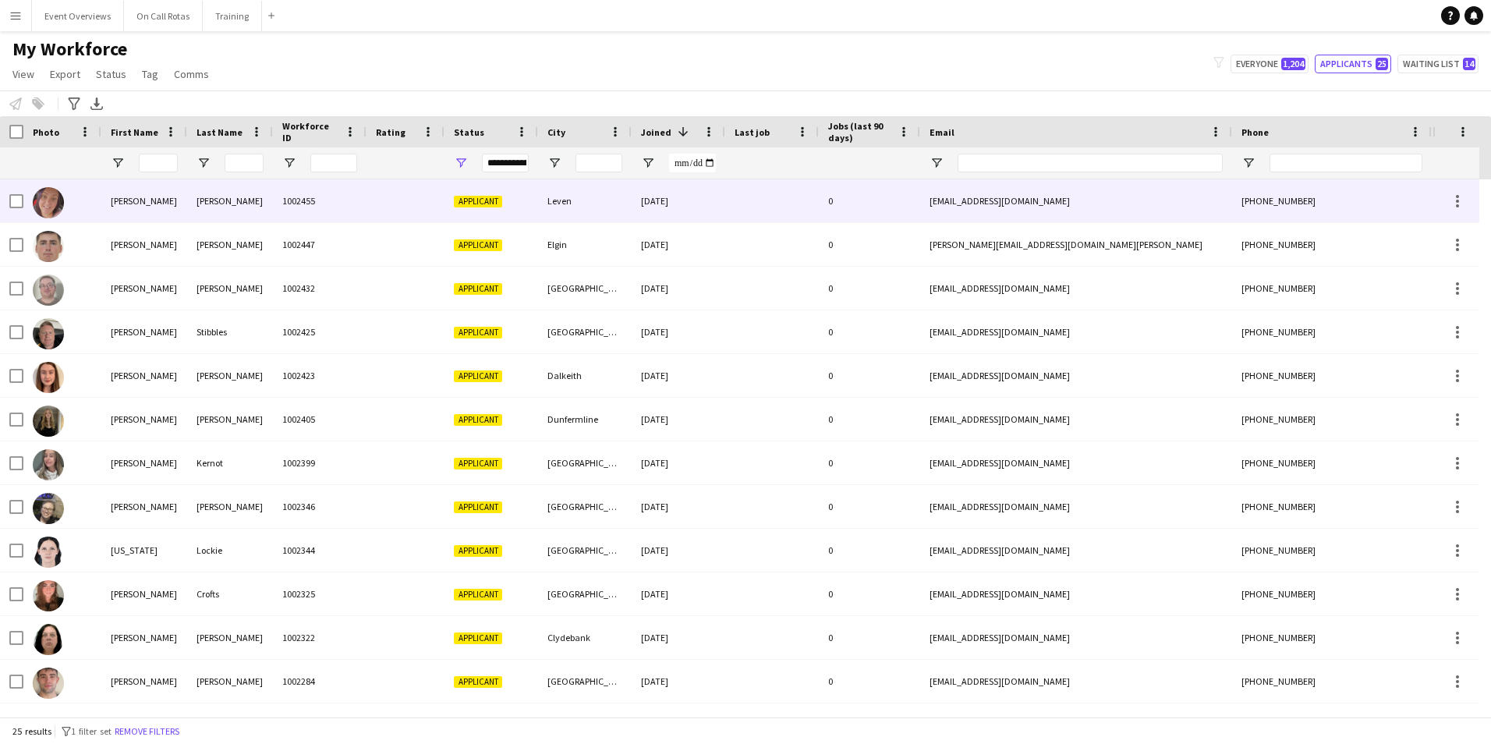
click at [235, 206] on div "Driscoll" at bounding box center [230, 200] width 86 height 43
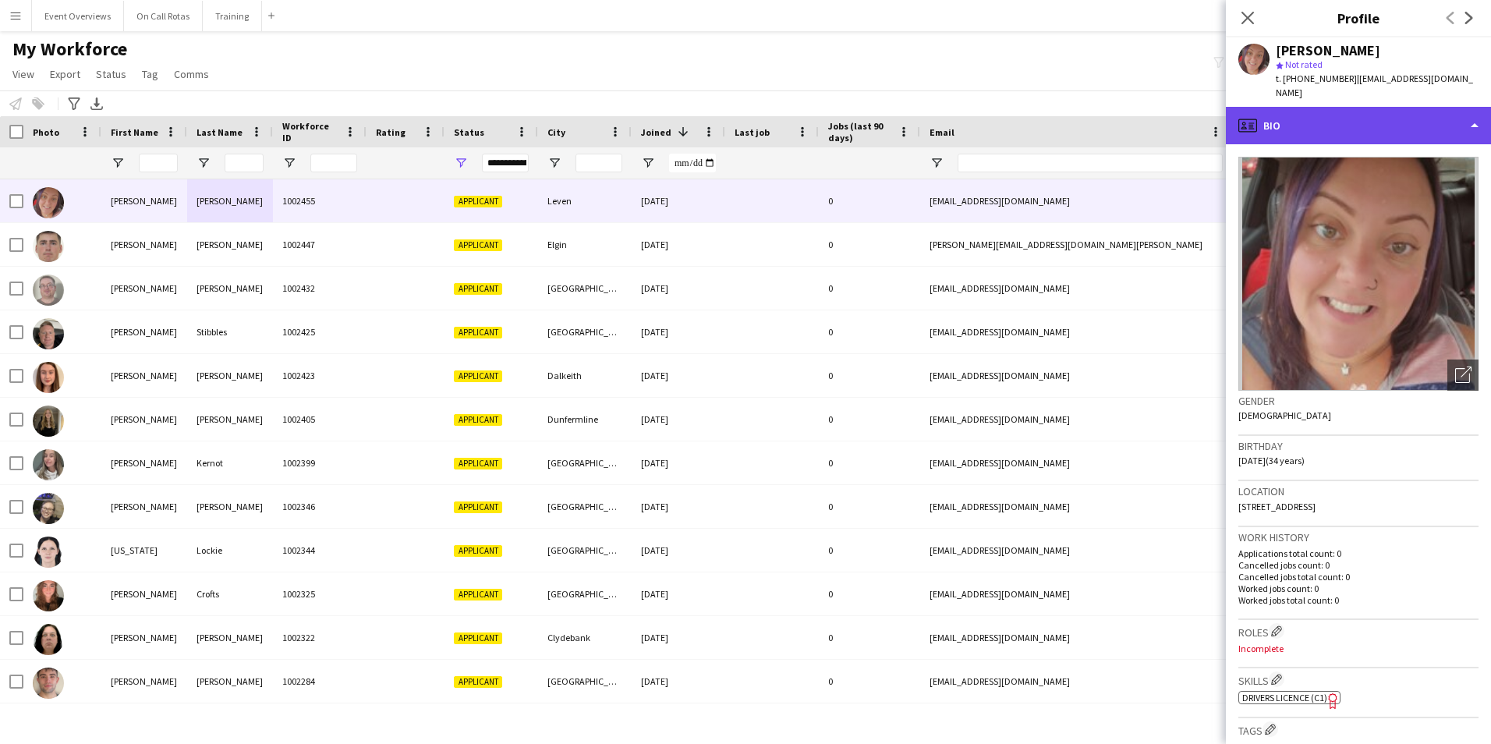
click at [1341, 113] on div "profile Bio" at bounding box center [1358, 125] width 265 height 37
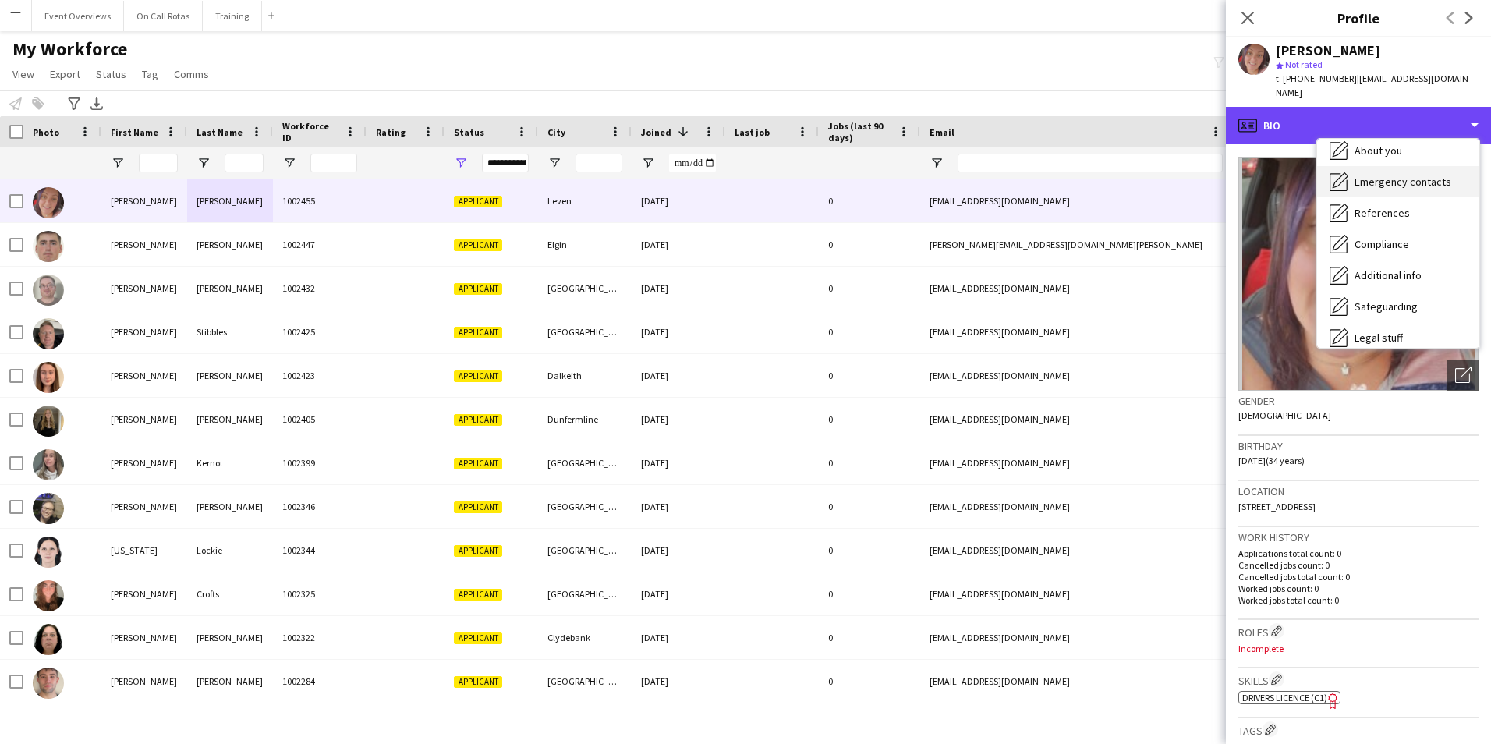
scroll to position [271, 0]
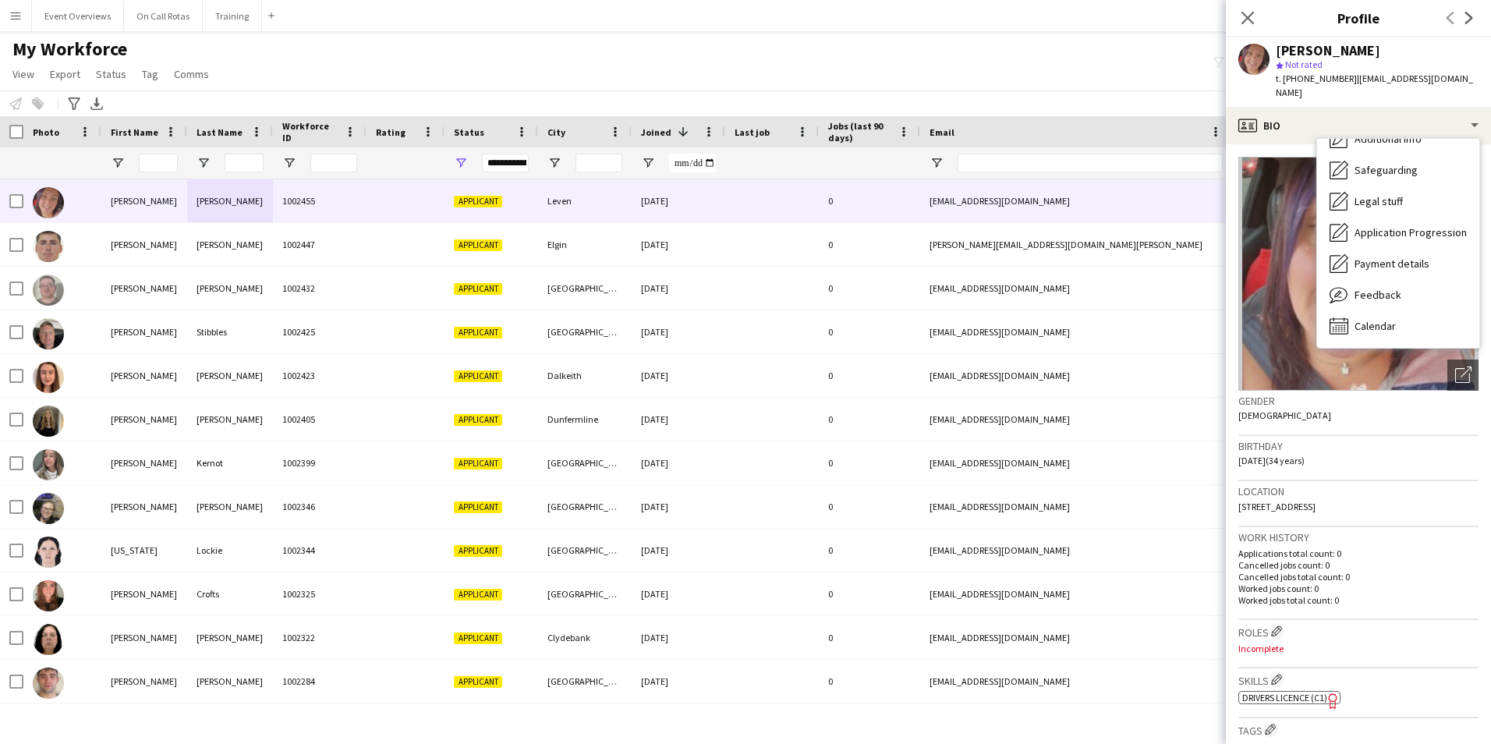
click at [1434, 280] on div "Feedback Feedback" at bounding box center [1398, 294] width 162 height 31
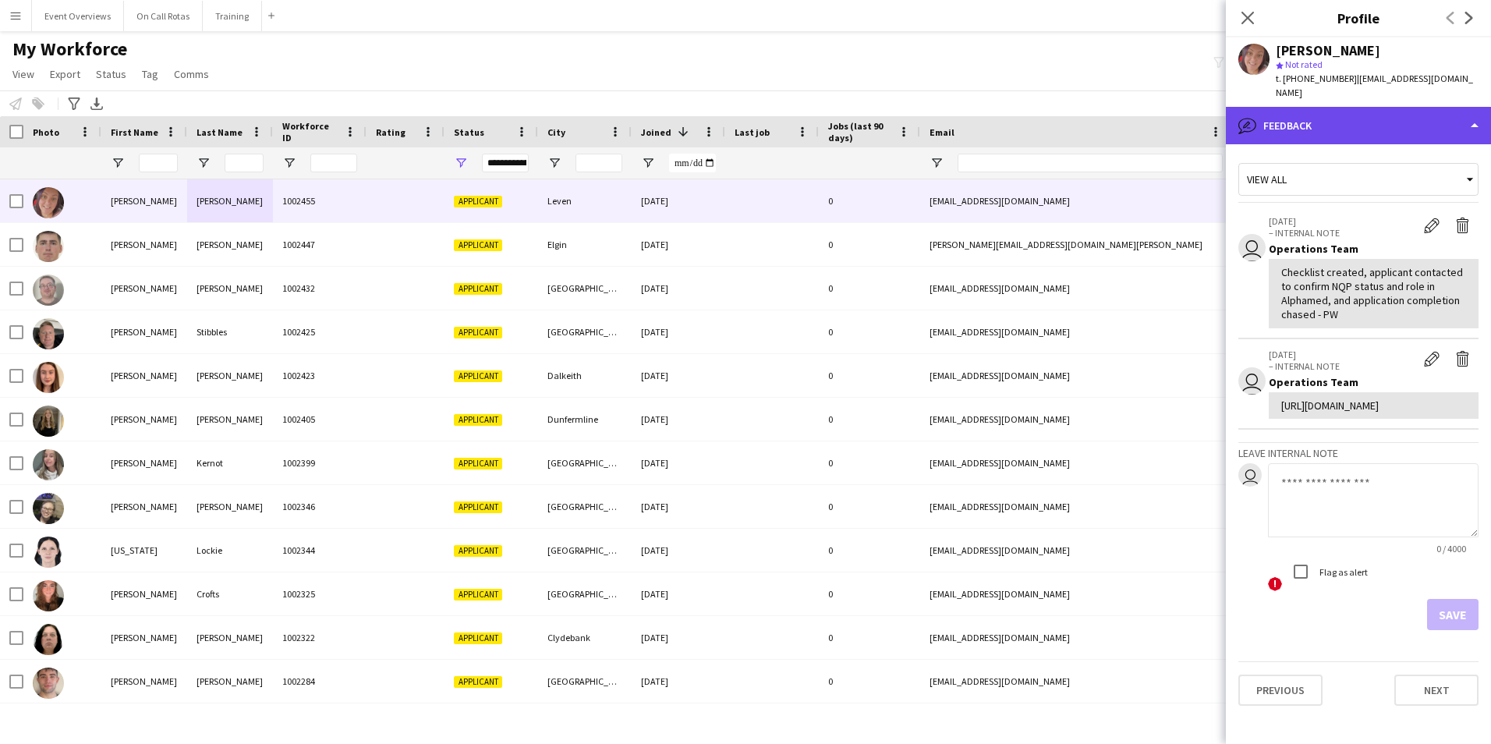
click at [1312, 107] on div "bubble-pencil Feedback" at bounding box center [1358, 125] width 265 height 37
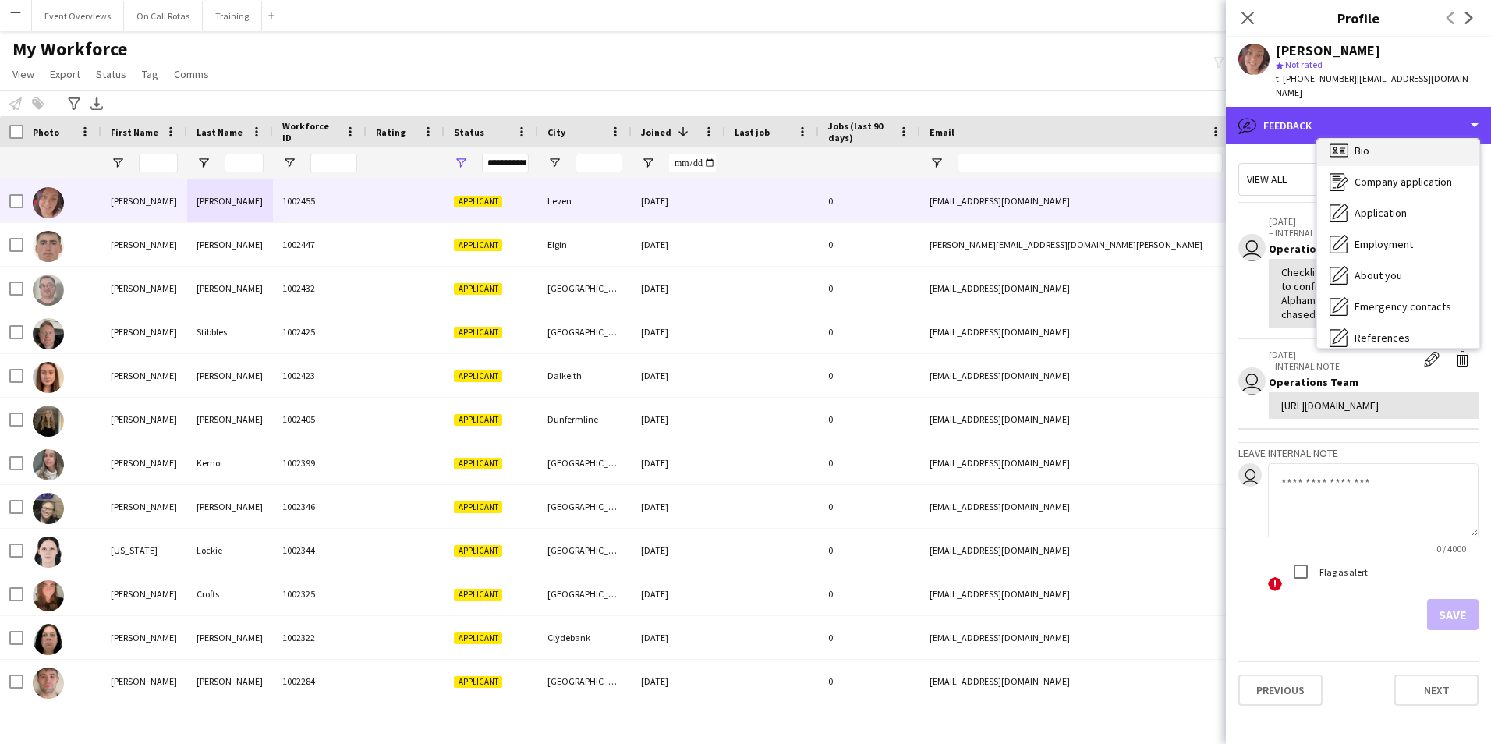
scroll to position [0, 0]
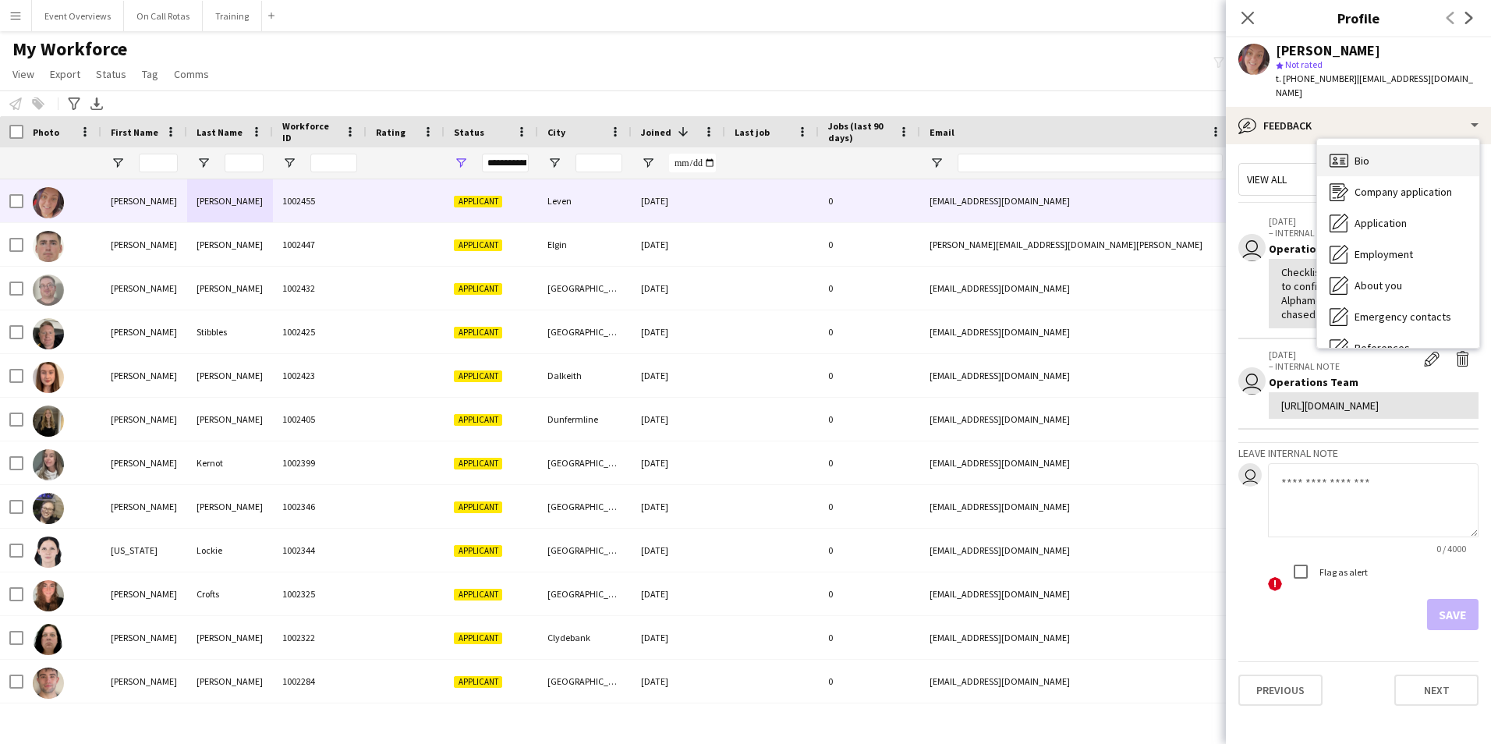
click at [1357, 154] on span "Bio" at bounding box center [1362, 161] width 15 height 14
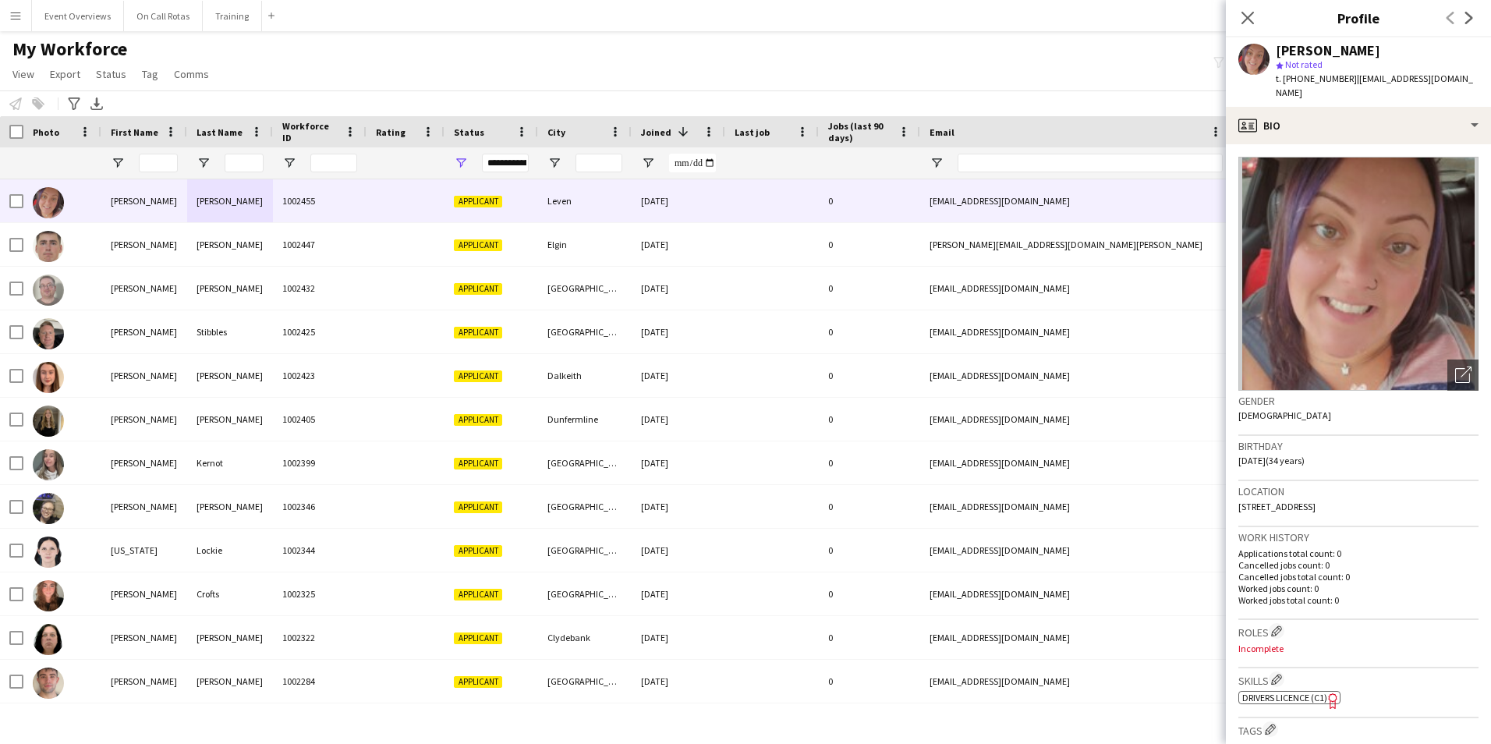
click at [1289, 692] on span "Drivers Licence (C1)" at bounding box center [1284, 698] width 85 height 12
click at [1321, 144] on app-crew-profile-bio "Open photos pop-in Gender Female Birthday 20-01-1991 (34 years) Location Ky9 1j…" at bounding box center [1358, 444] width 265 height 600
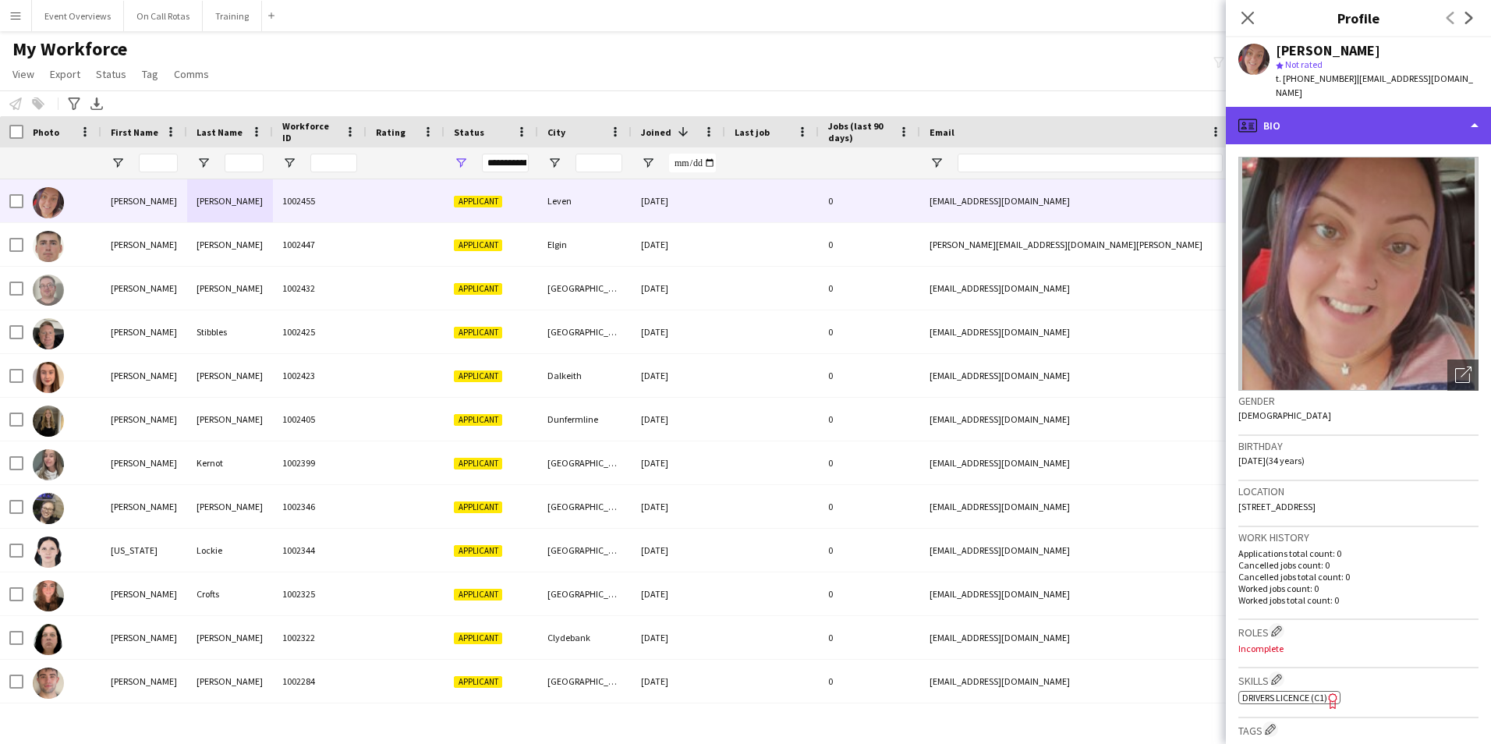
click at [1320, 127] on div "profile Bio" at bounding box center [1358, 125] width 265 height 37
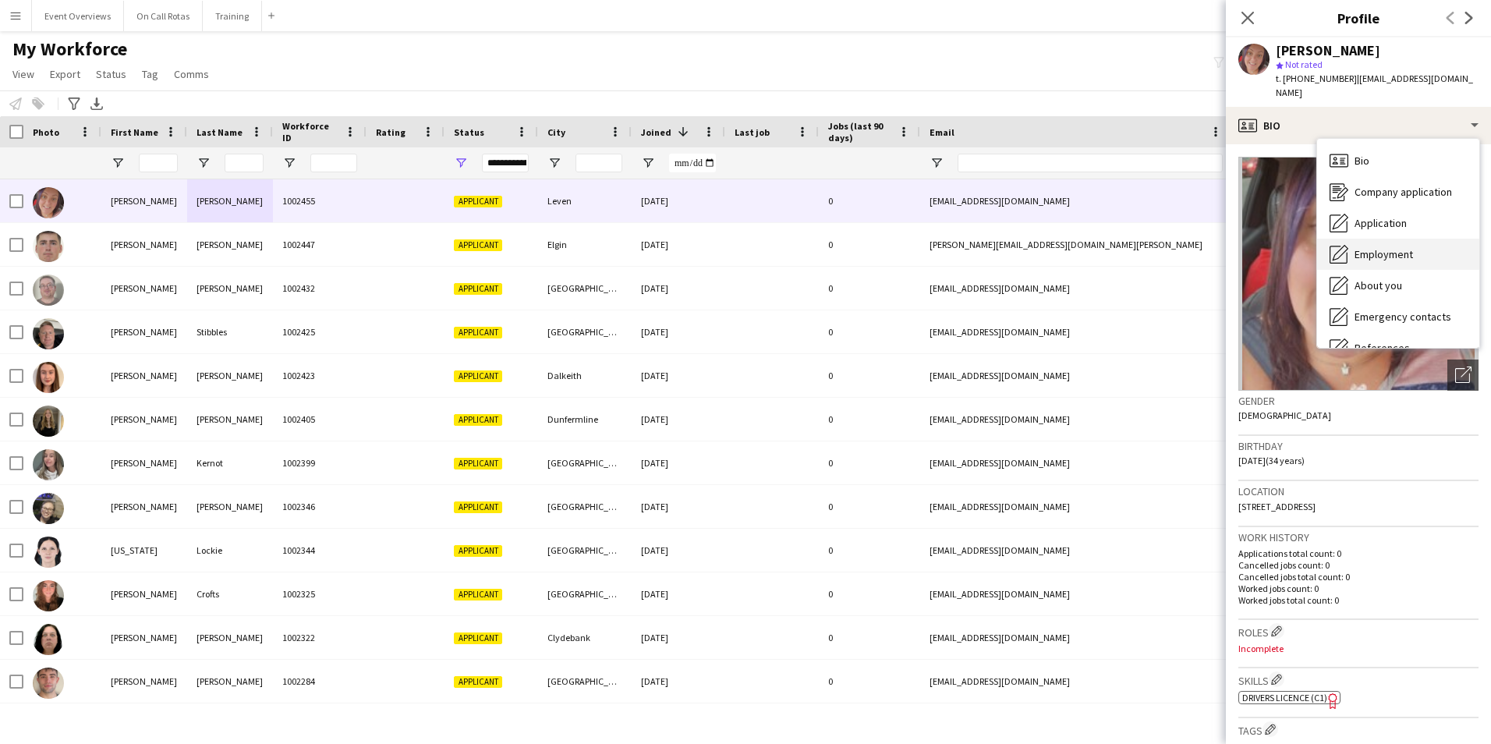
click at [1398, 239] on div "Employment Employment" at bounding box center [1398, 254] width 162 height 31
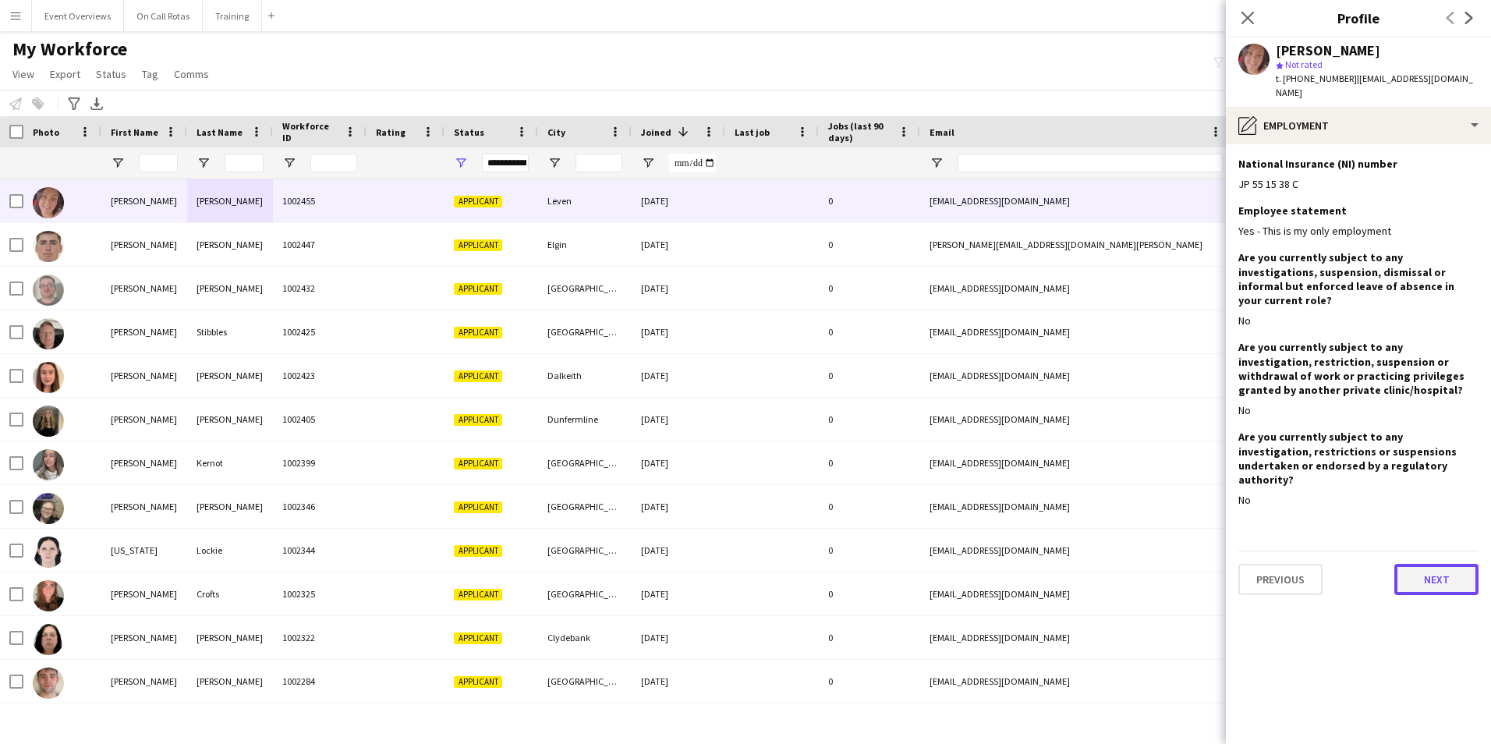
click at [1451, 564] on button "Next" at bounding box center [1437, 579] width 84 height 31
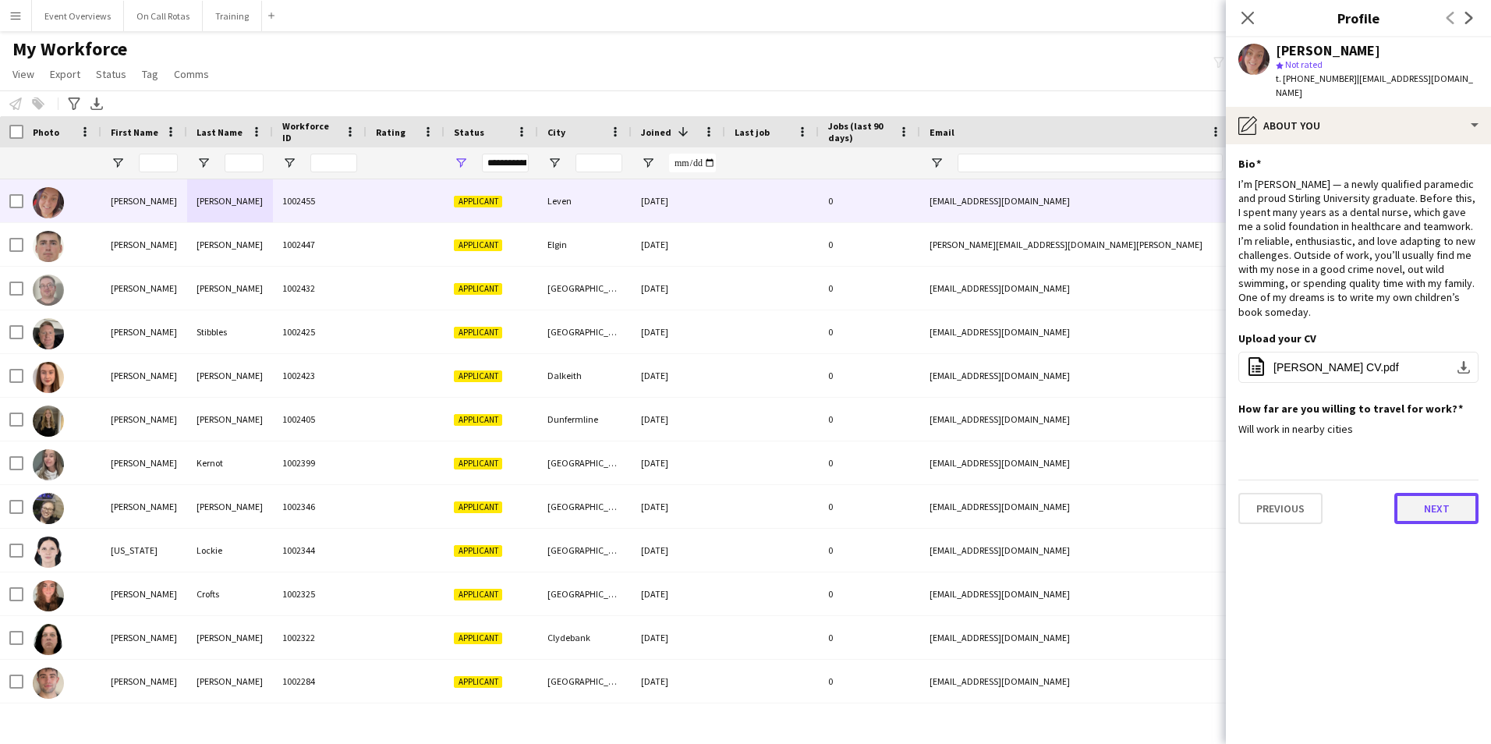
click at [1444, 493] on button "Next" at bounding box center [1437, 508] width 84 height 31
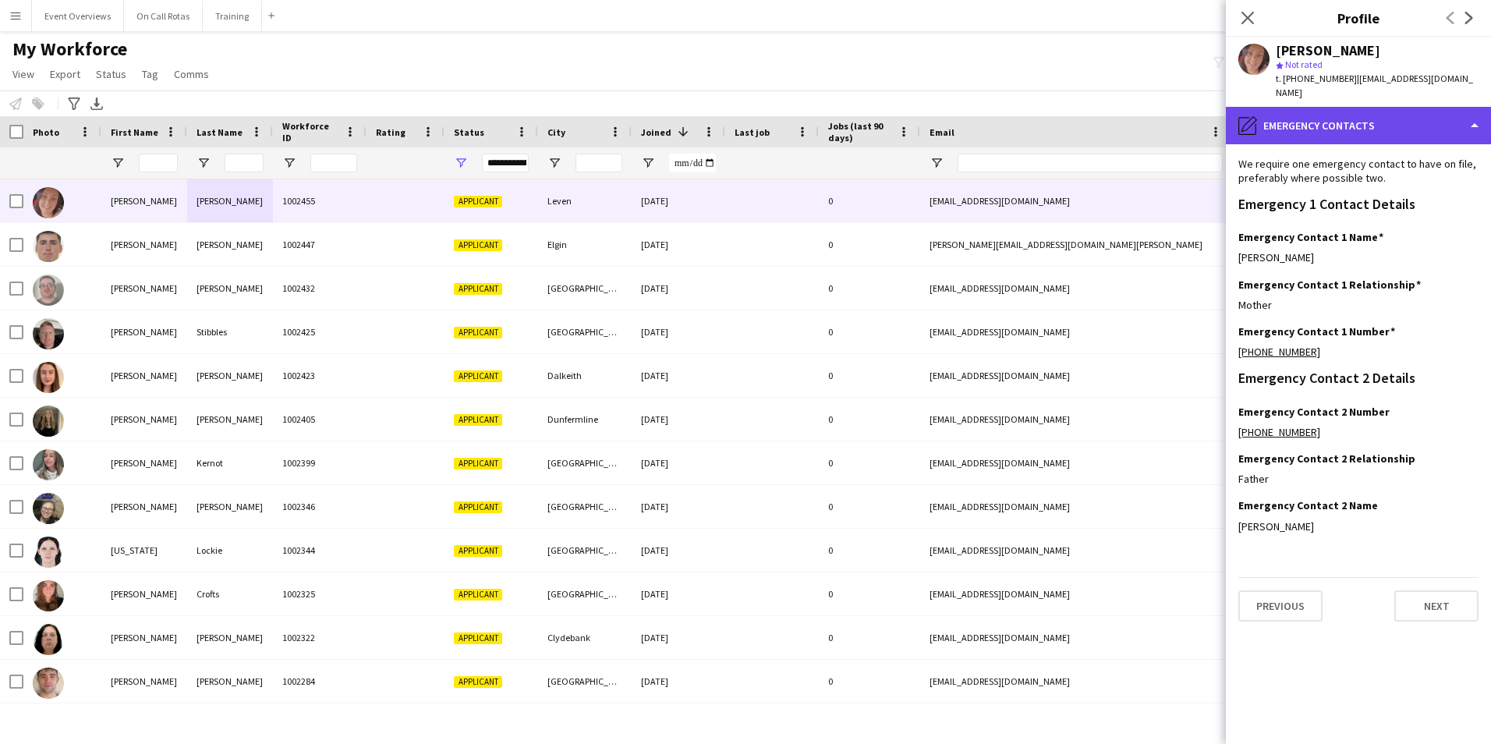
click at [1359, 115] on div "pencil4 Emergency contacts" at bounding box center [1358, 125] width 265 height 37
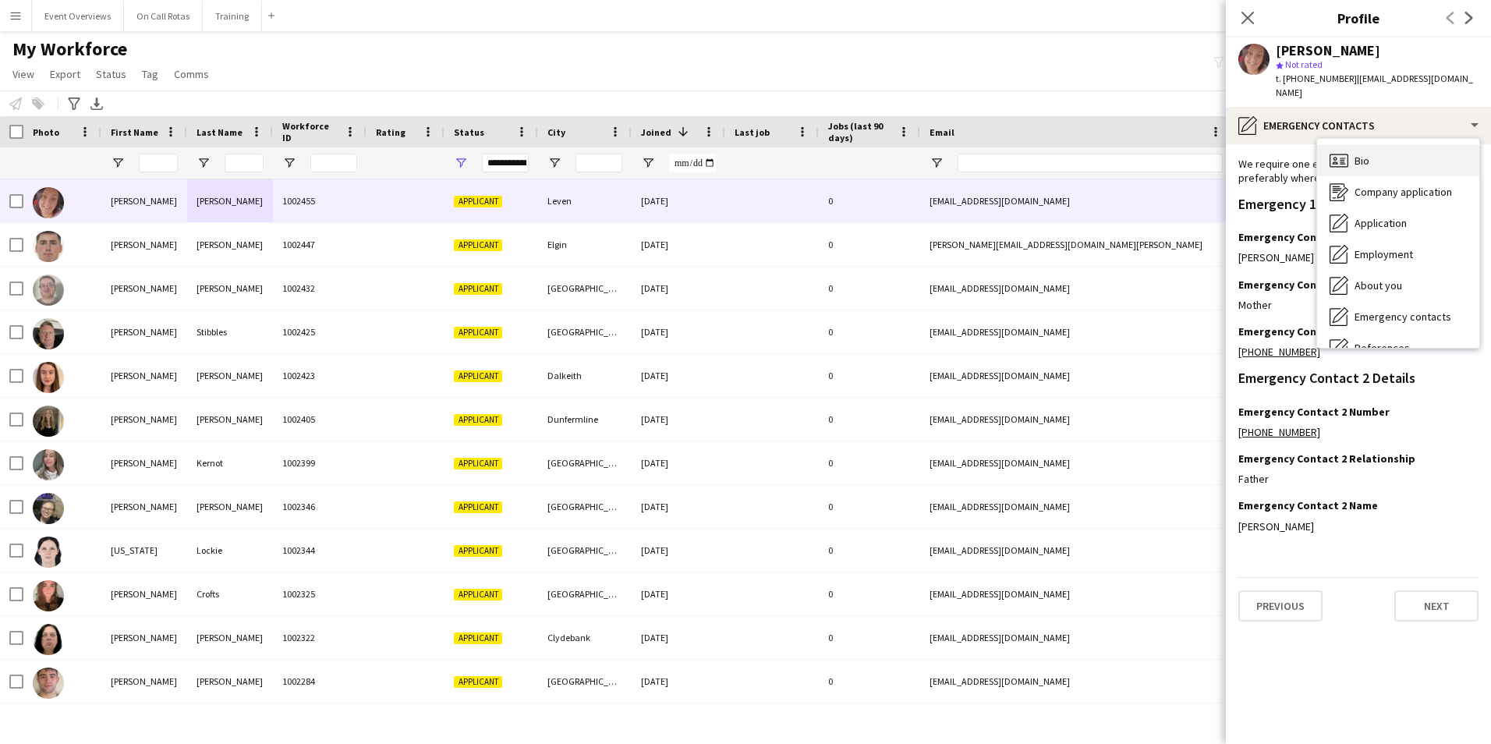
click at [1387, 147] on div "Bio Bio" at bounding box center [1398, 160] width 162 height 31
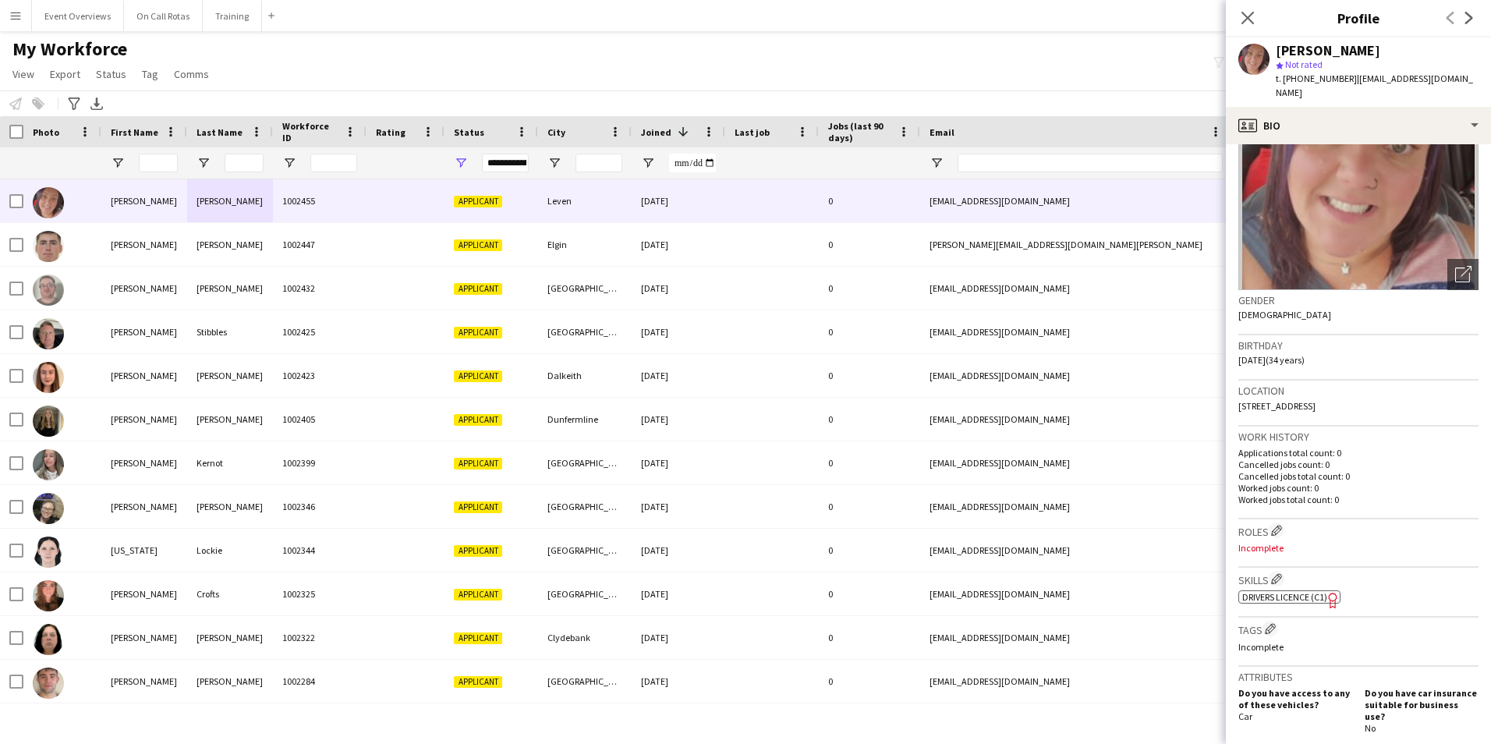
scroll to position [234, 0]
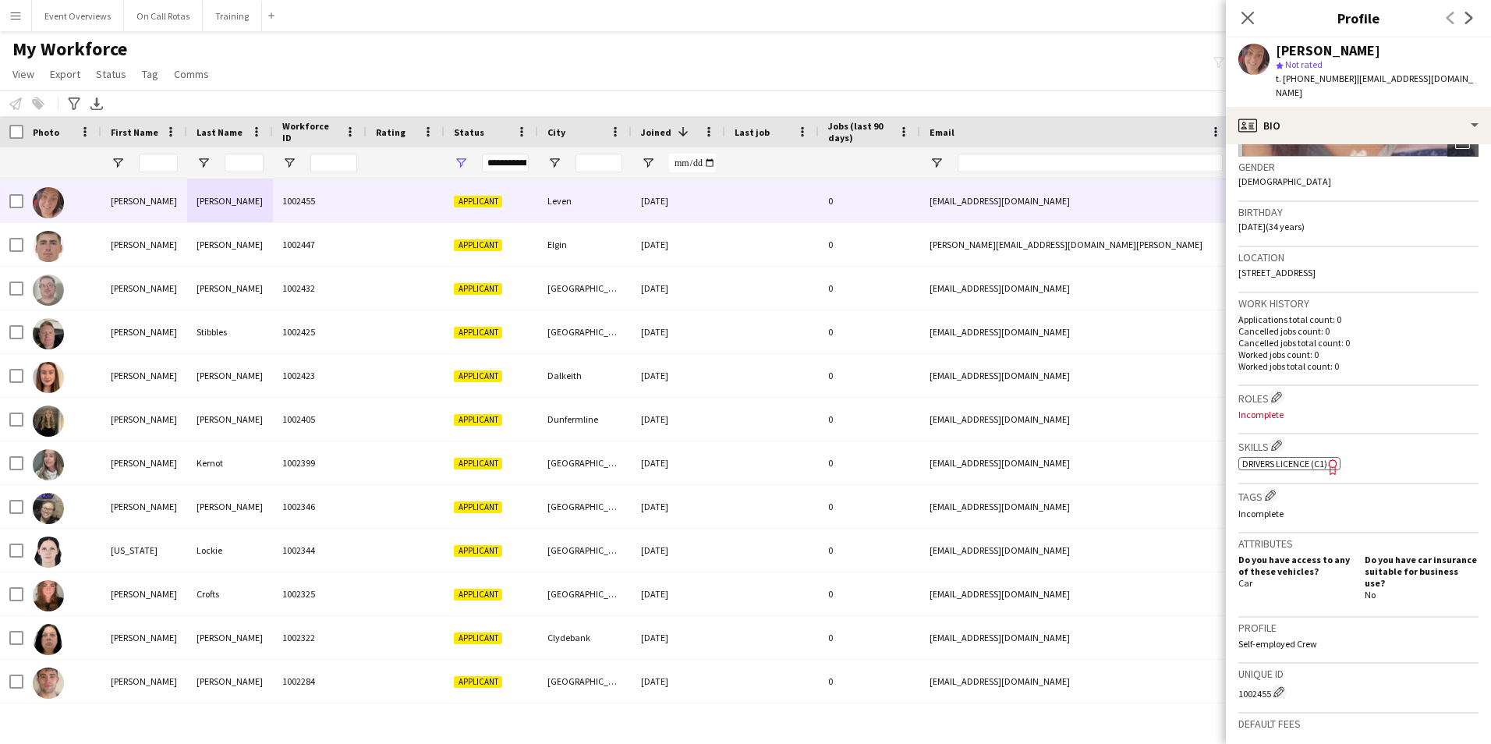
click at [1296, 458] on span "Drivers Licence (C1)" at bounding box center [1284, 464] width 85 height 12
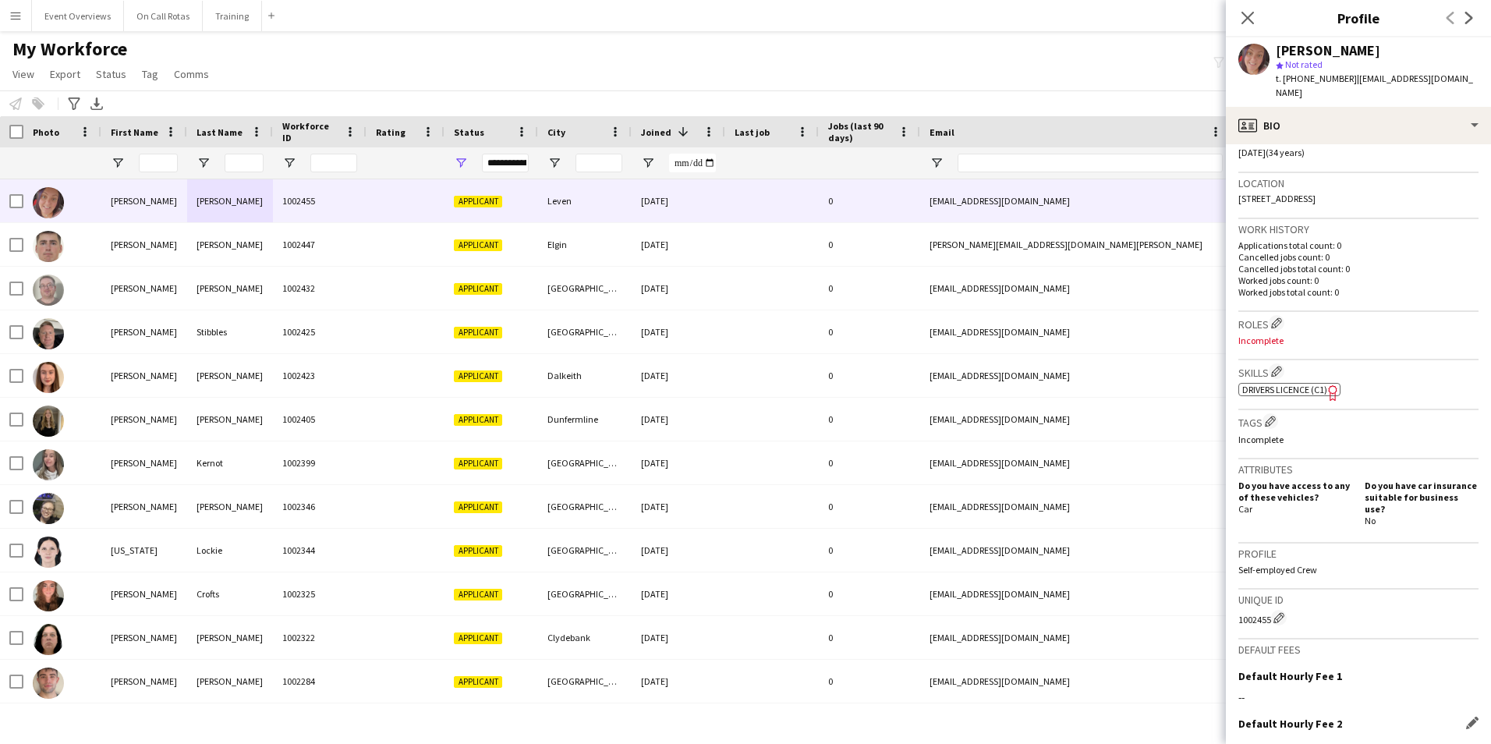
scroll to position [452, 0]
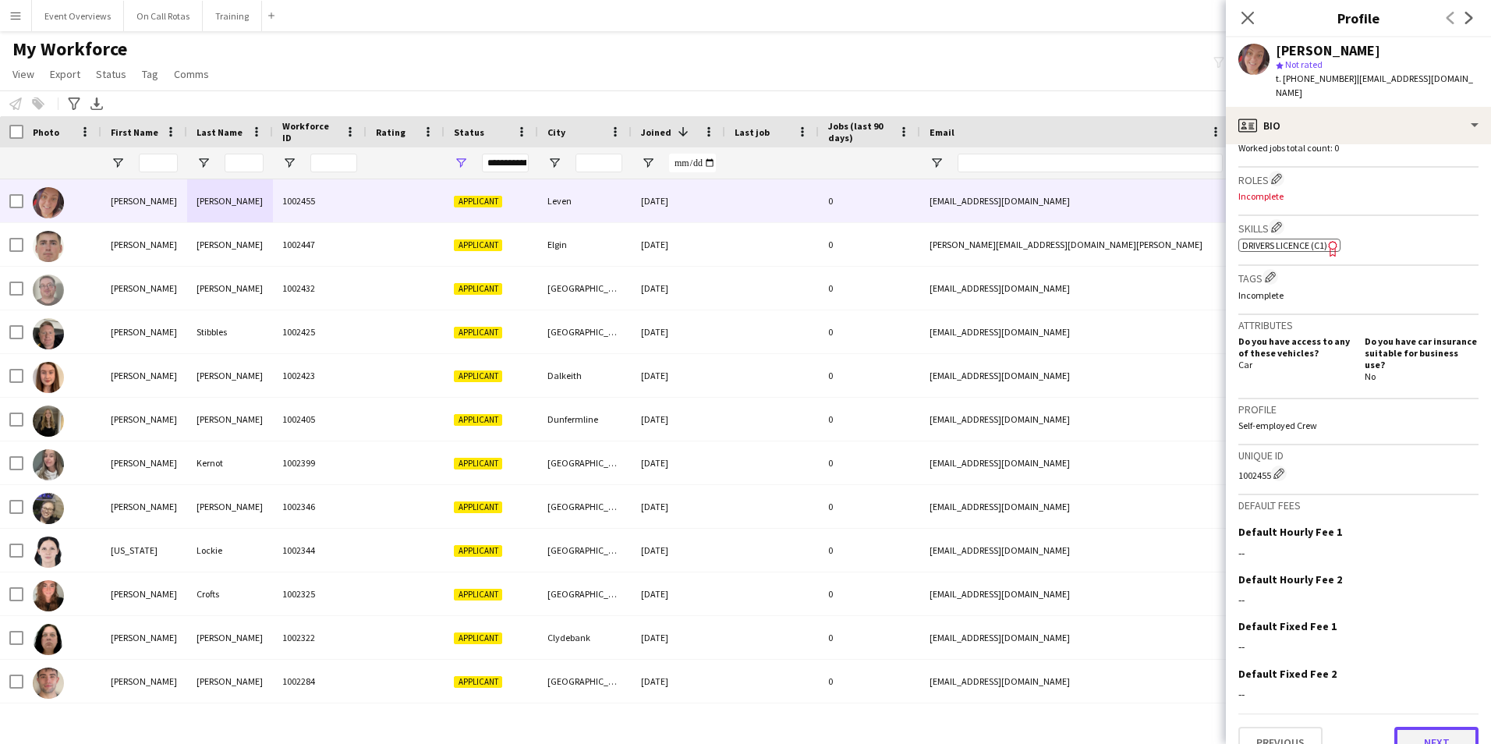
click at [1404, 727] on button "Next" at bounding box center [1437, 742] width 84 height 31
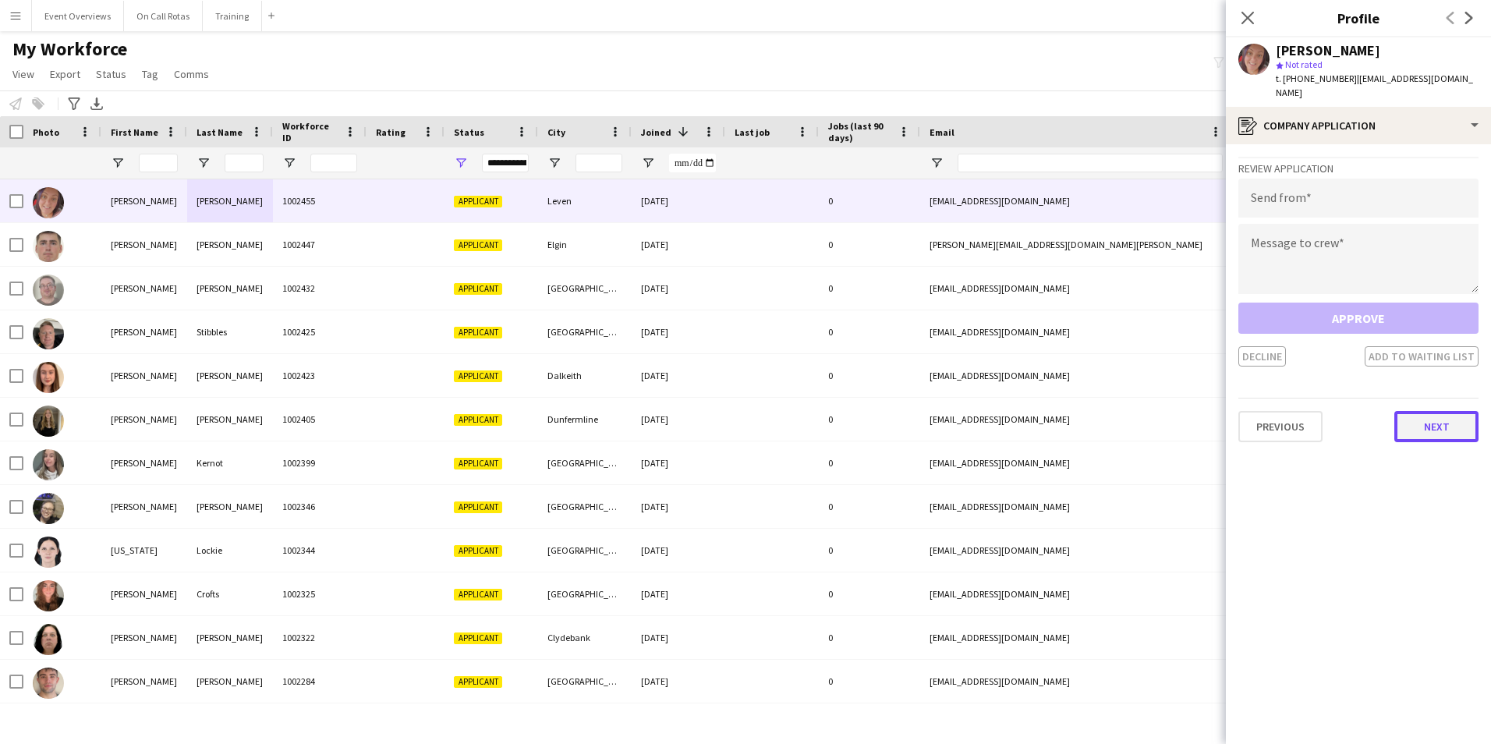
click at [1423, 427] on button "Next" at bounding box center [1437, 426] width 84 height 31
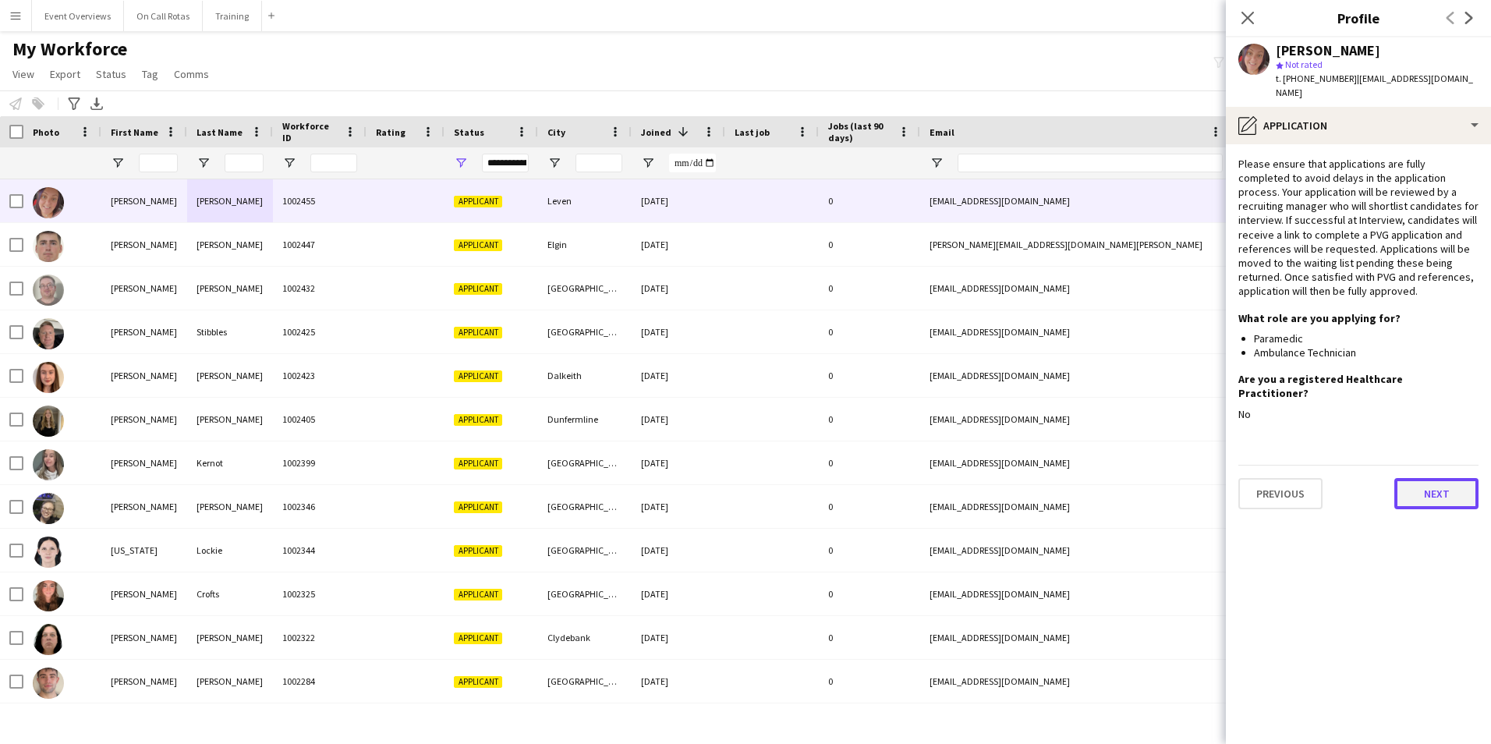
click at [1415, 478] on button "Next" at bounding box center [1437, 493] width 84 height 31
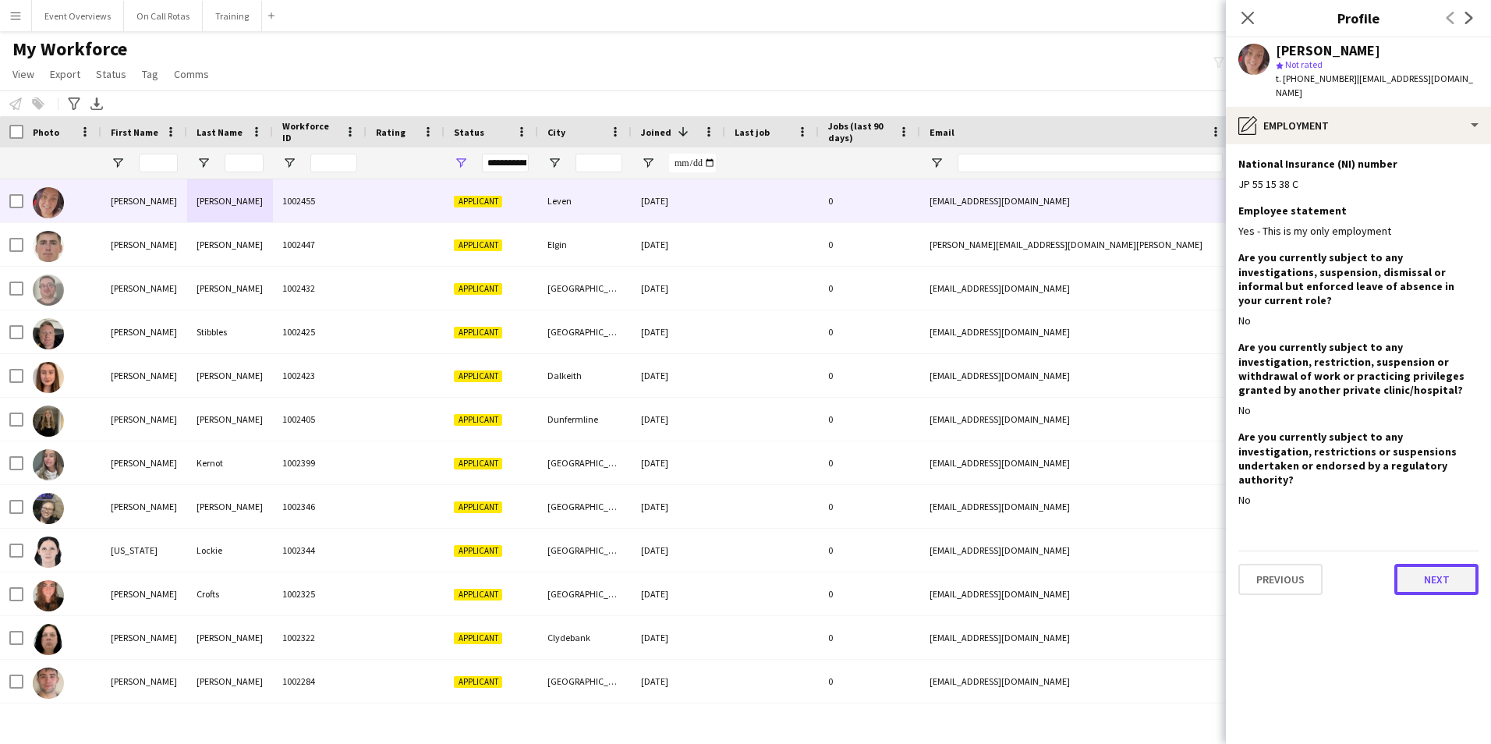
click at [1427, 564] on button "Next" at bounding box center [1437, 579] width 84 height 31
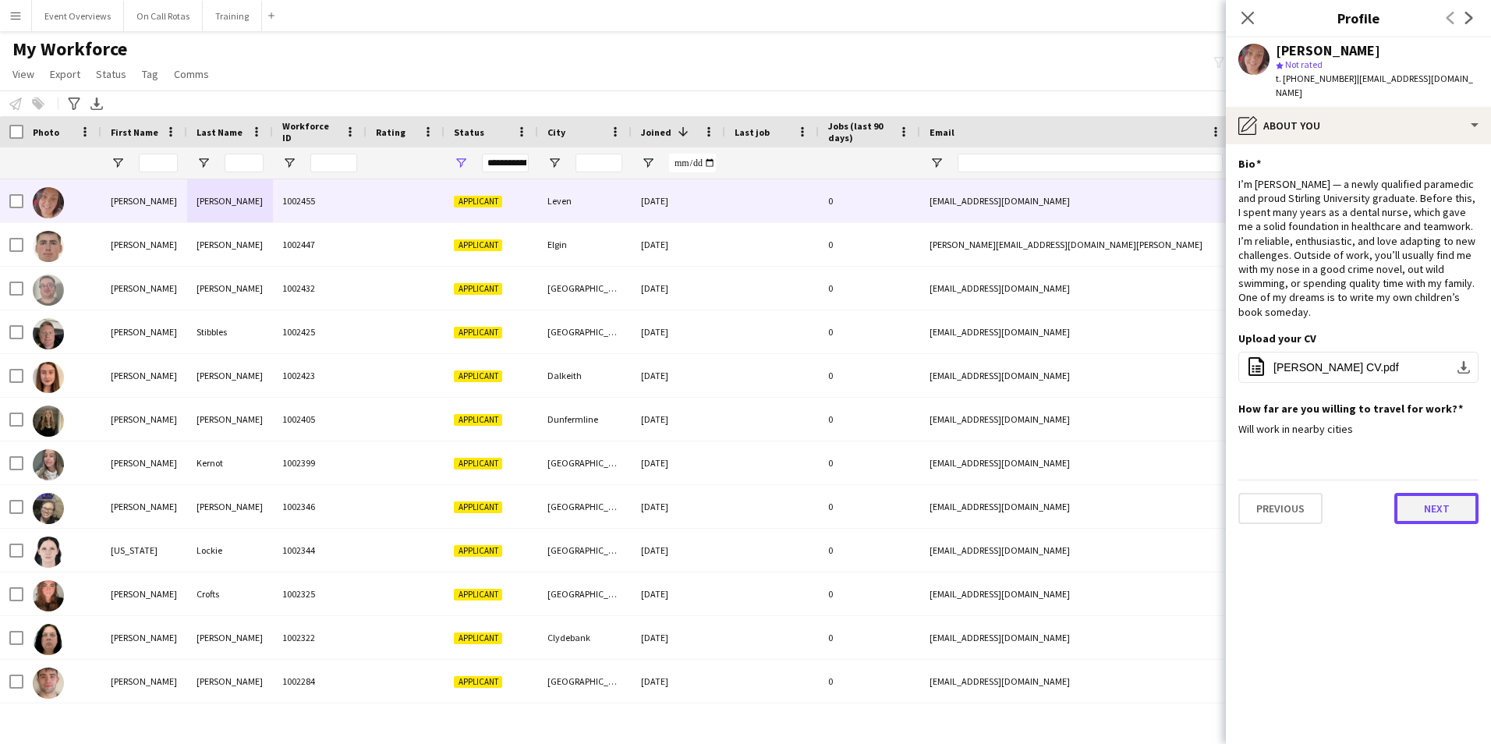
click at [1423, 493] on button "Next" at bounding box center [1437, 508] width 84 height 31
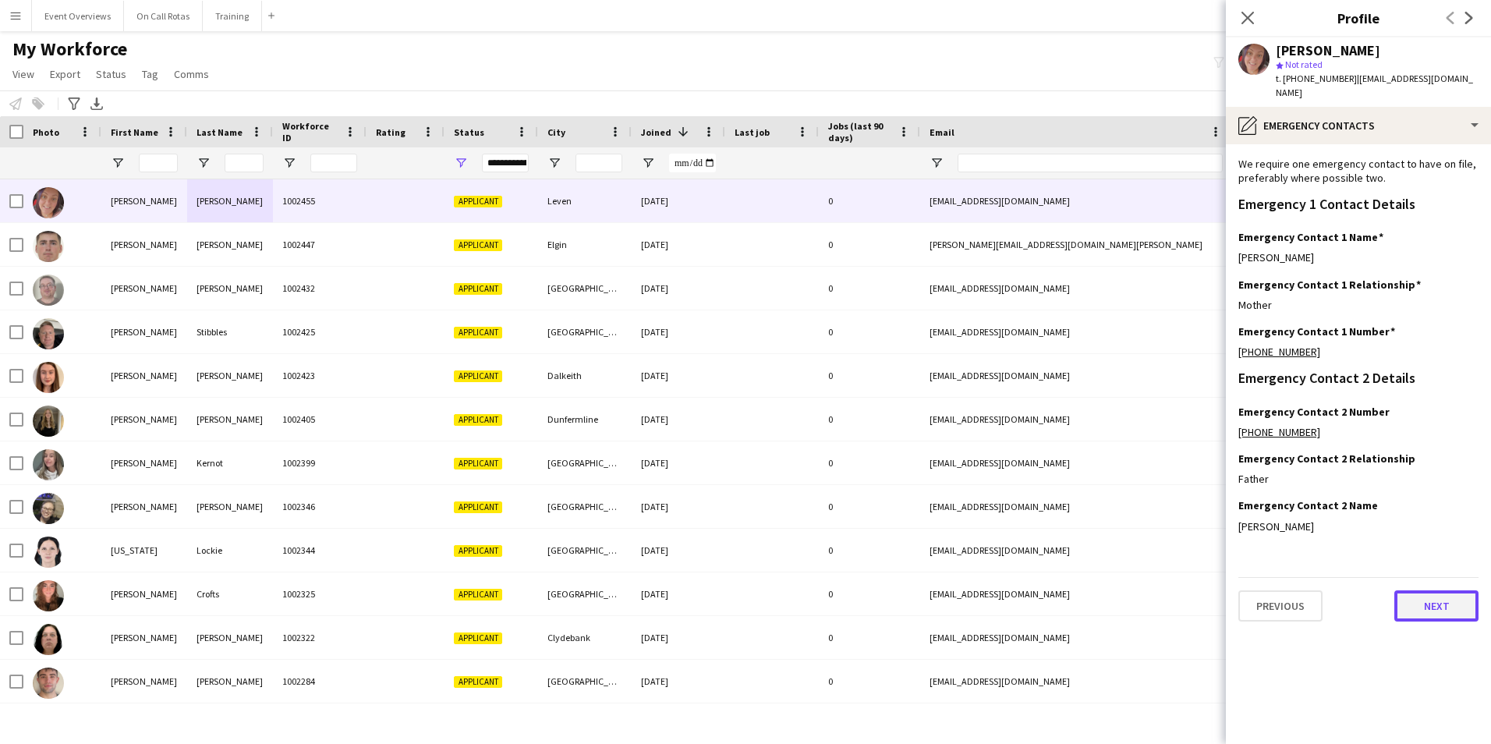
click at [1432, 599] on button "Next" at bounding box center [1437, 605] width 84 height 31
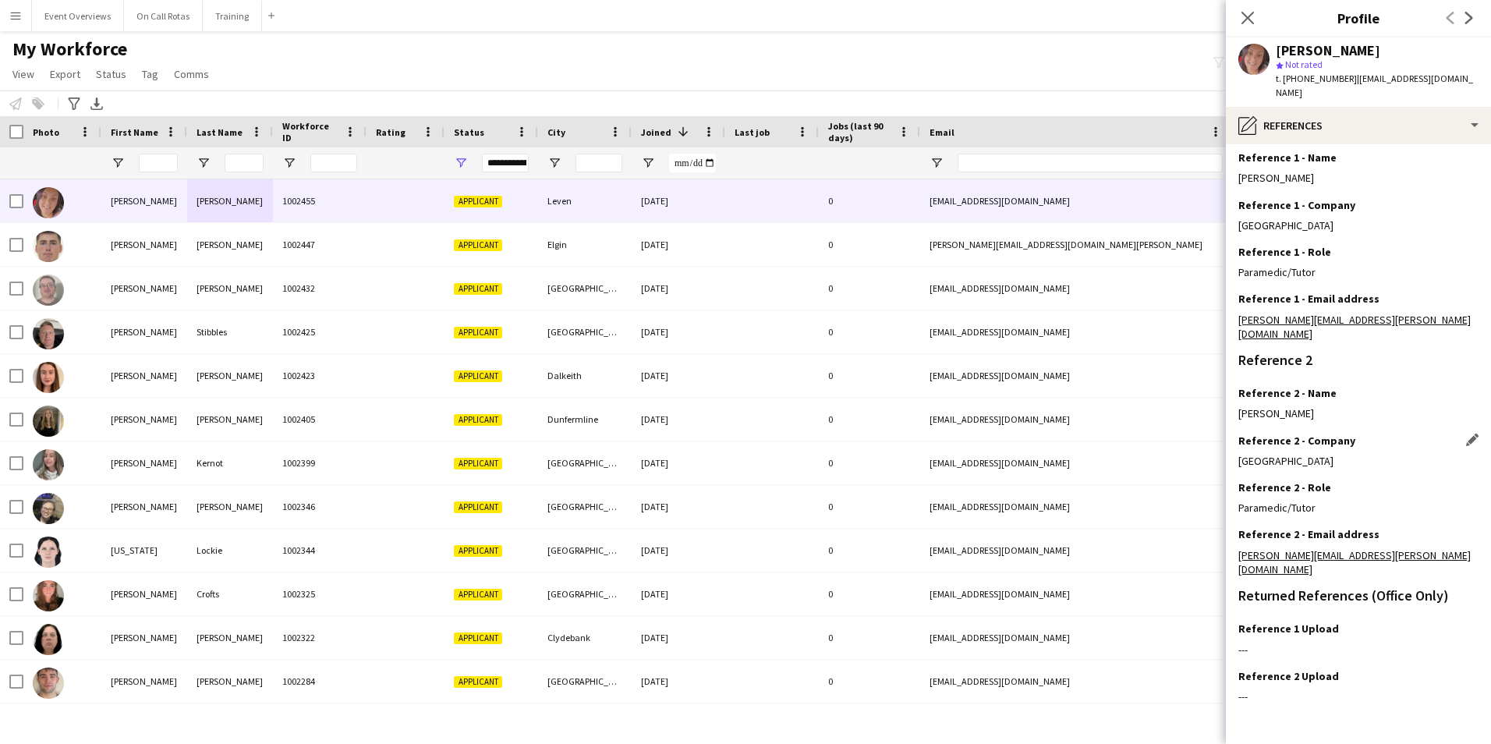
scroll to position [186, 0]
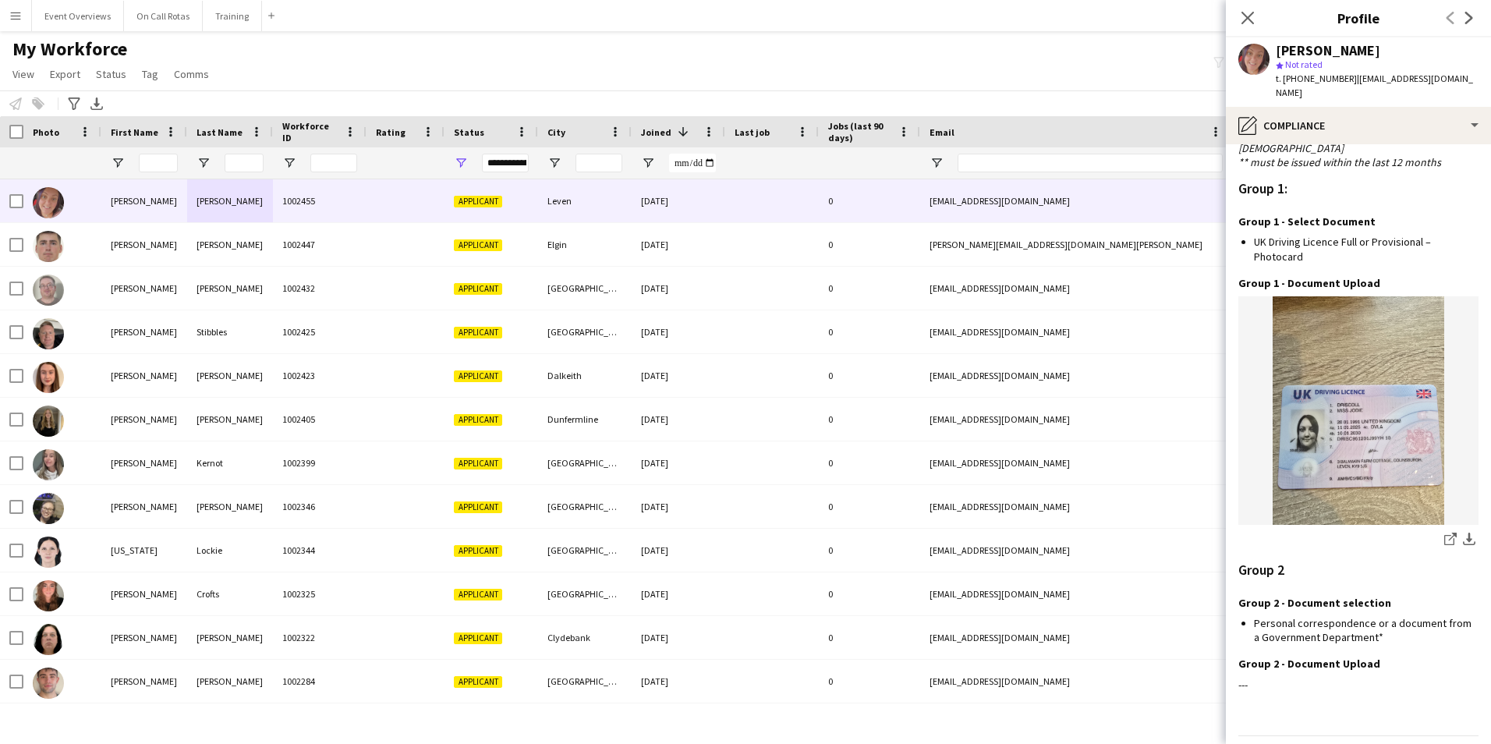
scroll to position [1388, 0]
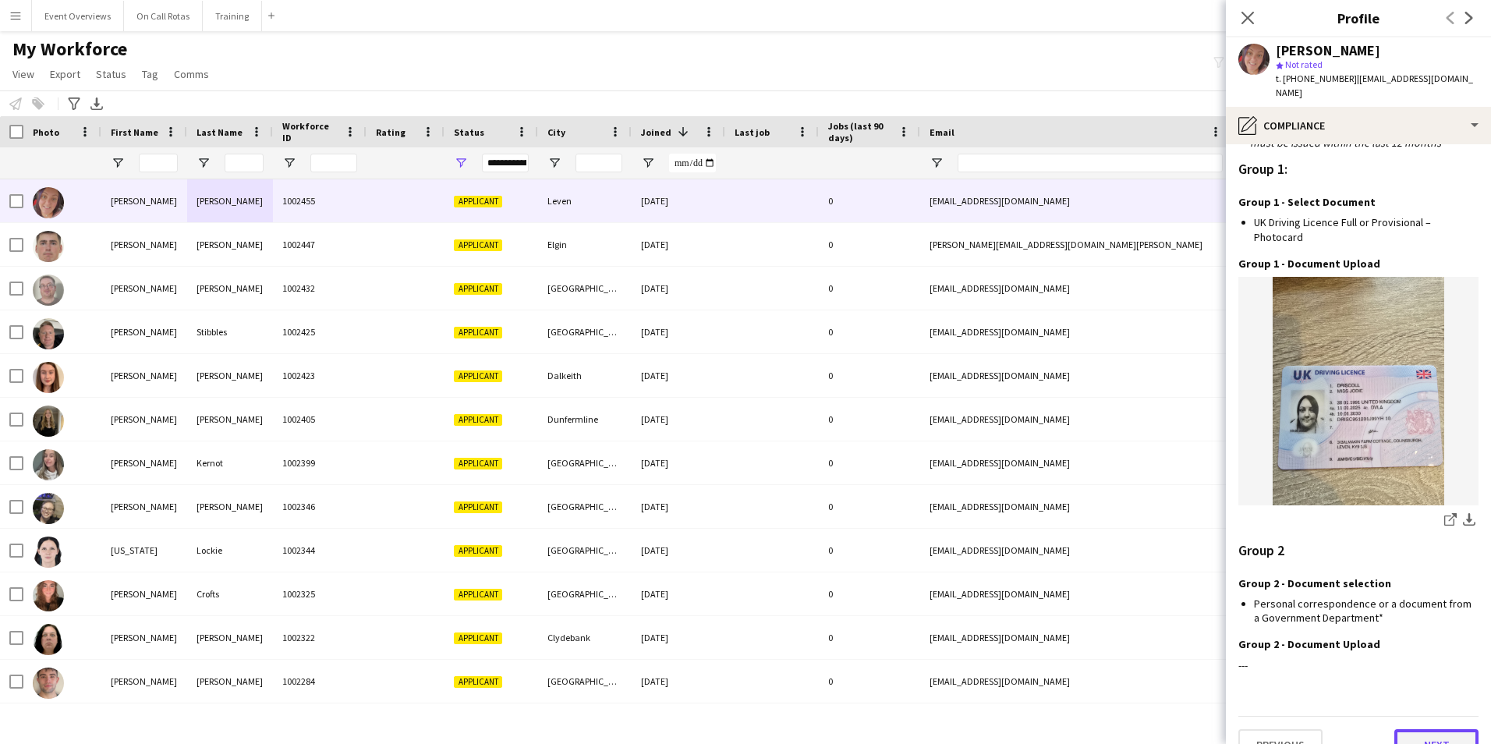
click at [1444, 729] on button "Next" at bounding box center [1437, 744] width 84 height 31
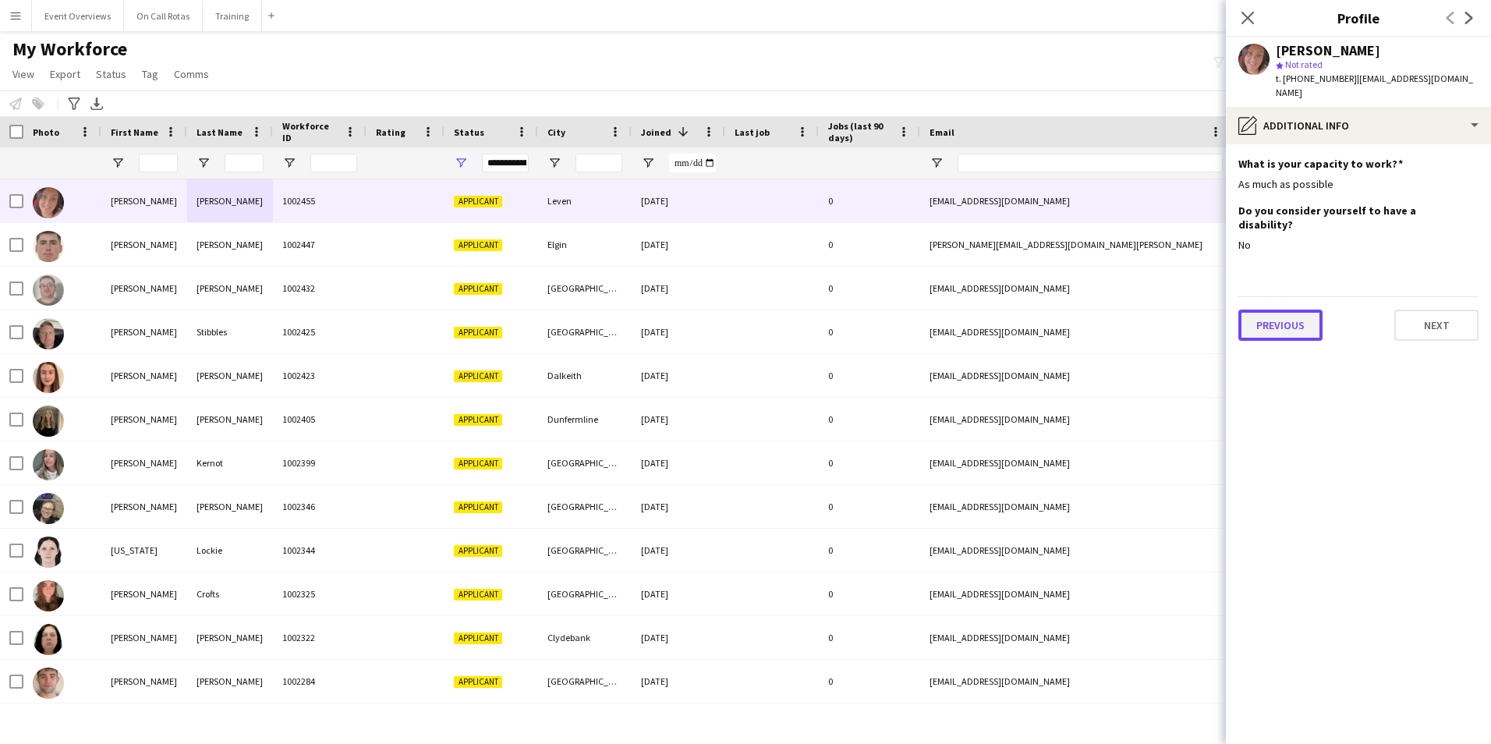
click at [1288, 310] on button "Previous" at bounding box center [1281, 325] width 84 height 31
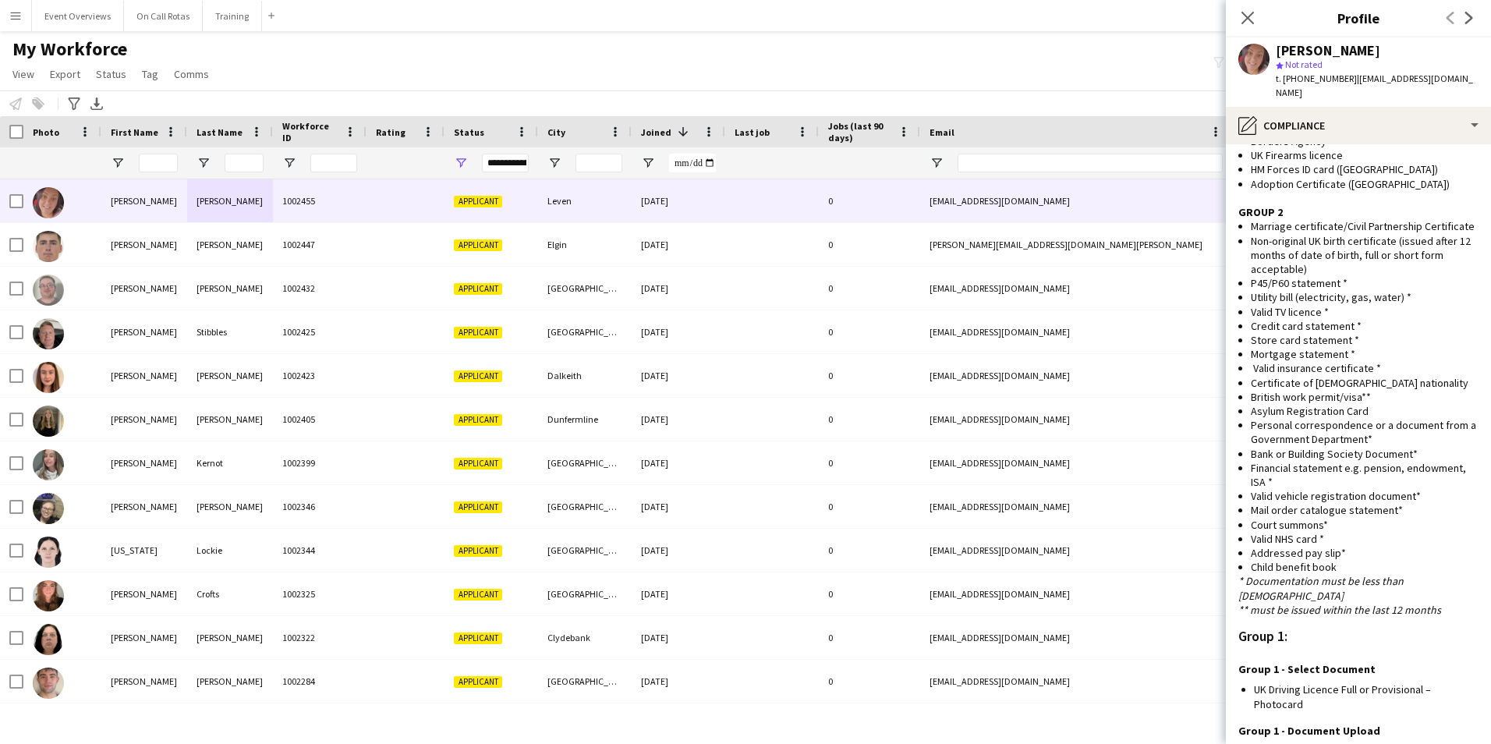
scroll to position [1388, 0]
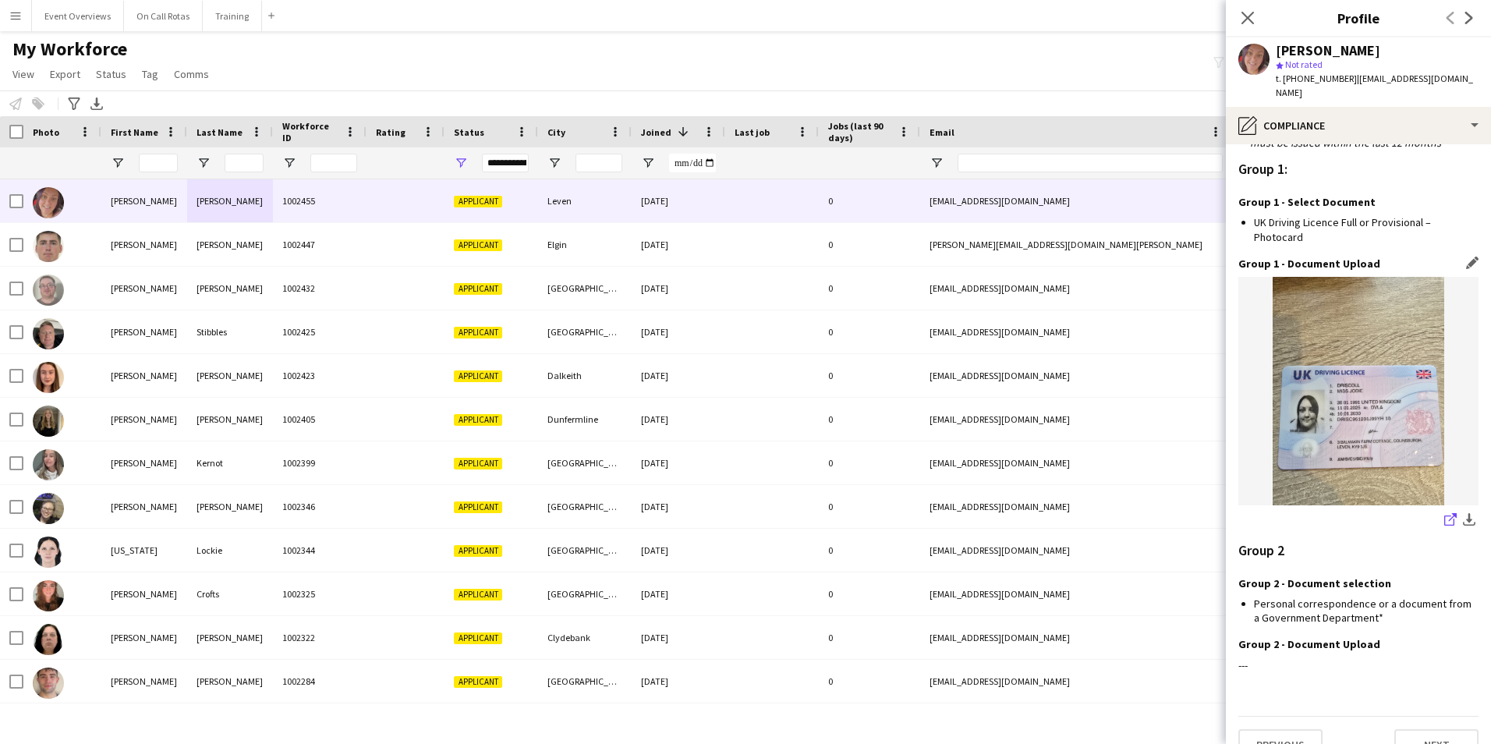
click at [1444, 513] on icon "share-external-link-1" at bounding box center [1450, 519] width 12 height 12
click at [1426, 729] on button "Next" at bounding box center [1437, 744] width 84 height 31
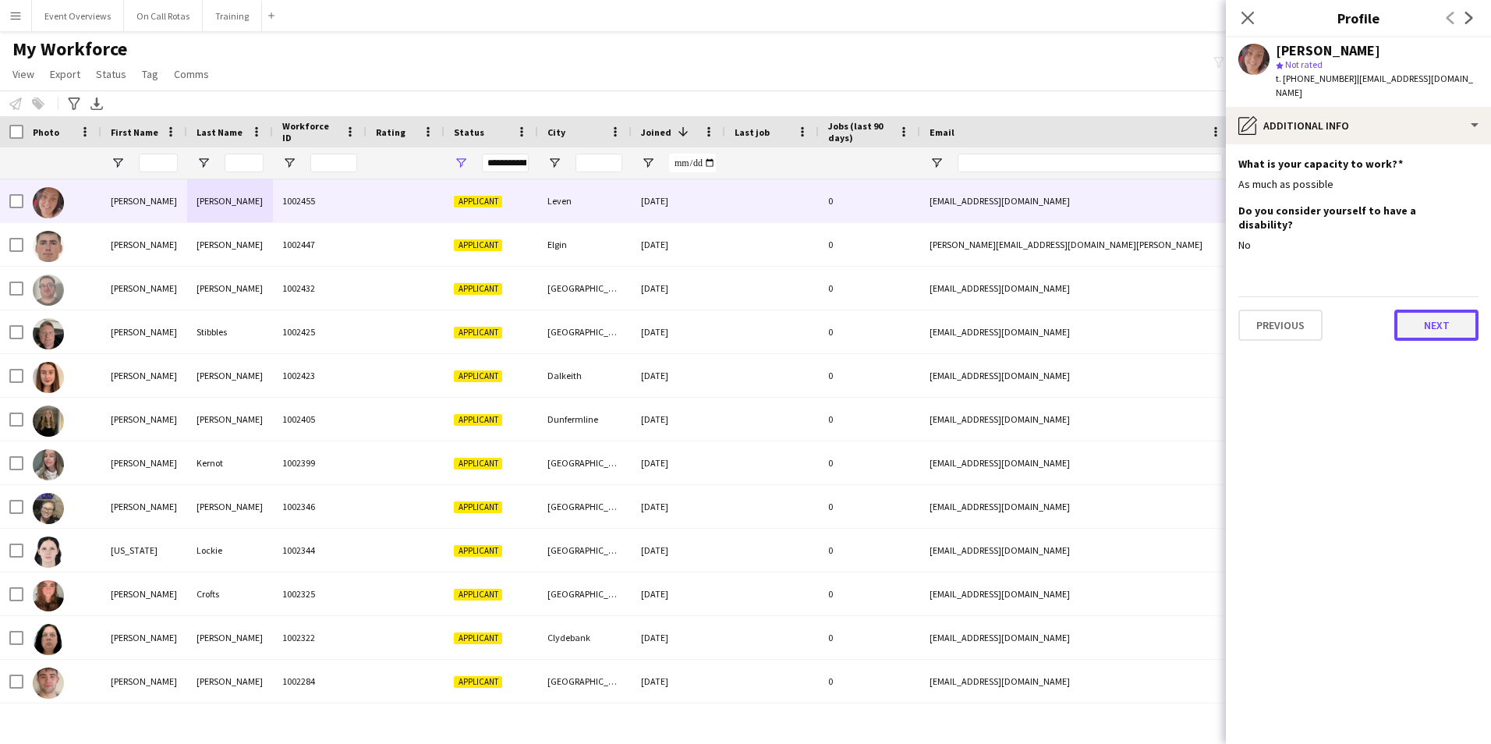
click at [1412, 310] on button "Next" at bounding box center [1437, 325] width 84 height 31
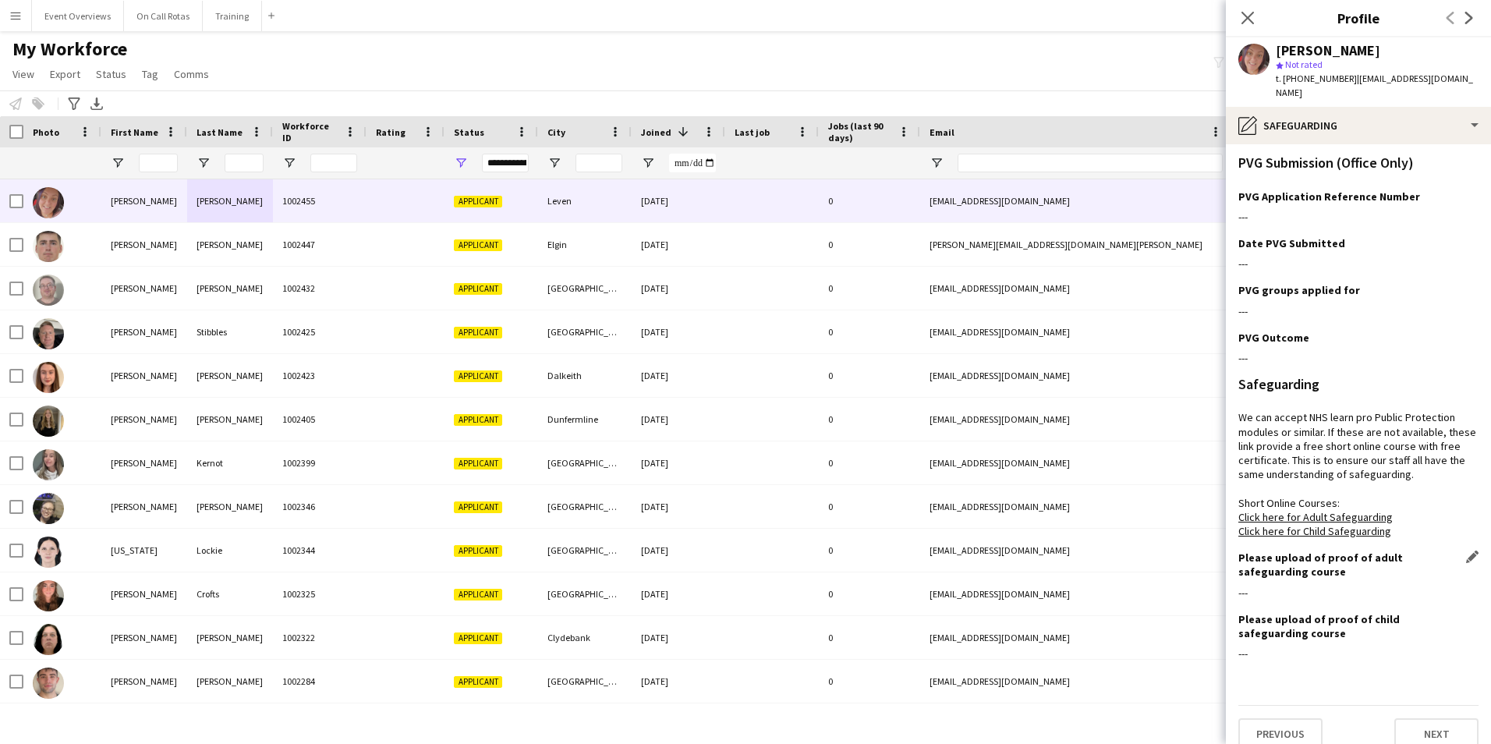
scroll to position [97, 0]
click at [1435, 718] on button "Next" at bounding box center [1437, 730] width 84 height 31
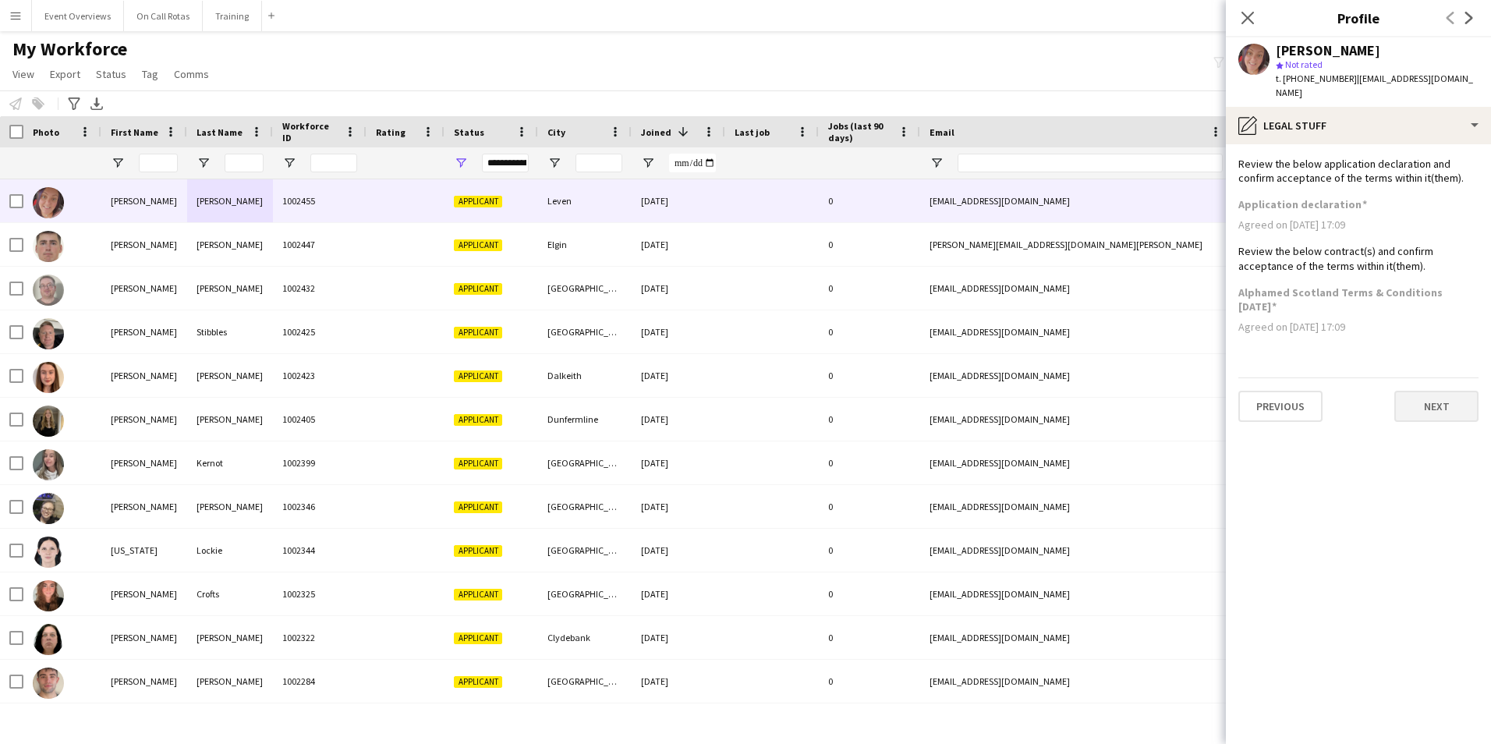
scroll to position [0, 0]
click at [1412, 396] on button "Next" at bounding box center [1437, 406] width 84 height 31
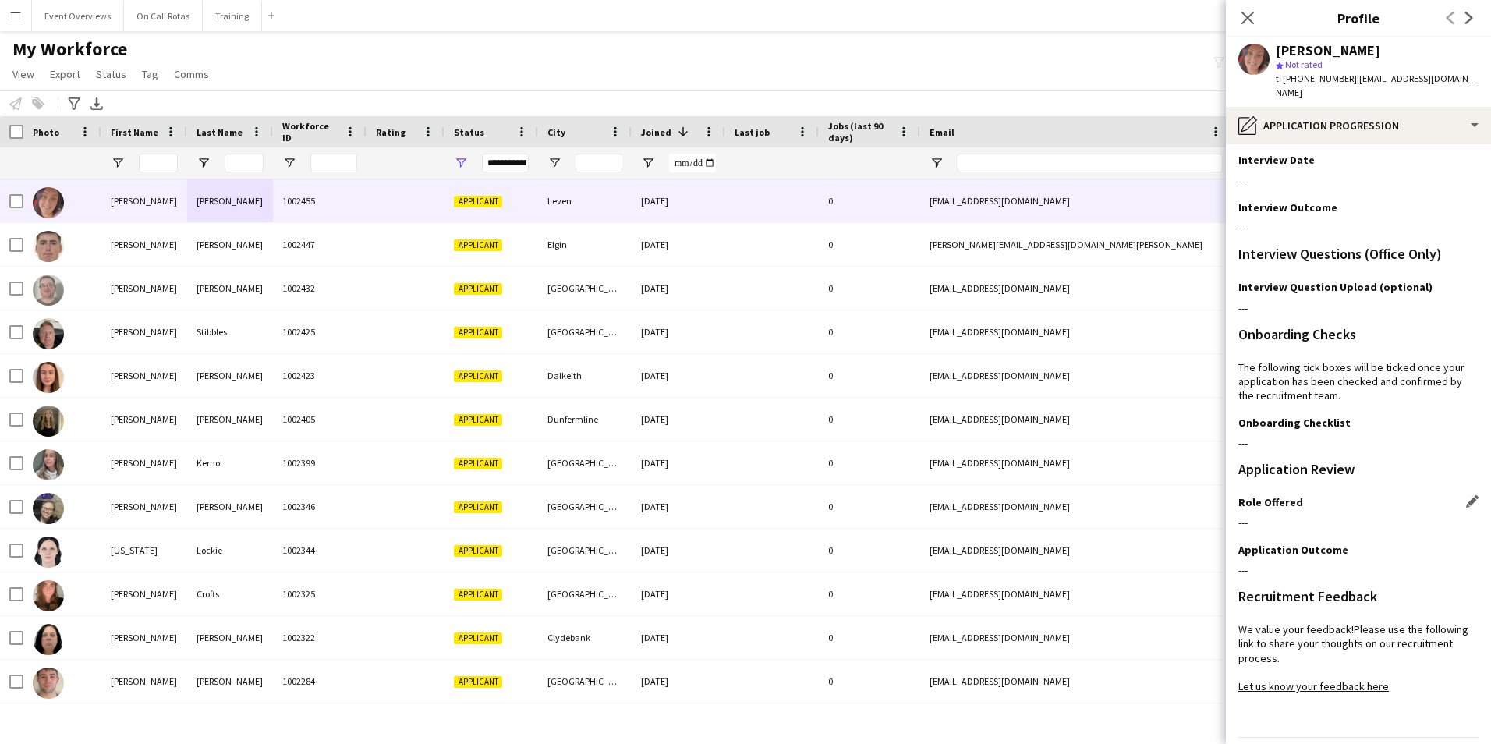
scroll to position [127, 0]
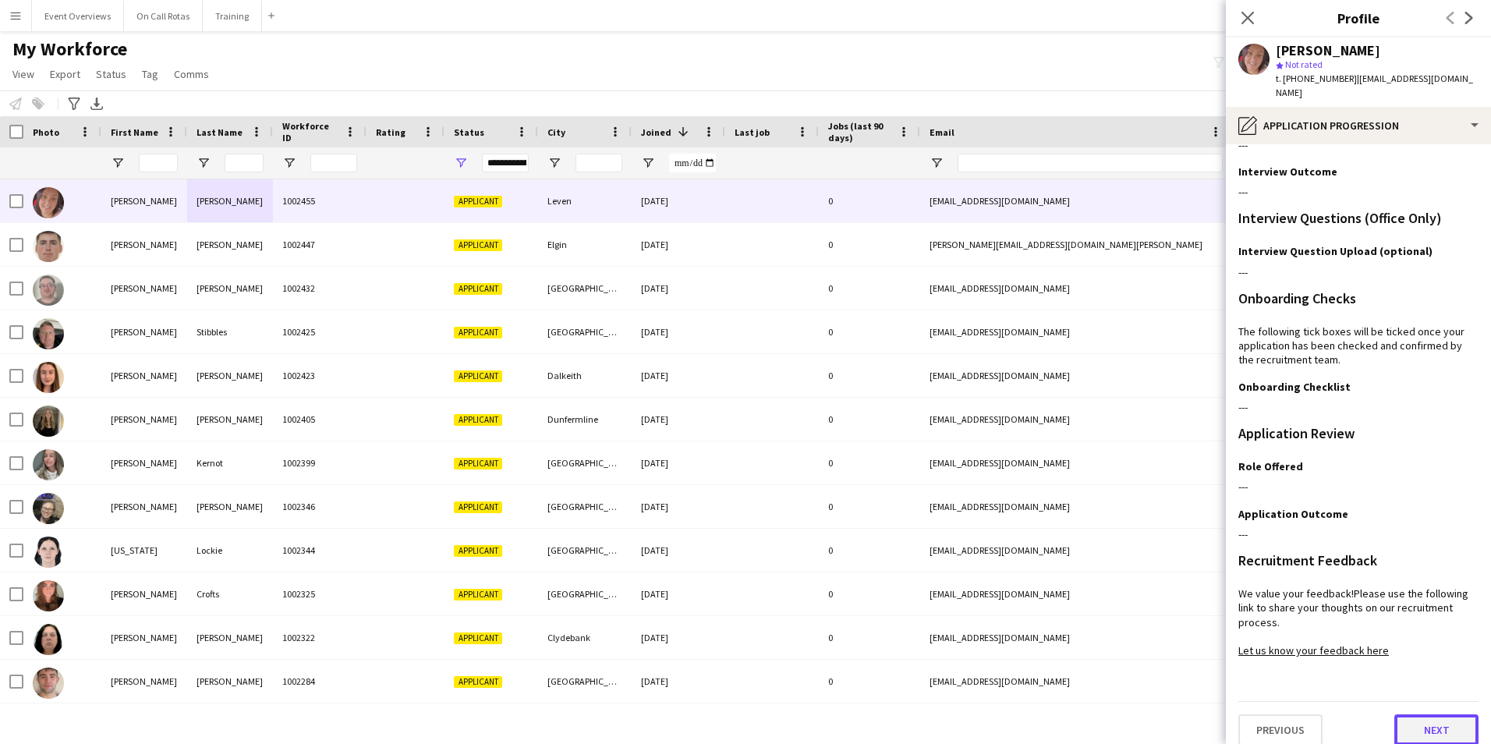
click at [1409, 725] on button "Next" at bounding box center [1437, 729] width 84 height 31
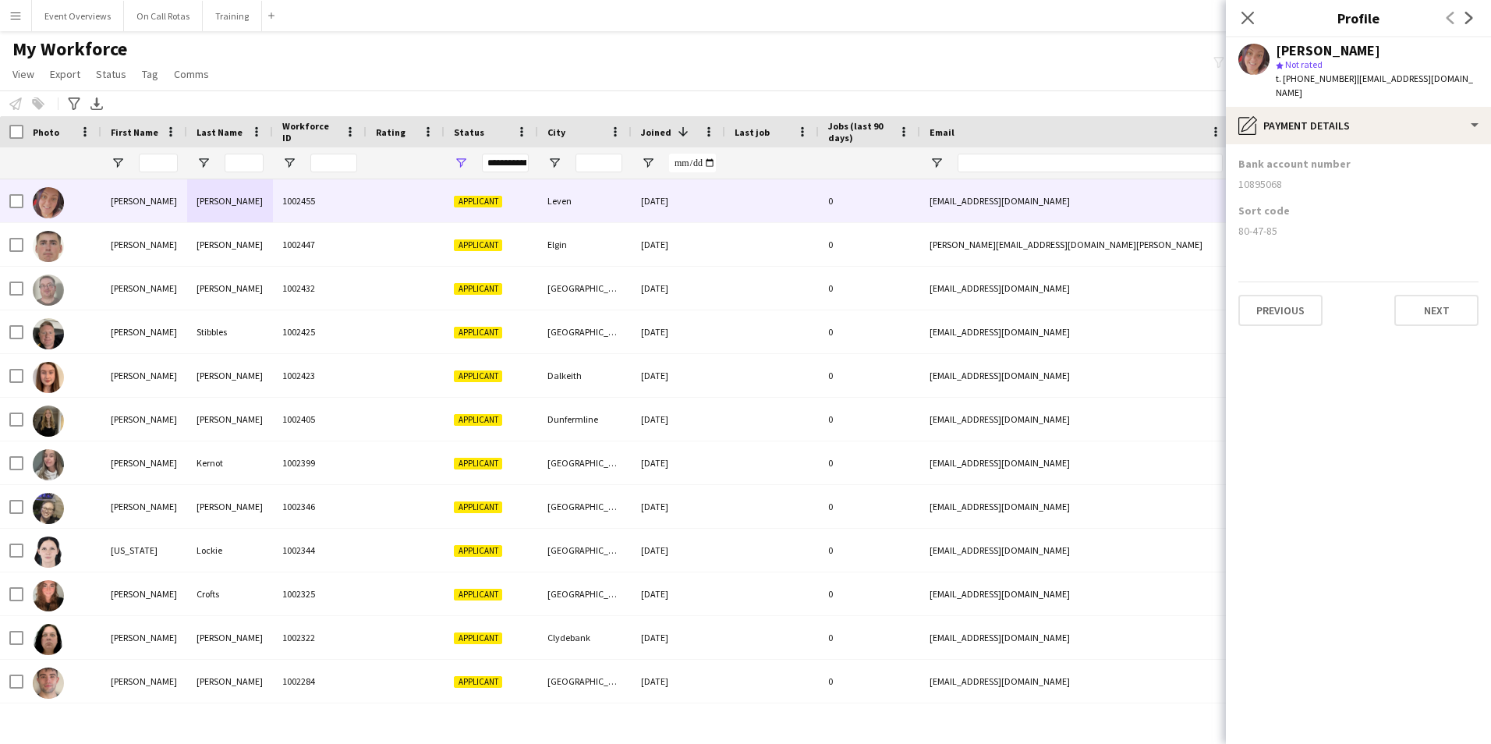
scroll to position [0, 0]
click at [1434, 297] on button "Next" at bounding box center [1437, 310] width 84 height 31
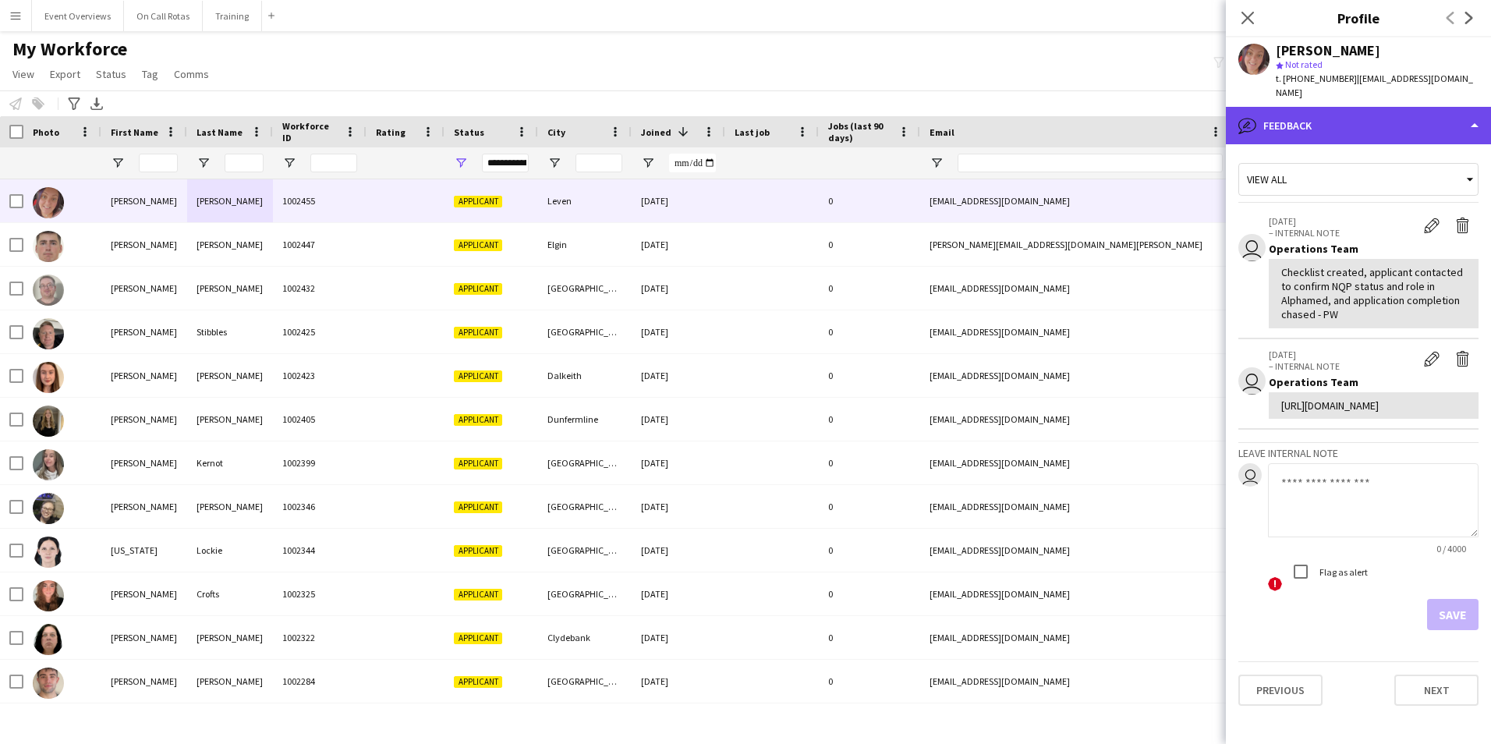
click at [1337, 109] on div "bubble-pencil Feedback" at bounding box center [1358, 125] width 265 height 37
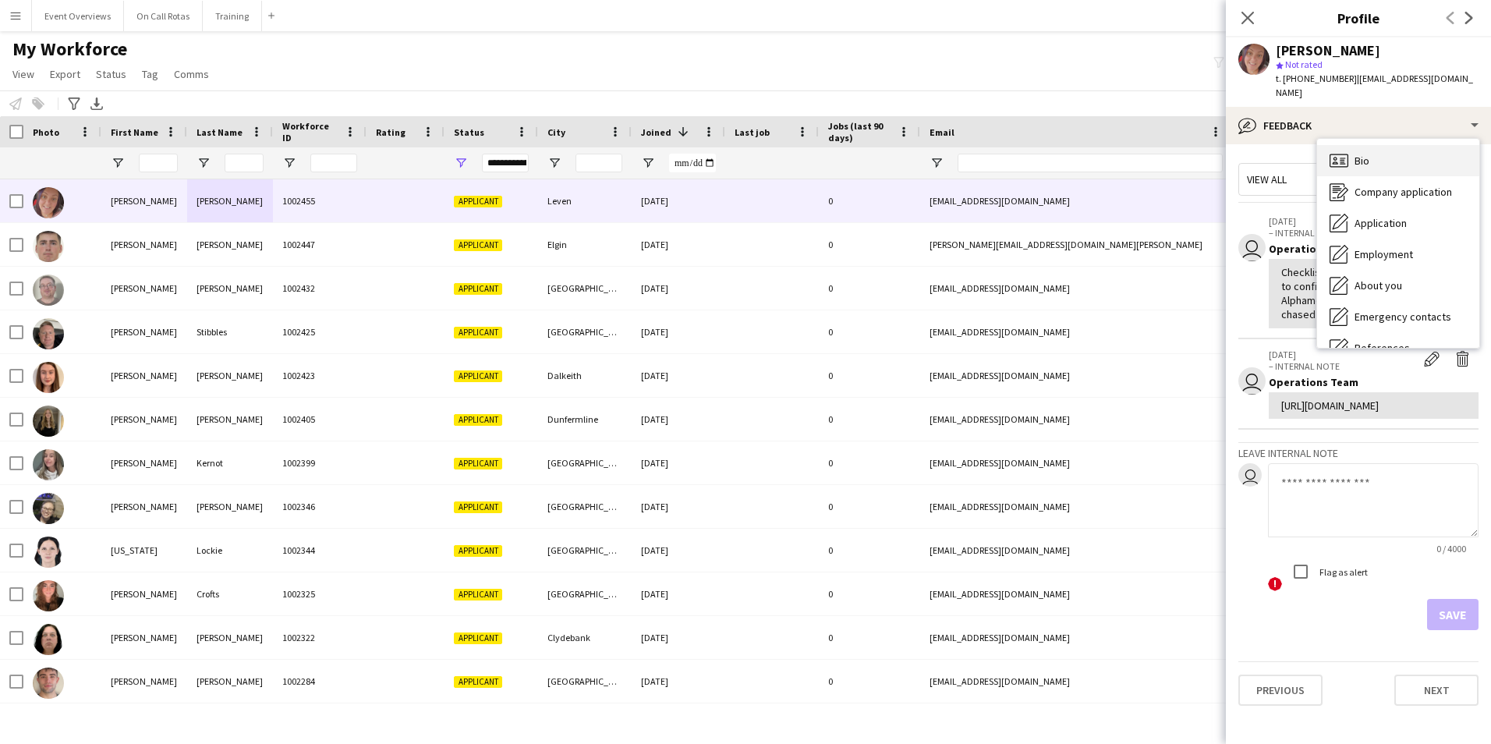
click at [1349, 145] on div "Bio Bio" at bounding box center [1398, 160] width 162 height 31
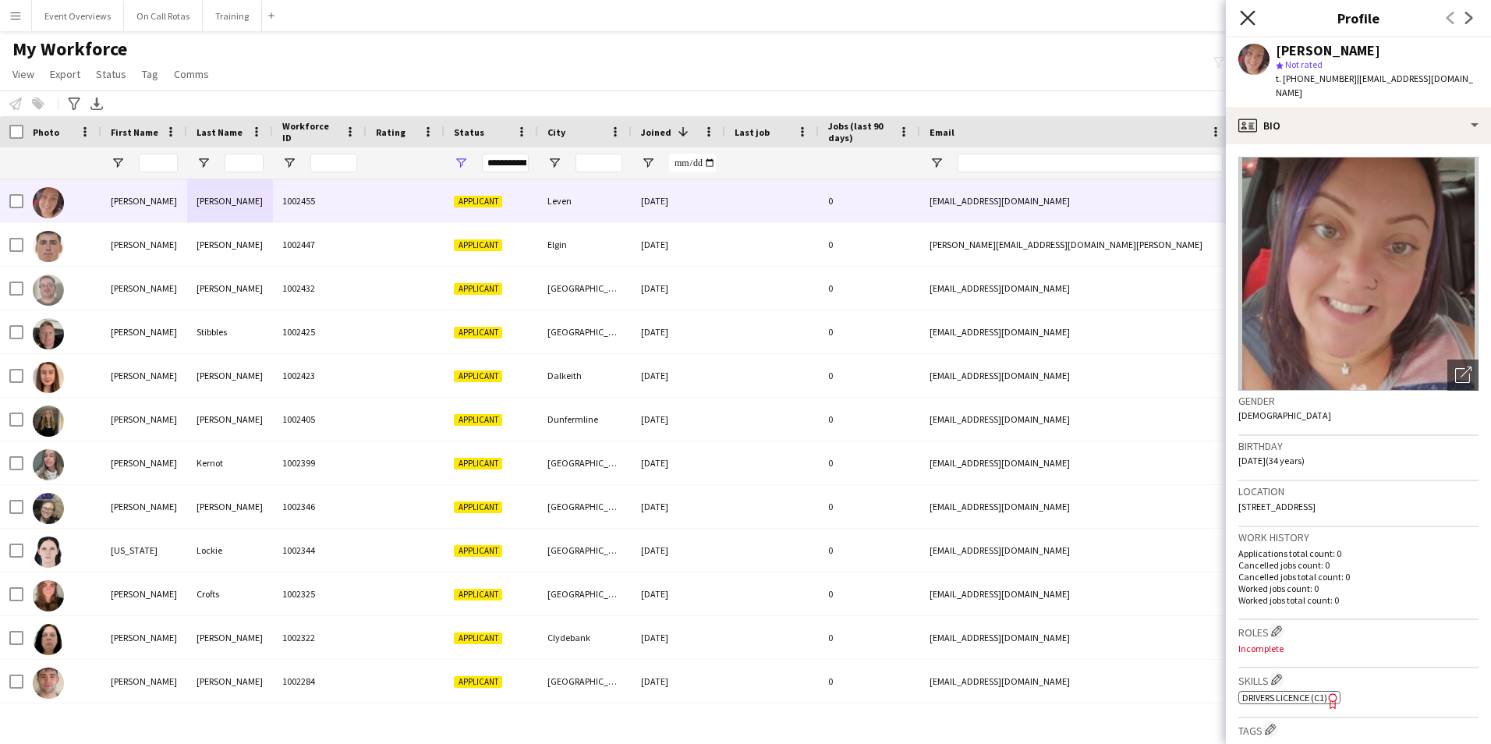
click at [1249, 14] on icon "Close pop-in" at bounding box center [1247, 17] width 15 height 15
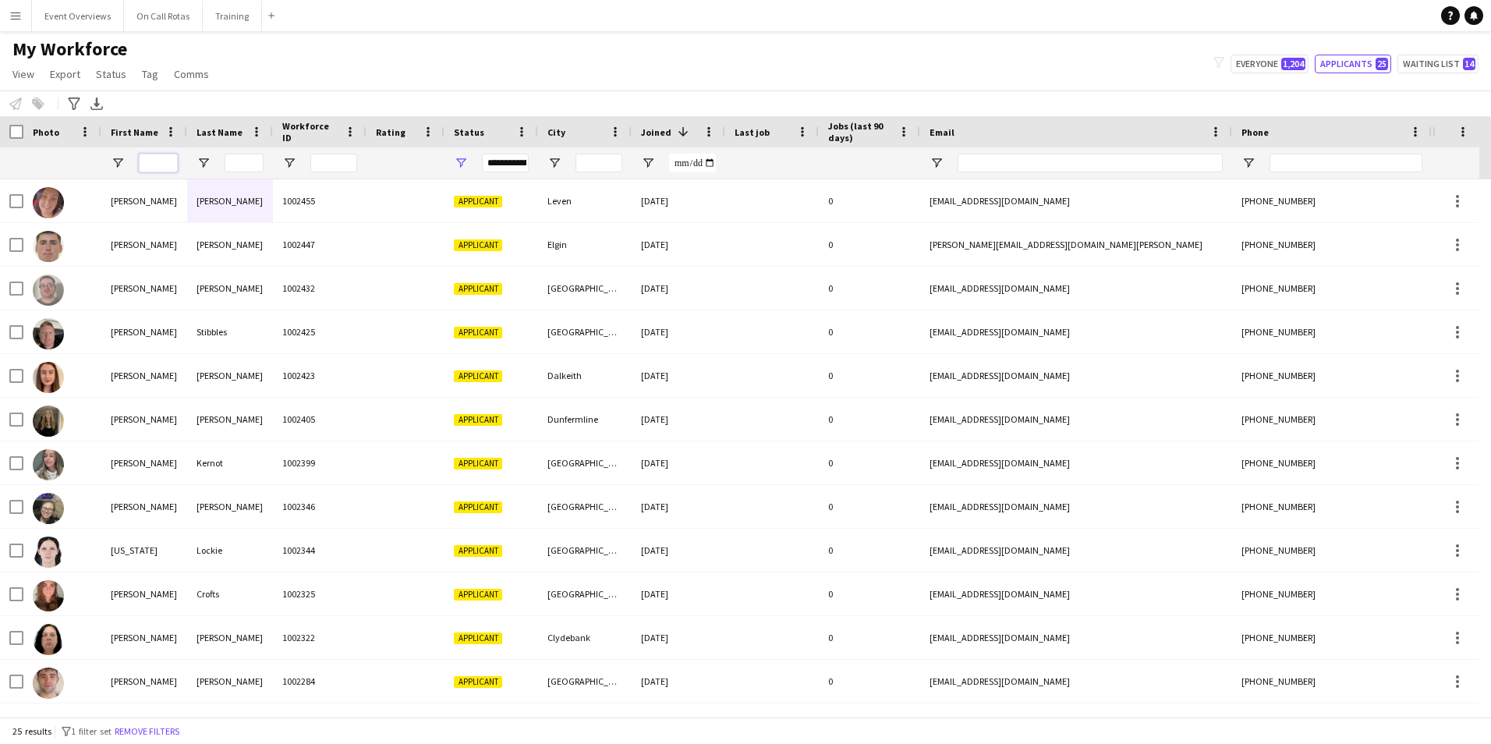
click at [162, 168] on input "First Name Filter Input" at bounding box center [158, 163] width 39 height 19
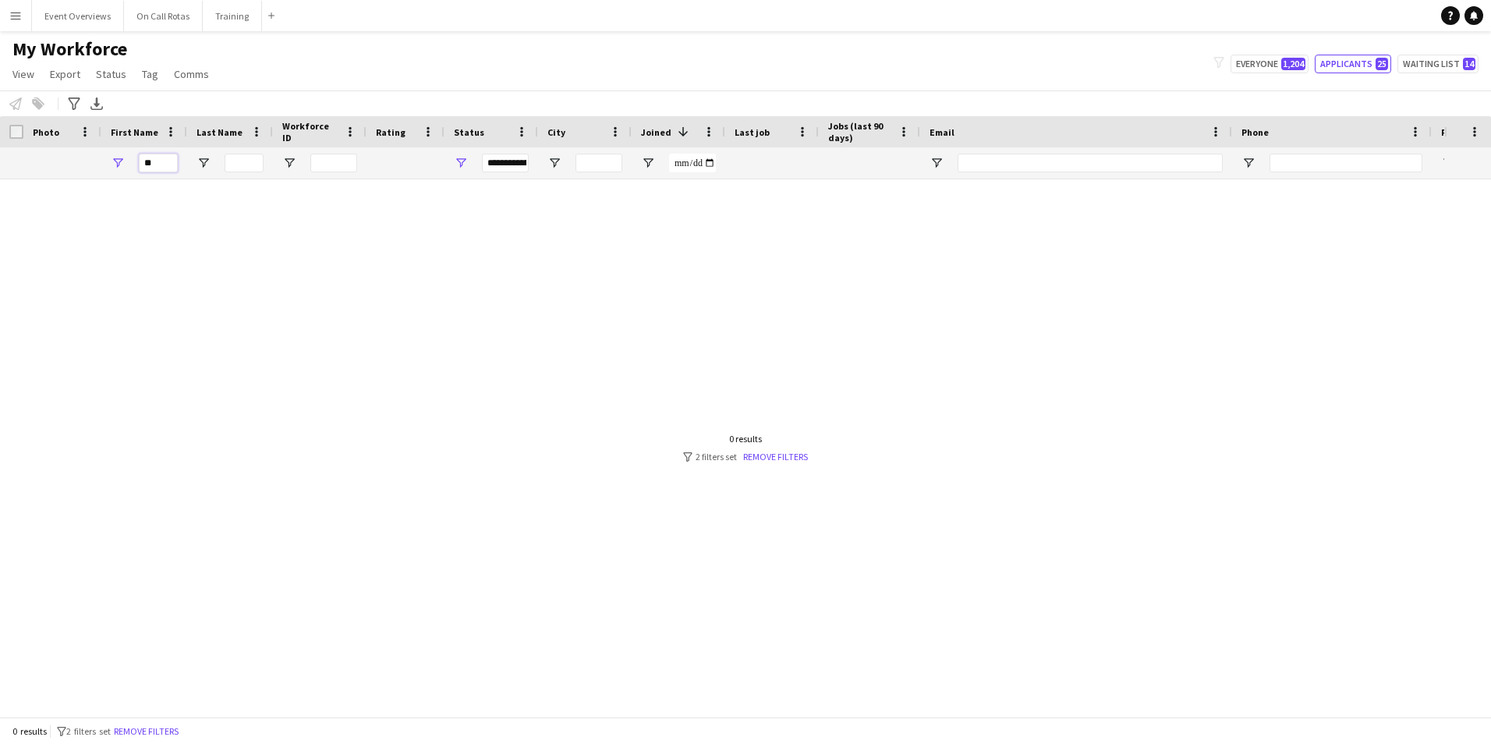
type input "*"
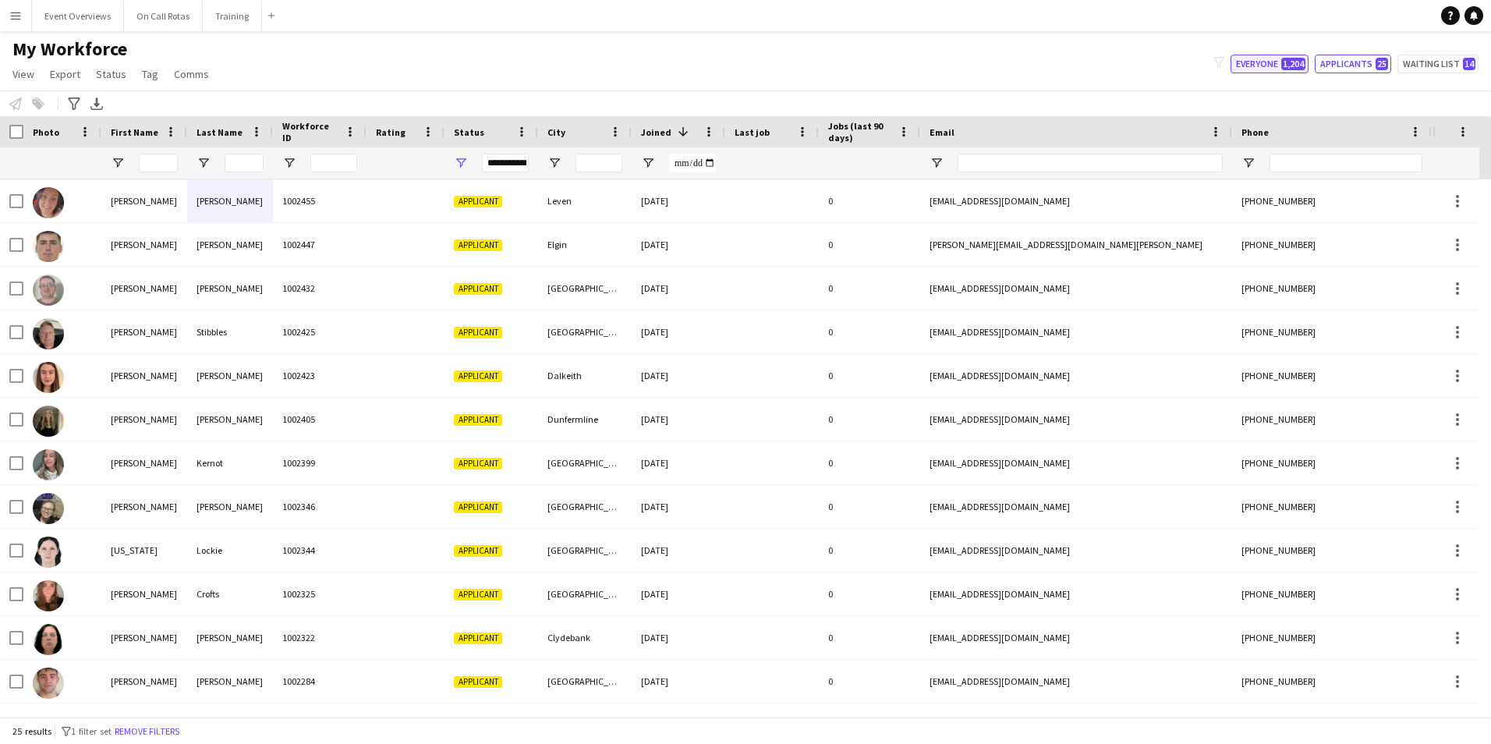
click at [1278, 65] on button "Everyone 1,204" at bounding box center [1270, 64] width 78 height 19
type input "**********"
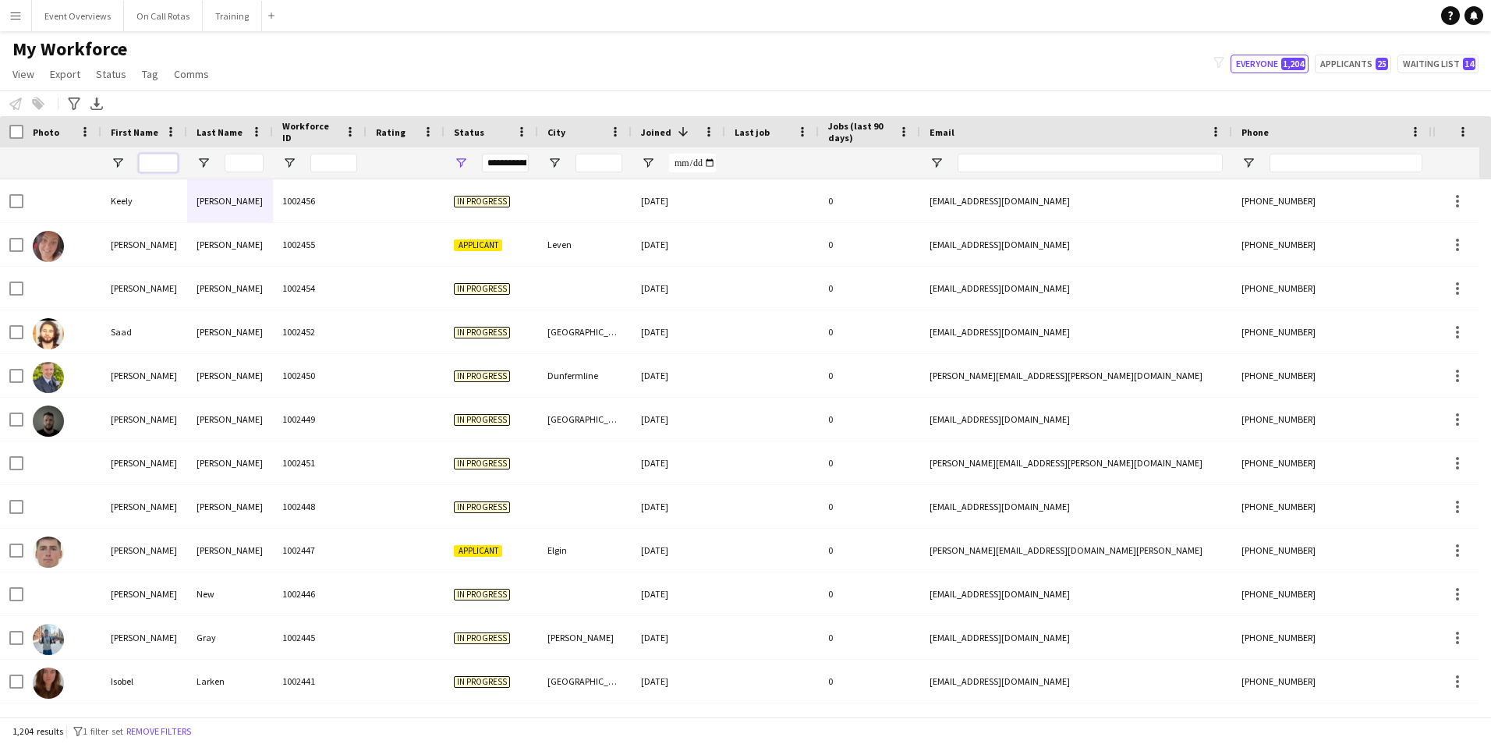
click at [153, 169] on input "First Name Filter Input" at bounding box center [158, 163] width 39 height 19
type input "*"
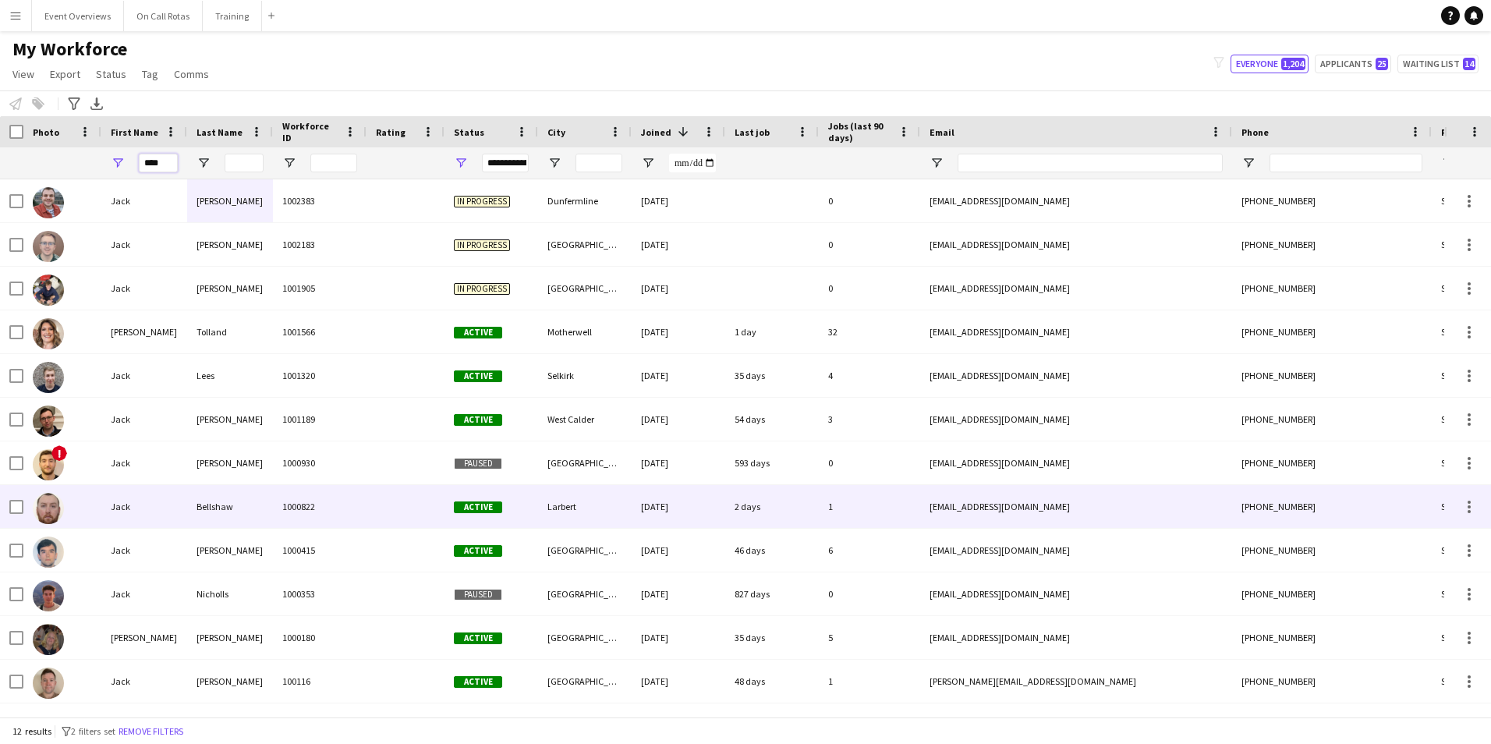
type input "****"
click at [331, 494] on div "1000822" at bounding box center [320, 506] width 94 height 43
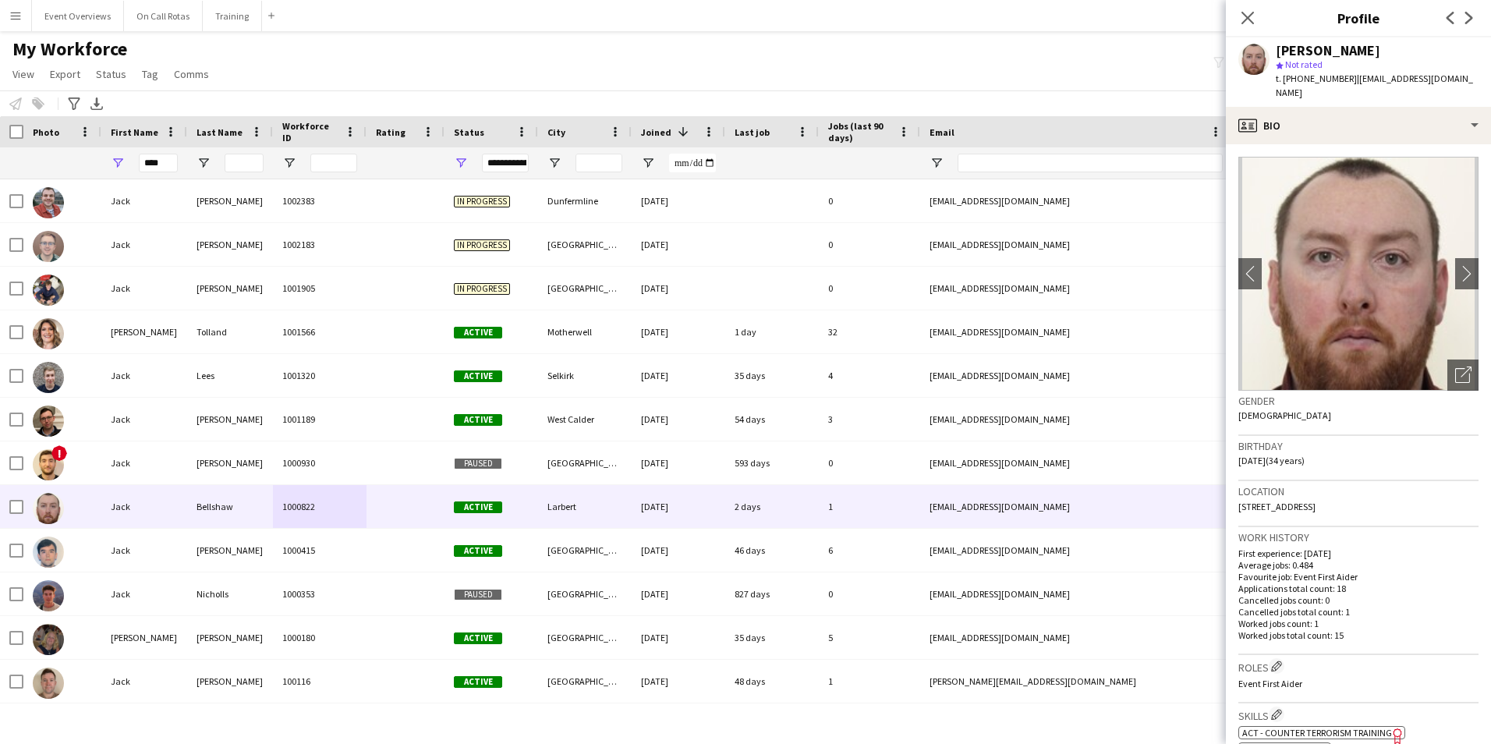
drag, startPoint x: 1380, startPoint y: 487, endPoint x: 1235, endPoint y: 494, distance: 144.5
click at [1235, 494] on app-crew-profile-bio "chevron-left chevron-right Open photos pop-in Gender Male Birthday 10-03-1991 (…" at bounding box center [1358, 444] width 265 height 600
copy span "296 King Street, Larbert, FK5 4JS"
drag, startPoint x: 165, startPoint y: 168, endPoint x: 106, endPoint y: 172, distance: 59.4
click at [106, 172] on div "****" at bounding box center [144, 162] width 86 height 31
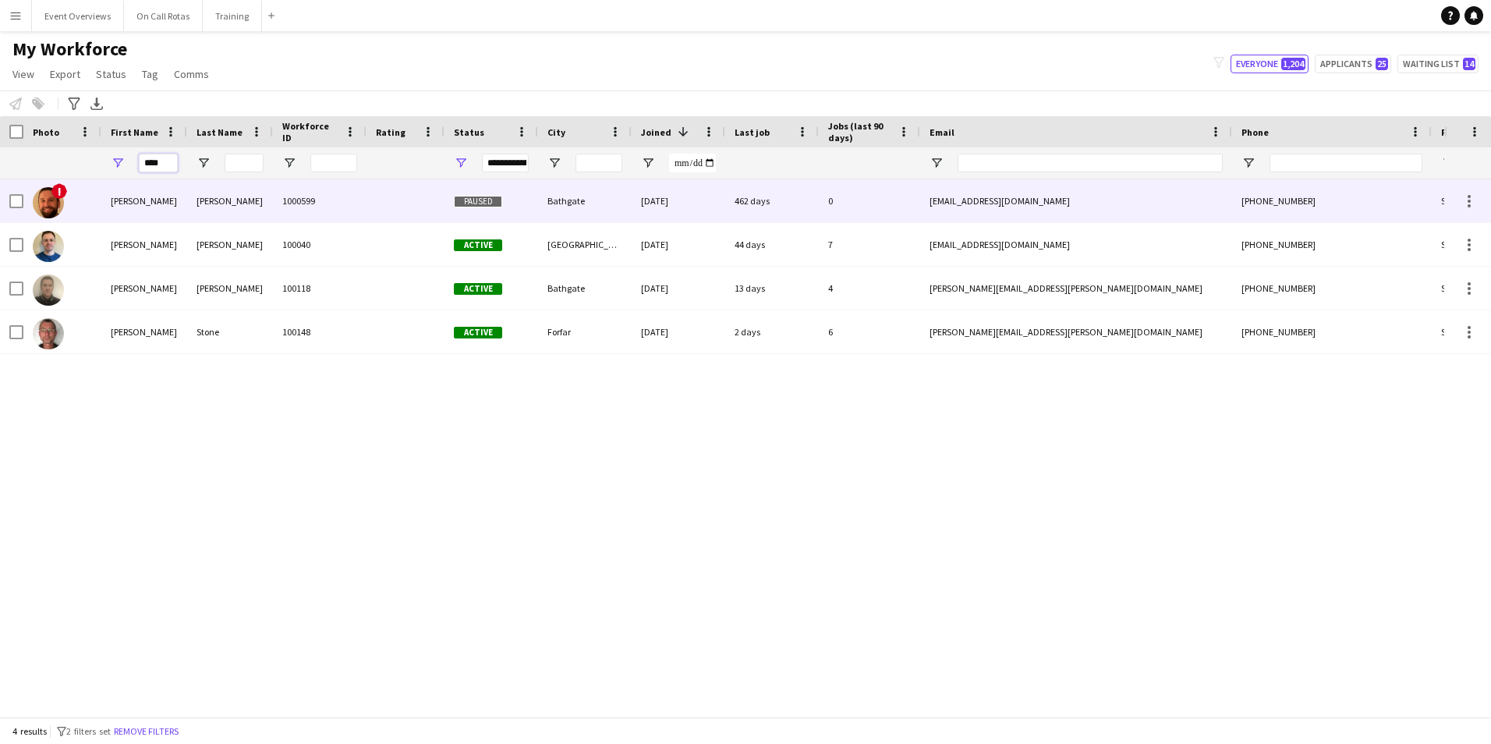
type input "****"
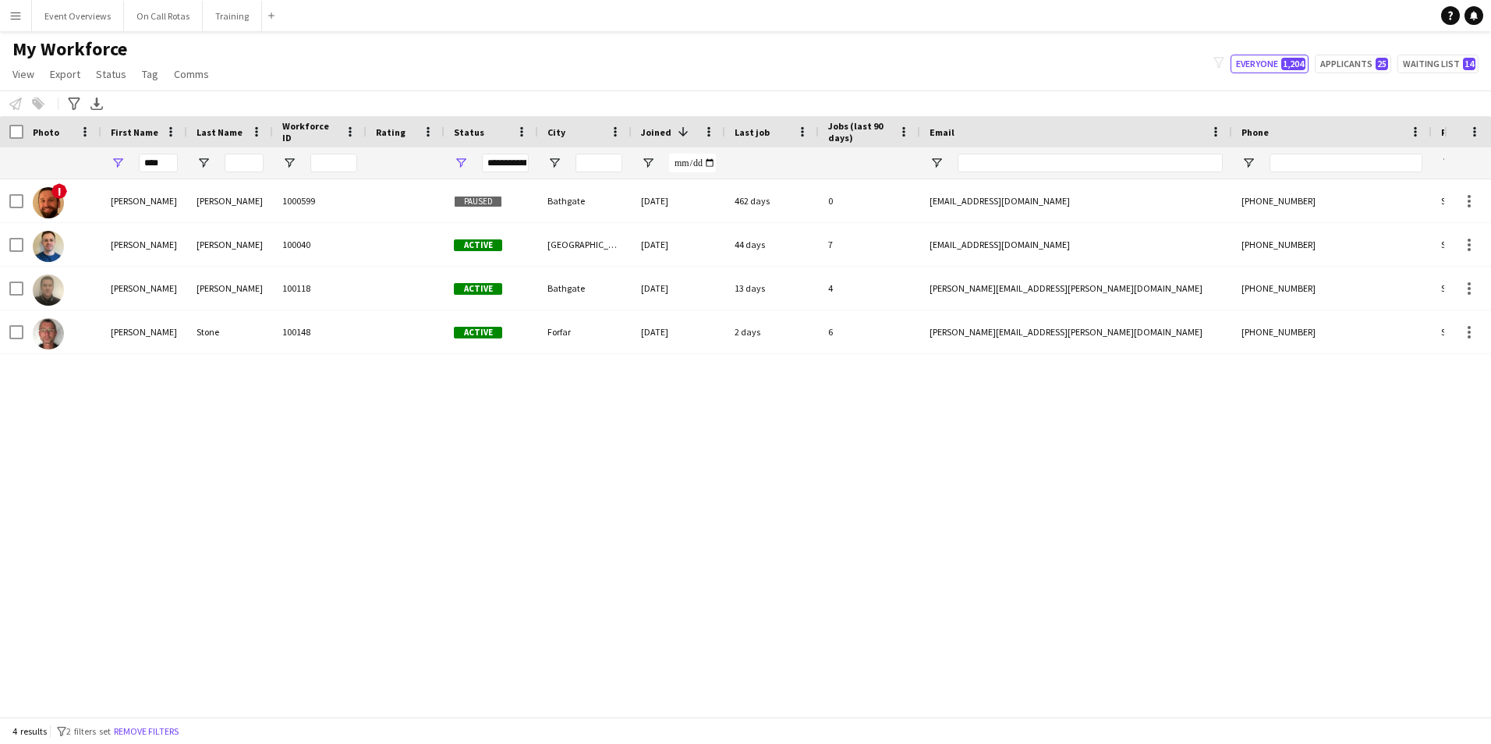
click at [385, 503] on div "! Sean Foley 1000599 Paused Bathgate 18-11-2022 462 days 0 sean645@hotmail.co.u…" at bounding box center [722, 442] width 1444 height 526
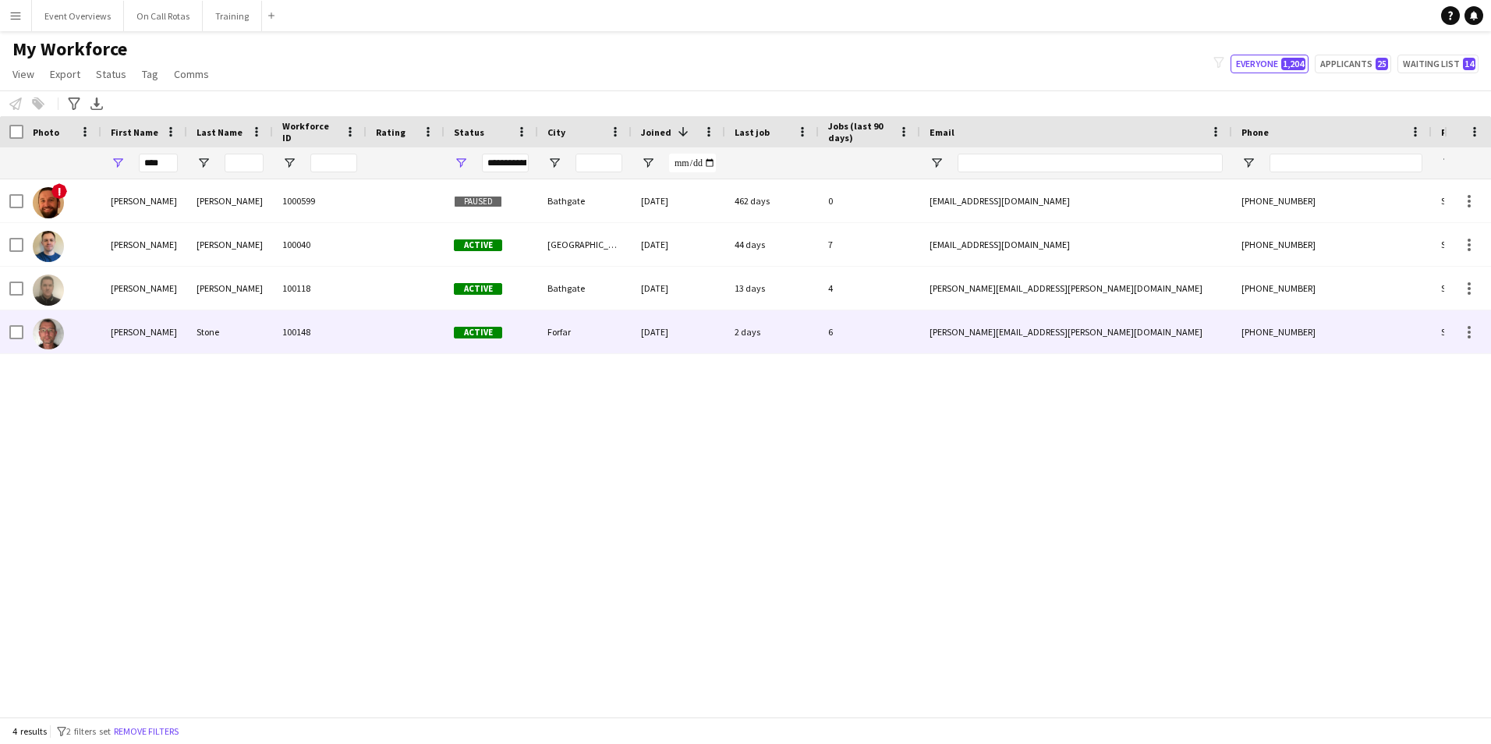
click at [420, 317] on div at bounding box center [406, 331] width 78 height 43
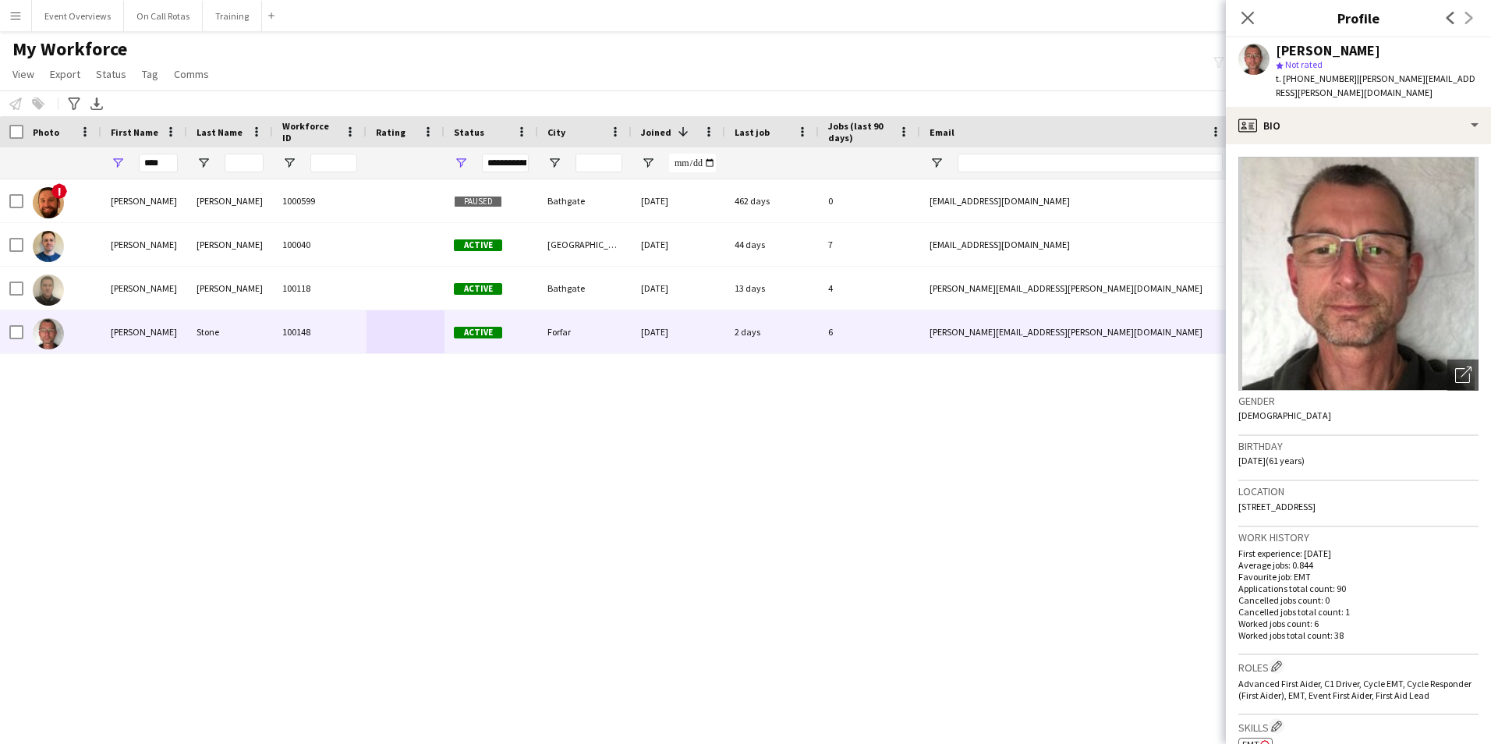
drag, startPoint x: 1401, startPoint y: 487, endPoint x: 1233, endPoint y: 493, distance: 167.8
click at [1233, 493] on app-crew-profile-bio "Open photos pop-in Gender Male Birthday 24-08-1964 (61 years) Location 1 Balgow…" at bounding box center [1358, 444] width 265 height 600
copy span "1 Balgownie Farm, Eassie, Forfar, DD8 1SF"
click at [1246, 13] on icon "Close pop-in" at bounding box center [1247, 17] width 15 height 15
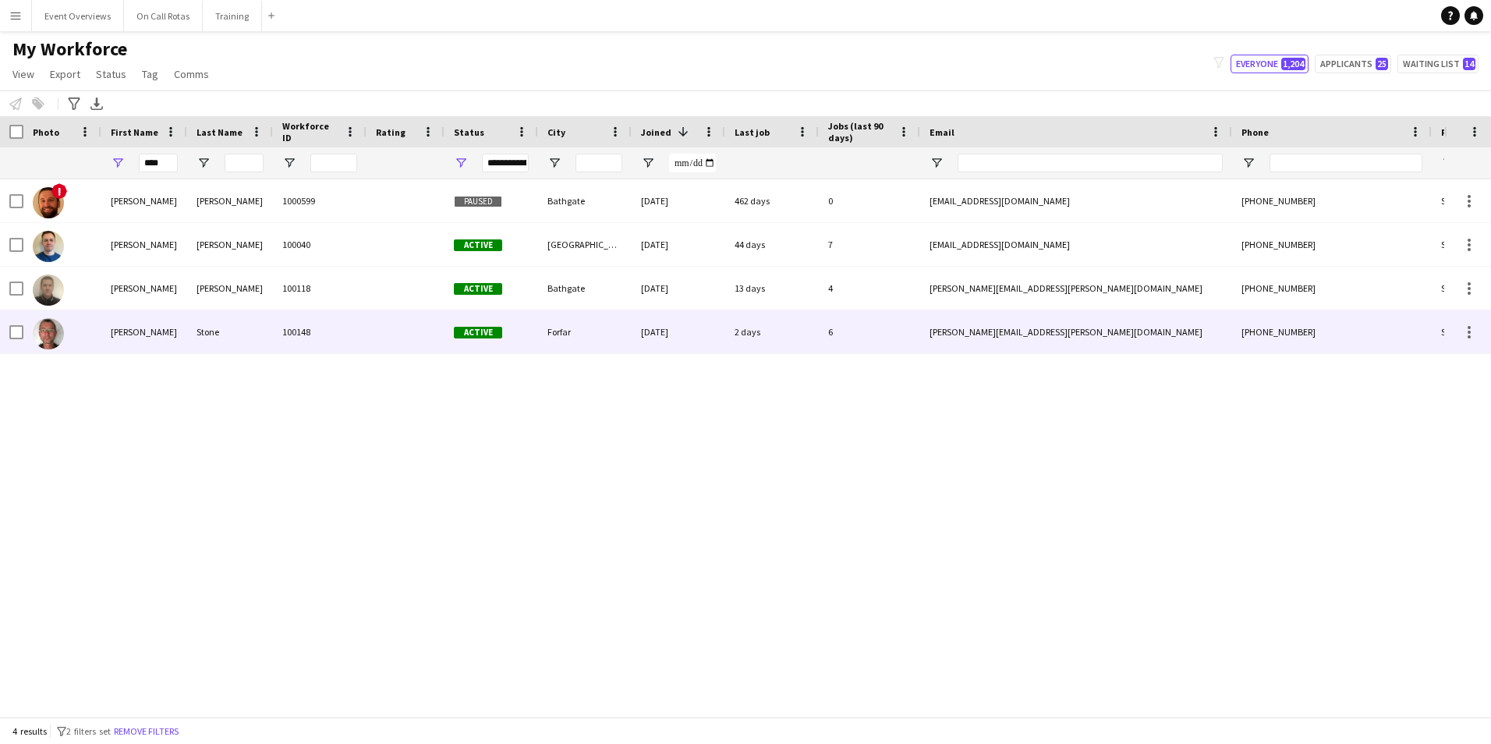
click at [659, 332] on div "30-12-2021" at bounding box center [679, 331] width 94 height 43
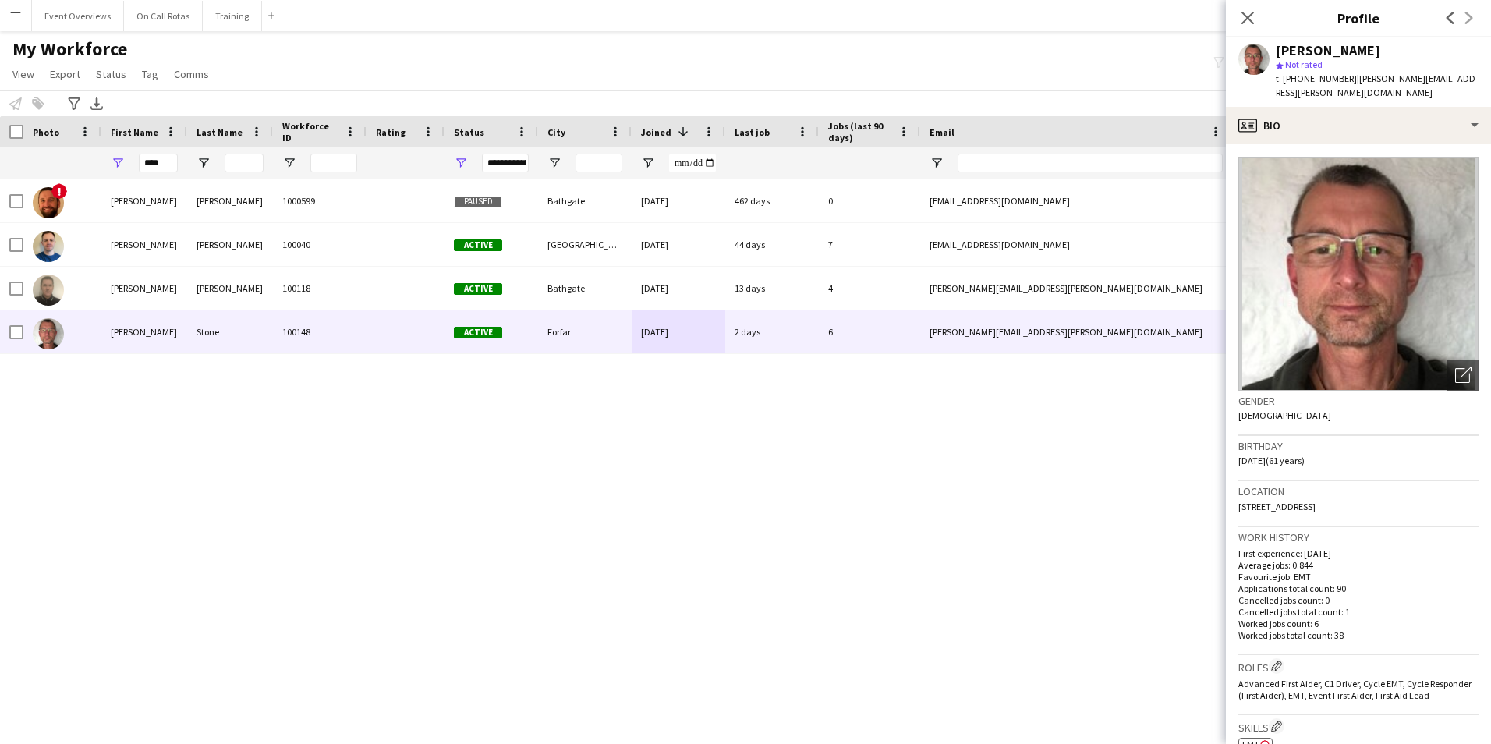
click at [1144, 442] on div "! Sean Foley 1000599 Paused Bathgate 18-11-2022 462 days 0 sean645@hotmail.co.u…" at bounding box center [722, 442] width 1444 height 526
click at [1238, 18] on app-icon "Close pop-in" at bounding box center [1248, 18] width 23 height 23
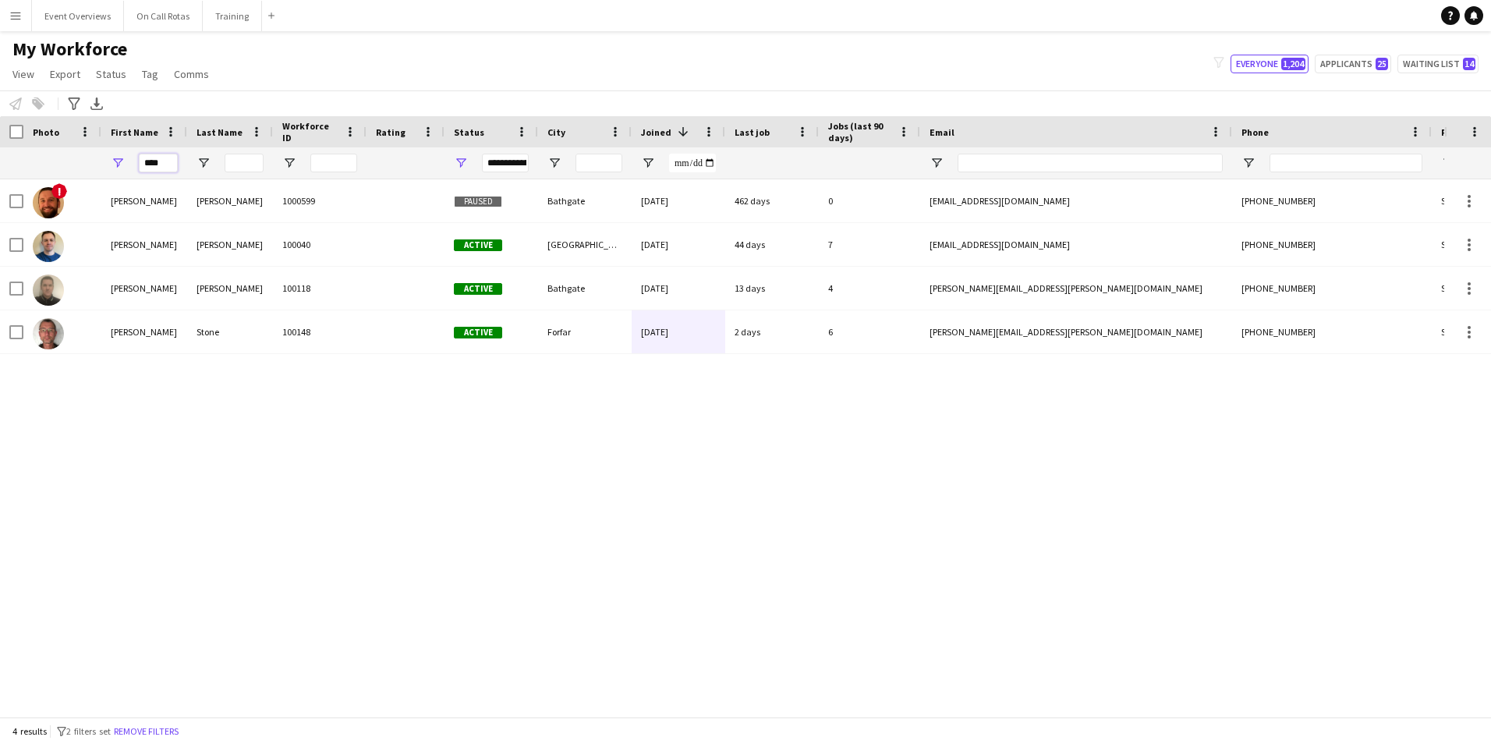
drag, startPoint x: 172, startPoint y: 158, endPoint x: 117, endPoint y: 164, distance: 55.7
click at [117, 164] on div "****" at bounding box center [144, 162] width 86 height 31
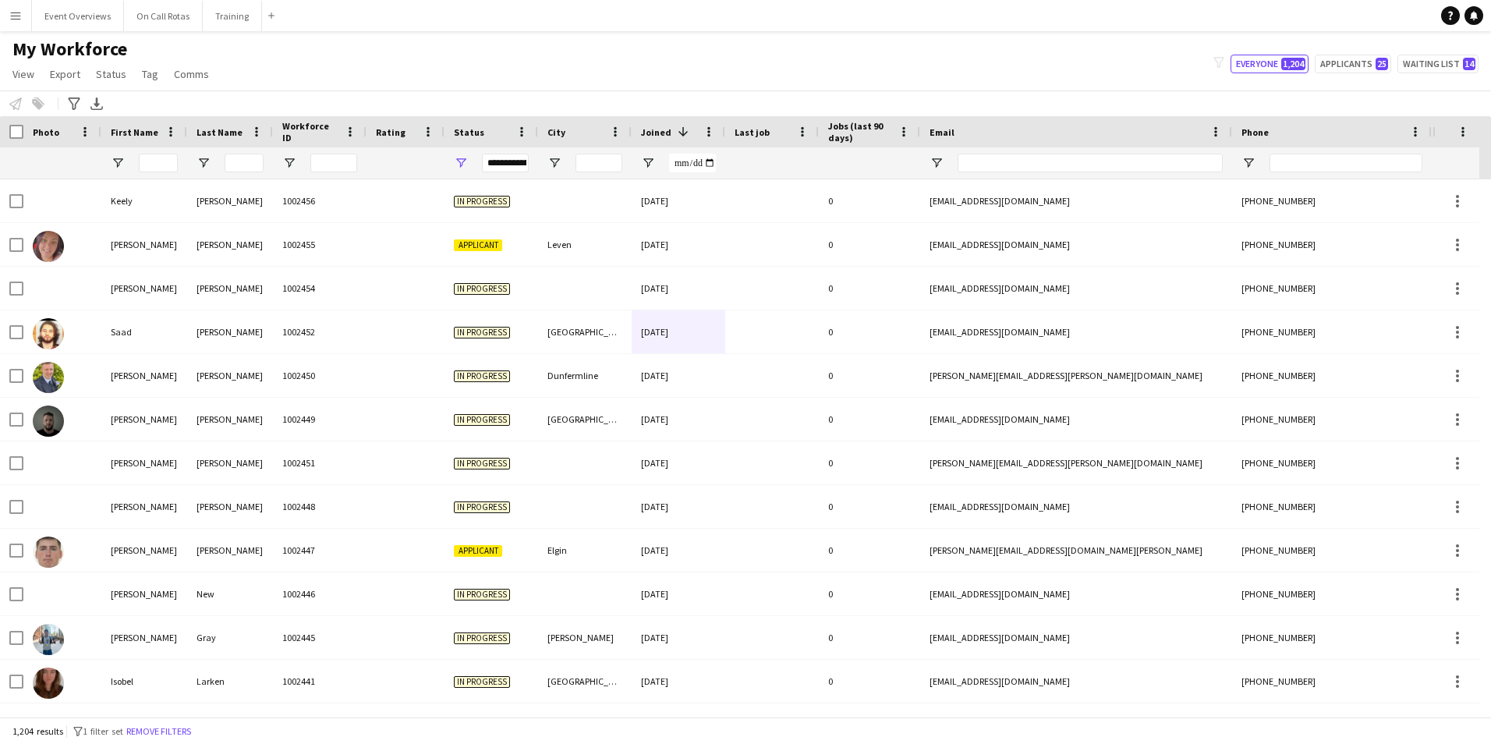
click at [1366, 54] on div "My Workforce View Views Default view Active Staff Applications - First Aider Ap…" at bounding box center [745, 63] width 1491 height 53
click at [1361, 58] on button "Applicants 25" at bounding box center [1353, 64] width 76 height 19
type input "**********"
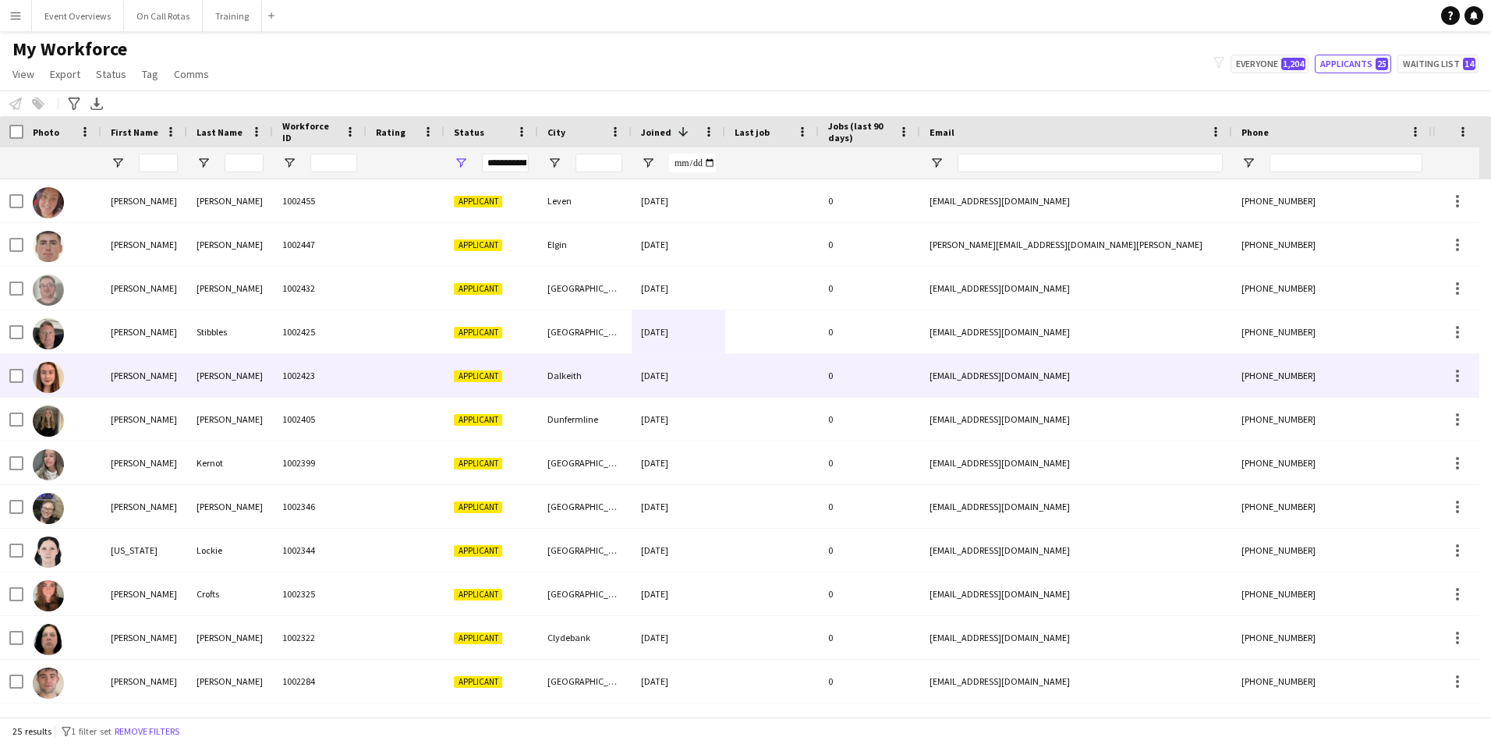
click at [552, 370] on div "Dalkeith" at bounding box center [585, 375] width 94 height 43
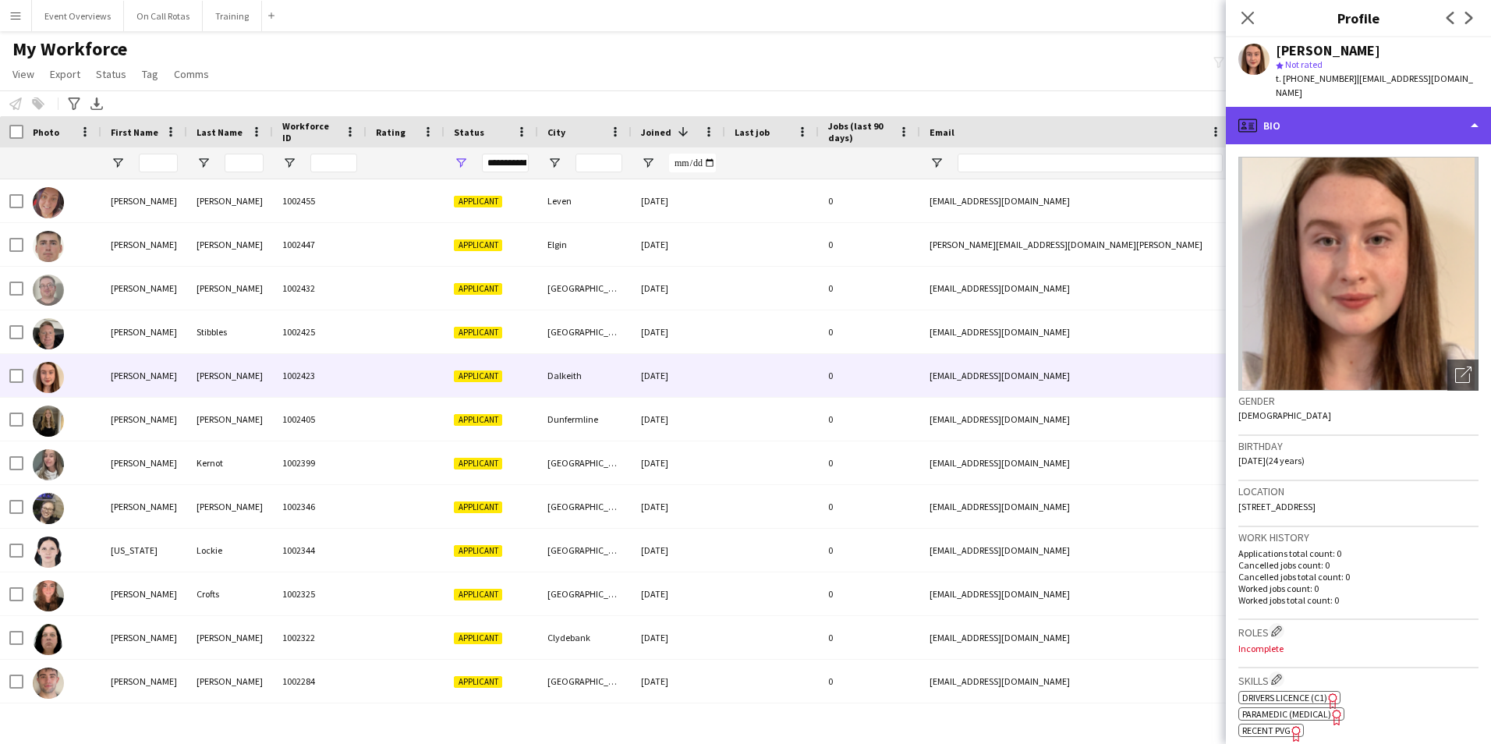
click at [1364, 112] on div "profile Bio" at bounding box center [1358, 125] width 265 height 37
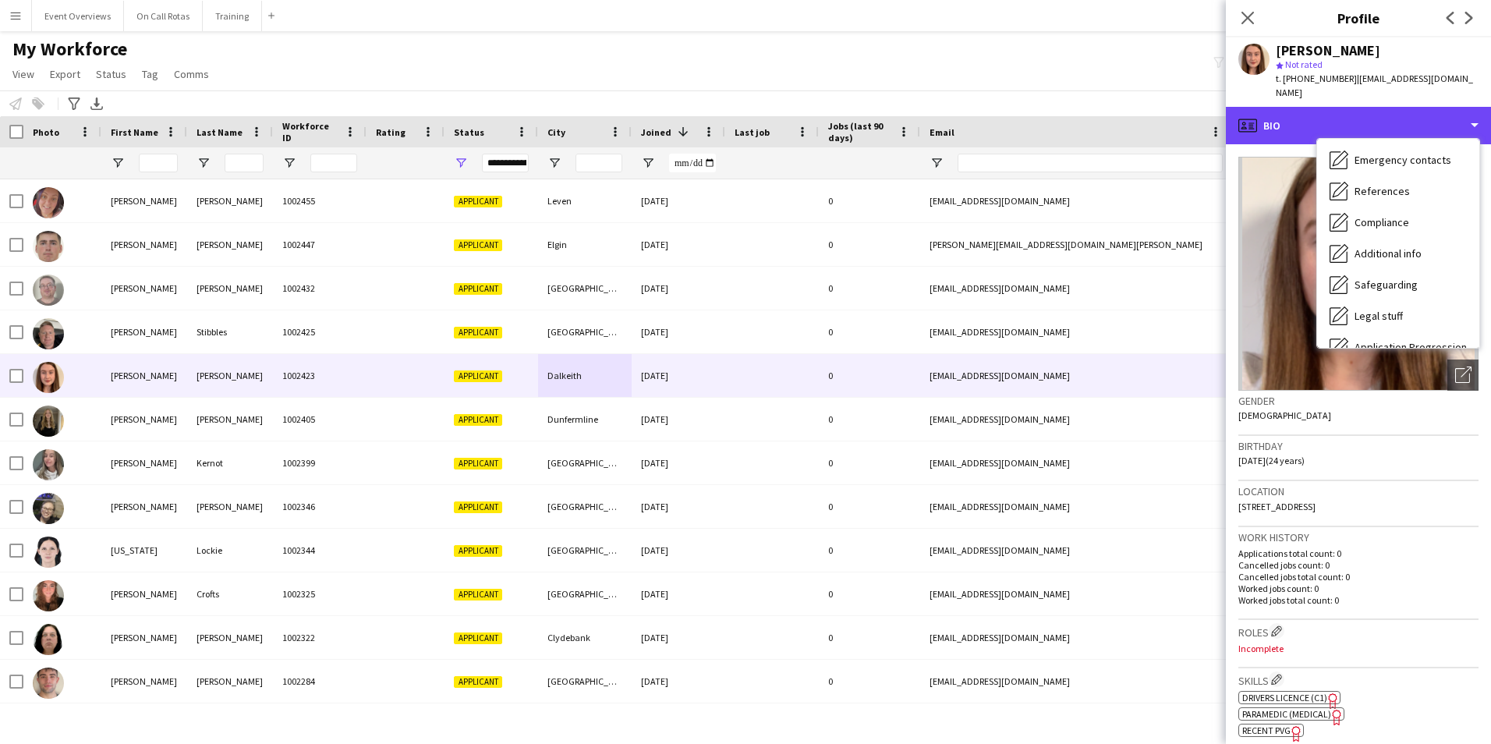
scroll to position [271, 0]
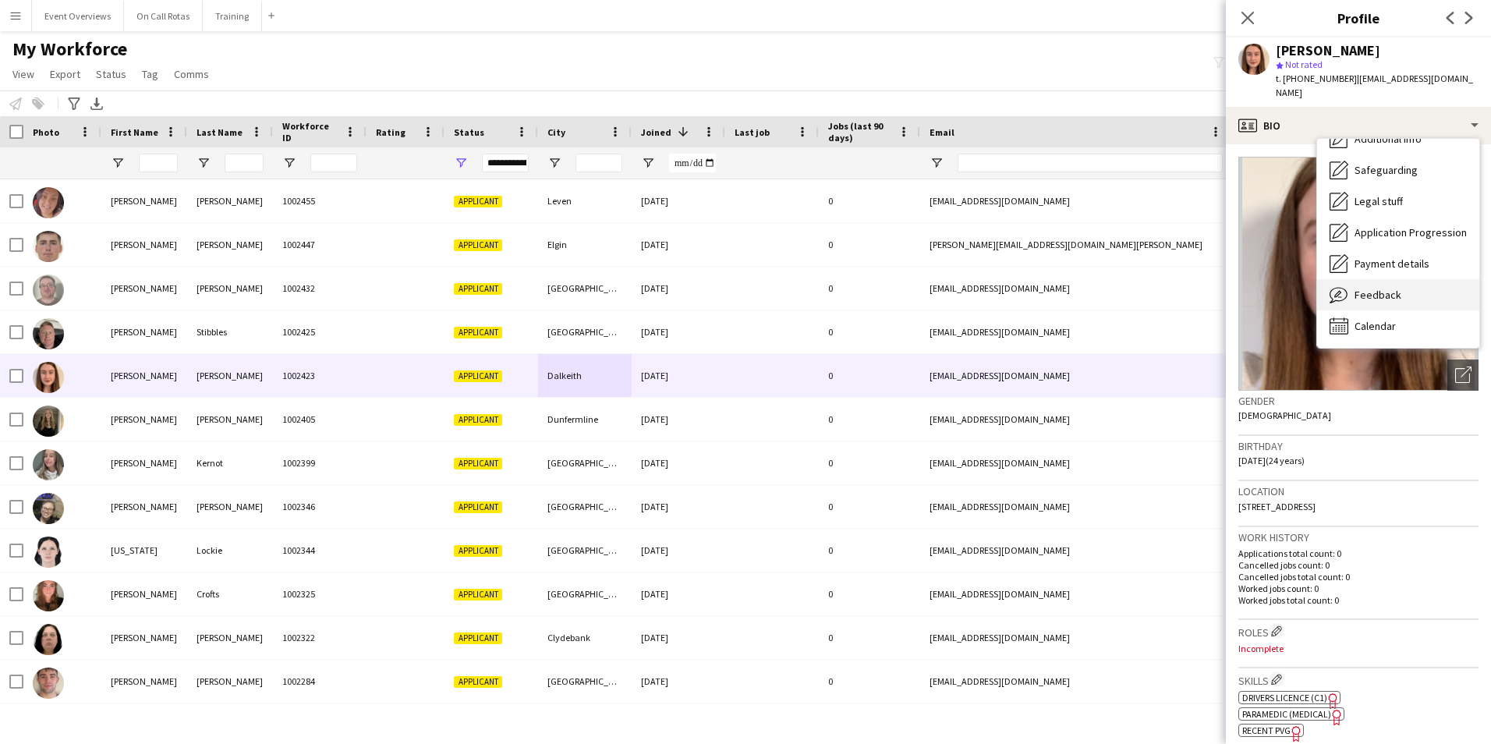
click at [1384, 288] on span "Feedback" at bounding box center [1378, 295] width 47 height 14
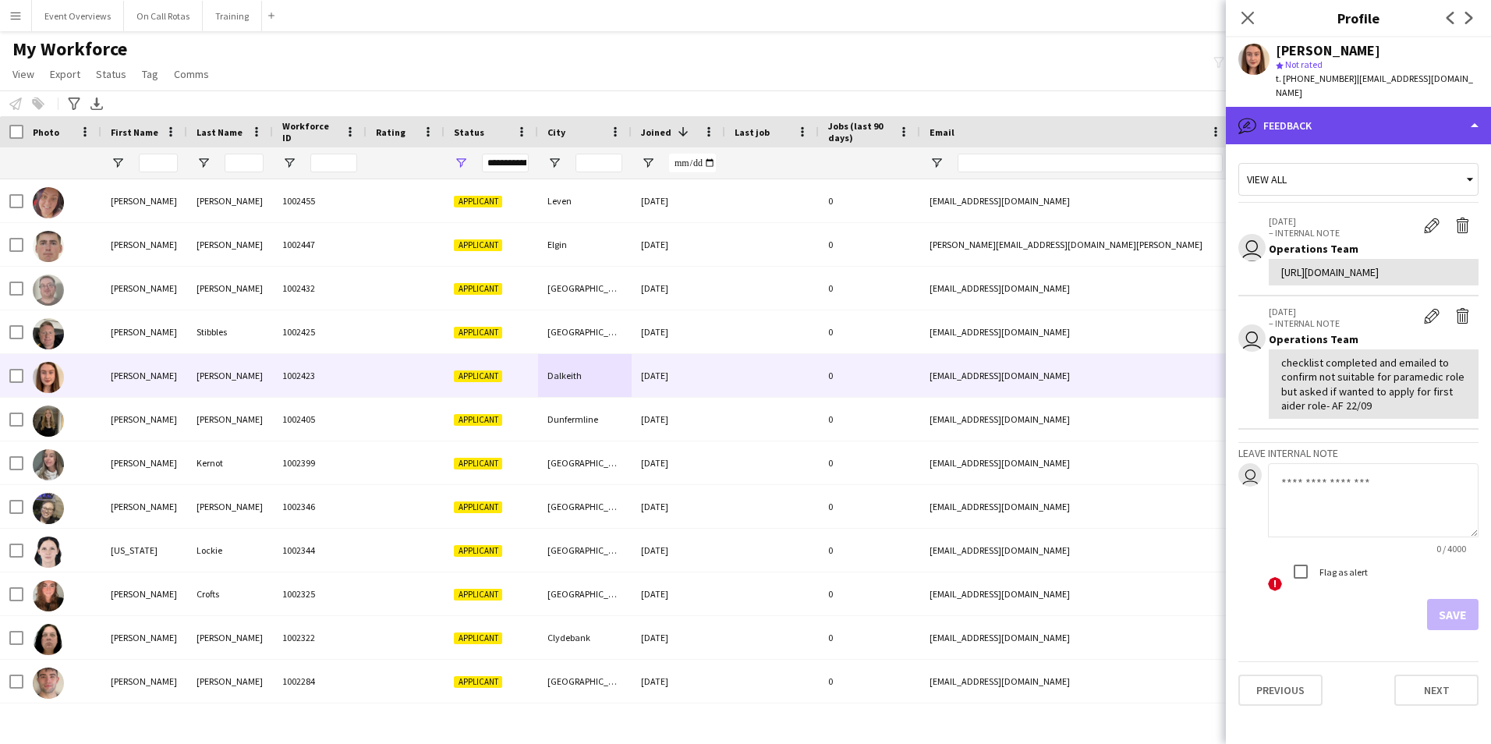
click at [1320, 111] on div "bubble-pencil Feedback" at bounding box center [1358, 125] width 265 height 37
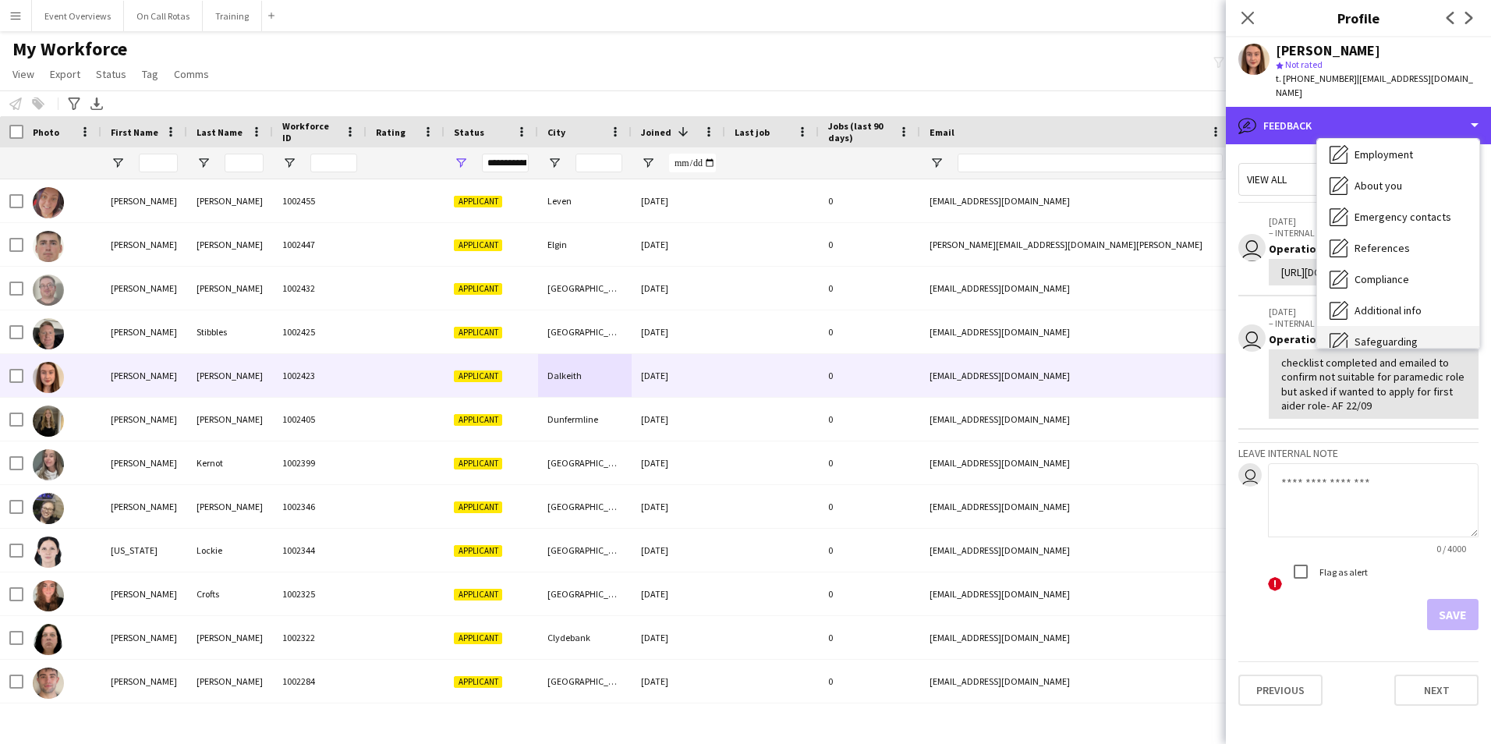
scroll to position [0, 0]
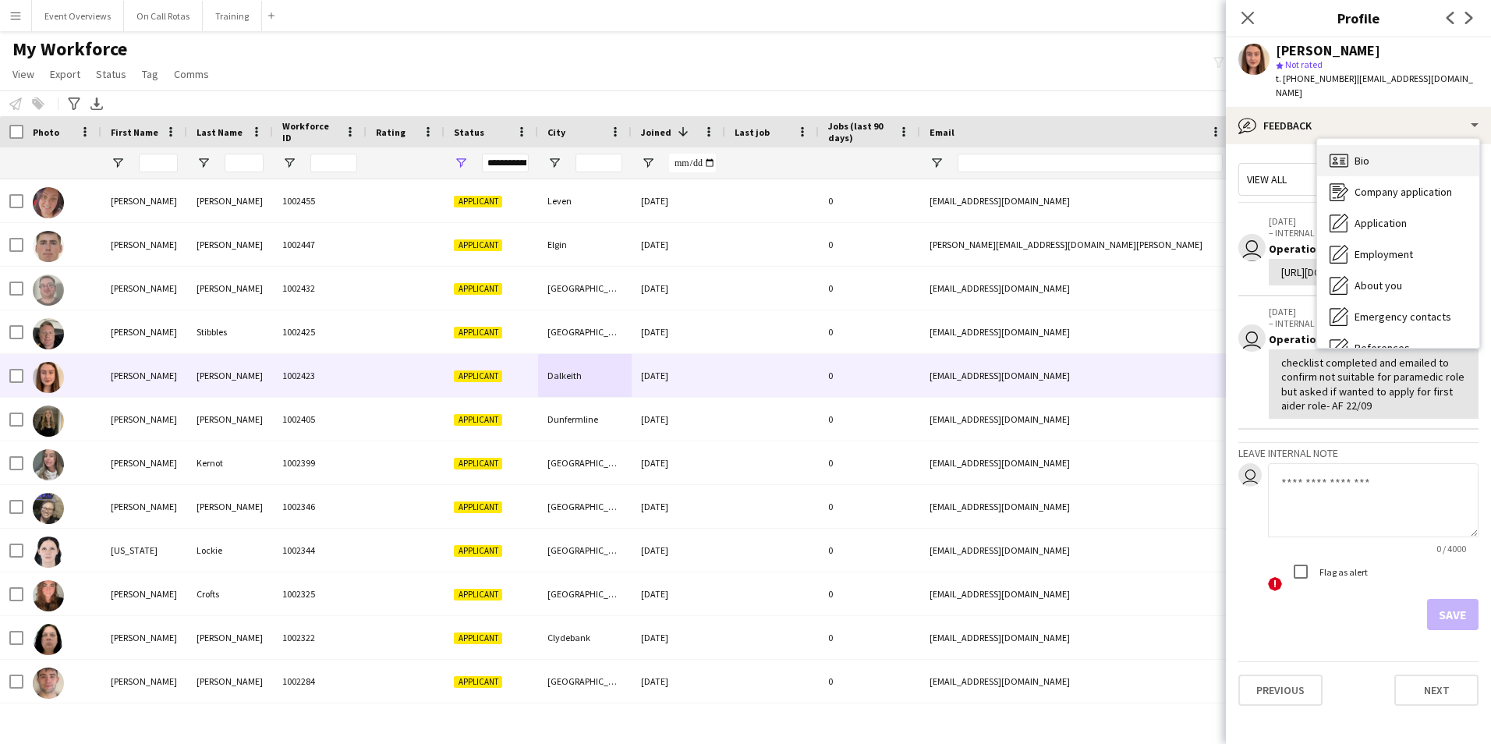
click at [1356, 154] on span "Bio" at bounding box center [1362, 161] width 15 height 14
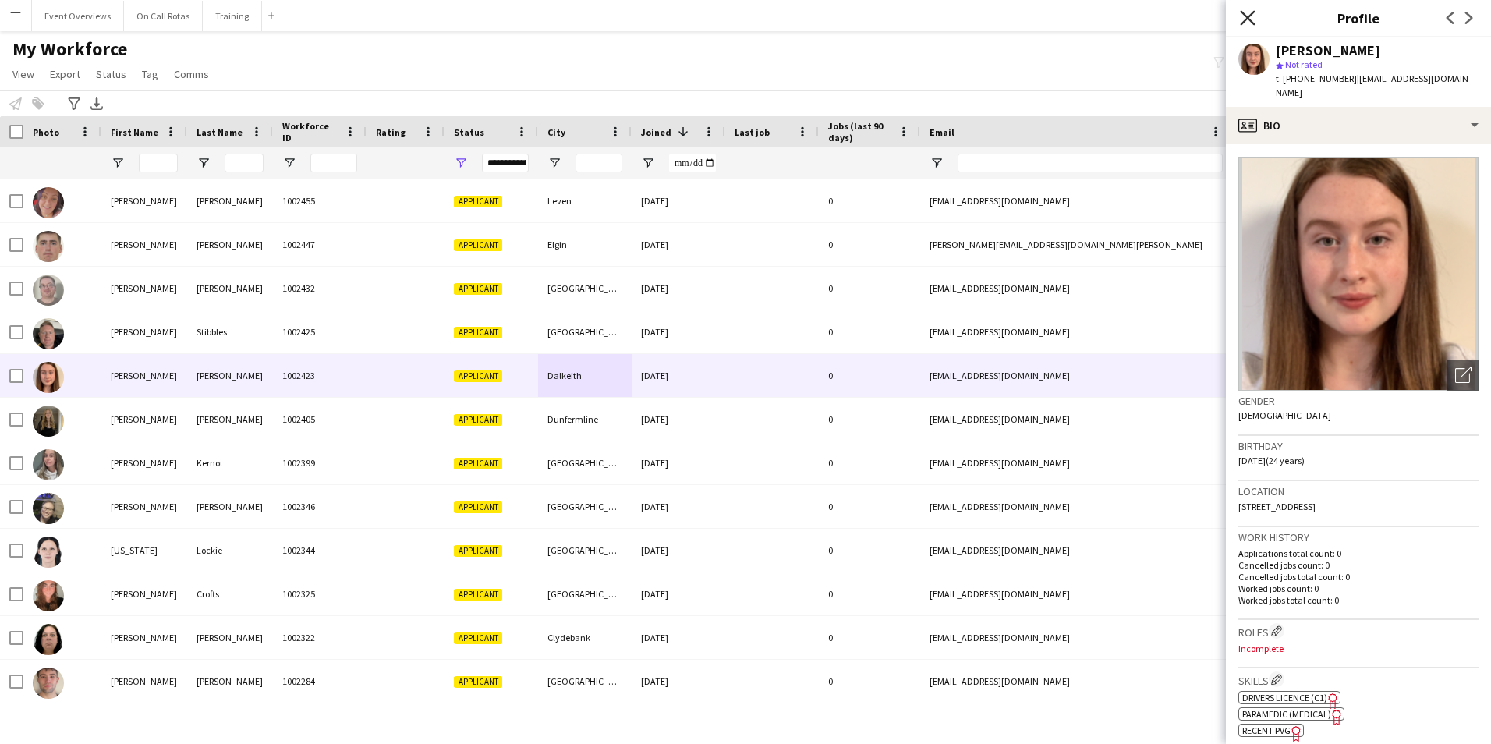
click at [1242, 16] on icon "Close pop-in" at bounding box center [1247, 17] width 15 height 15
